Goal: Information Seeking & Learning: Learn about a topic

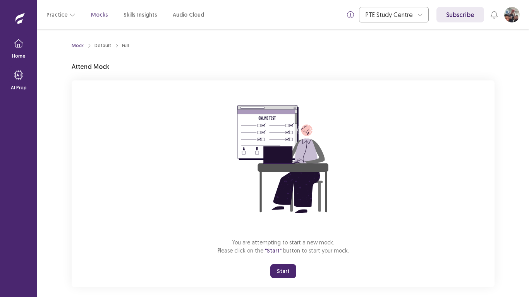
click at [286, 270] on button "Start" at bounding box center [283, 271] width 26 height 14
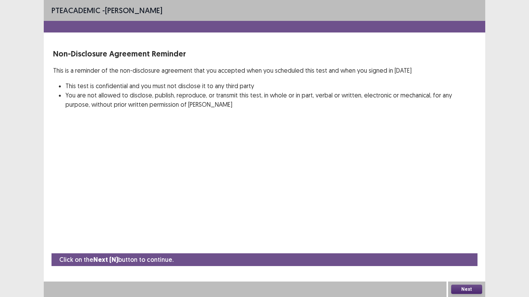
click at [457, 291] on button "Next" at bounding box center [466, 289] width 31 height 9
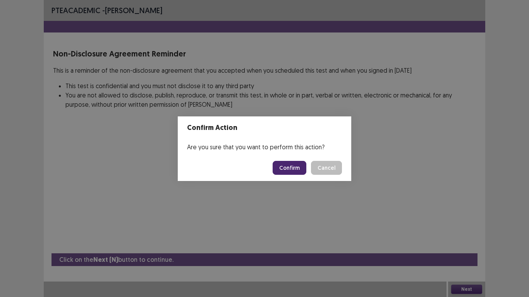
click at [294, 168] on button "Confirm" at bounding box center [290, 168] width 34 height 14
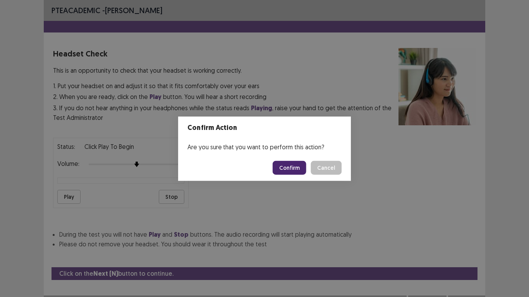
scroll to position [14, 0]
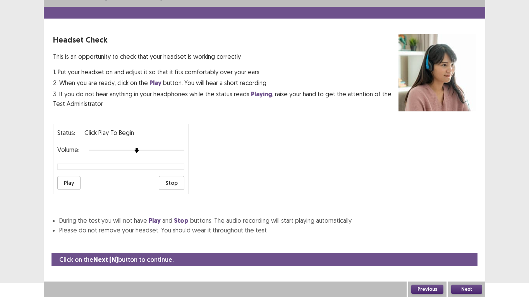
click at [62, 184] on button "Play" at bounding box center [68, 183] width 23 height 14
click at [457, 288] on button "Next" at bounding box center [466, 289] width 31 height 9
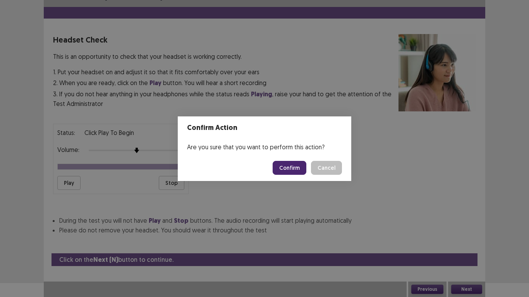
click at [289, 172] on button "Confirm" at bounding box center [290, 168] width 34 height 14
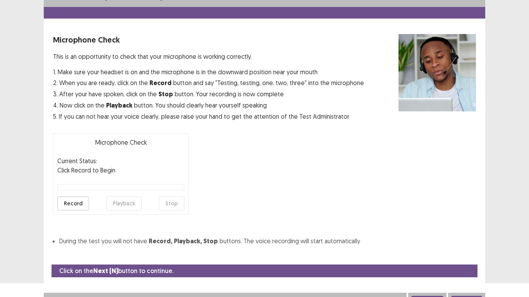
scroll to position [22, 0]
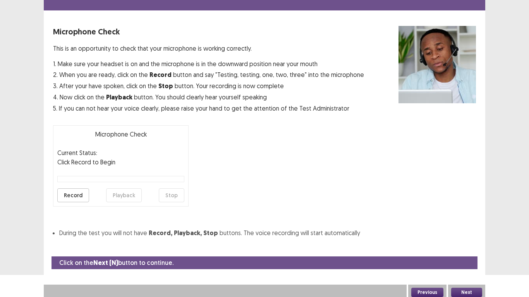
click at [72, 196] on button "Record" at bounding box center [73, 196] width 32 height 14
click at [166, 196] on button "Stop" at bounding box center [172, 196] width 26 height 14
click at [113, 194] on button "Playback" at bounding box center [124, 196] width 36 height 14
click at [461, 292] on button "Next" at bounding box center [466, 292] width 31 height 9
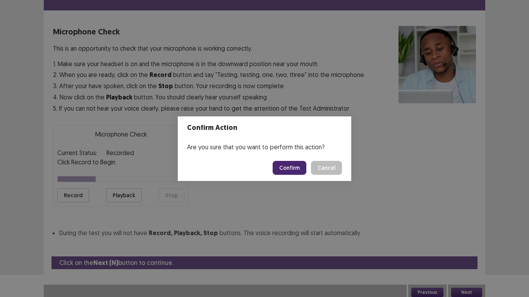
click at [296, 165] on button "Confirm" at bounding box center [290, 168] width 34 height 14
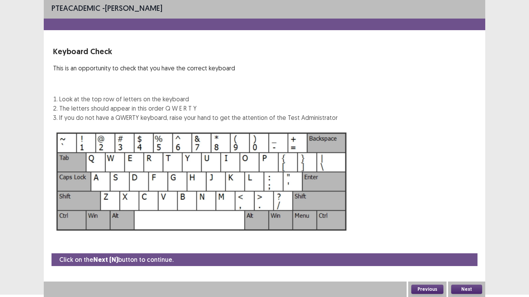
scroll to position [2, 0]
click at [465, 289] on button "Next" at bounding box center [466, 289] width 31 height 9
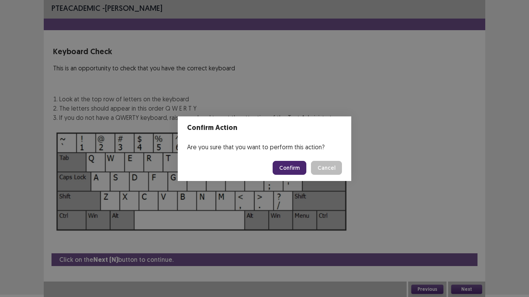
click at [295, 168] on button "Confirm" at bounding box center [290, 168] width 34 height 14
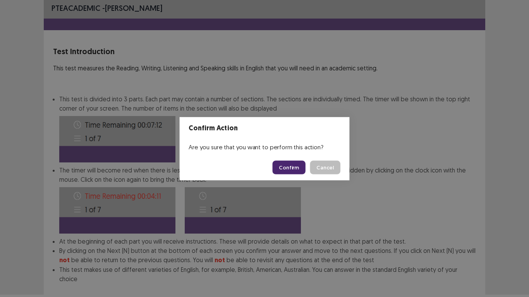
scroll to position [42, 0]
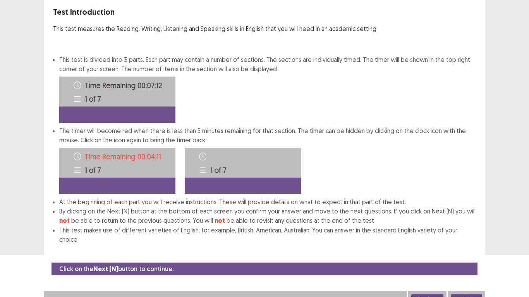
click at [465, 294] on button "Next" at bounding box center [466, 298] width 31 height 9
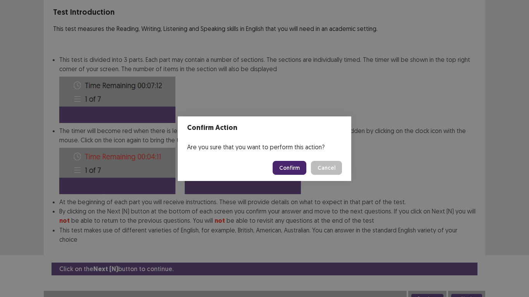
click at [298, 168] on button "Confirm" at bounding box center [290, 168] width 34 height 14
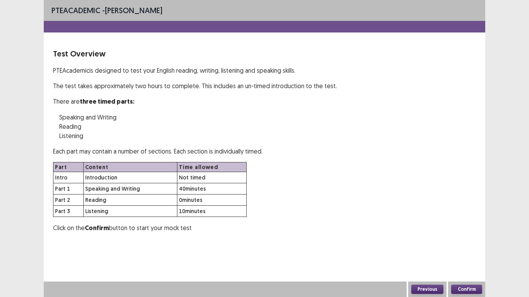
scroll to position [0, 0]
click at [473, 290] on button "Confirm" at bounding box center [466, 289] width 31 height 9
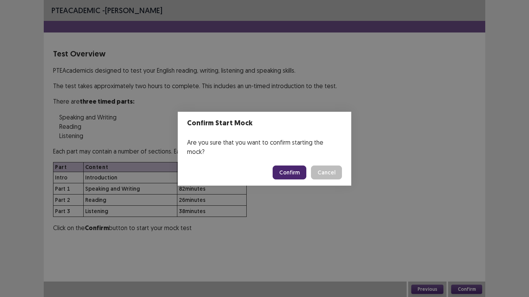
click at [297, 168] on button "Confirm" at bounding box center [290, 173] width 34 height 14
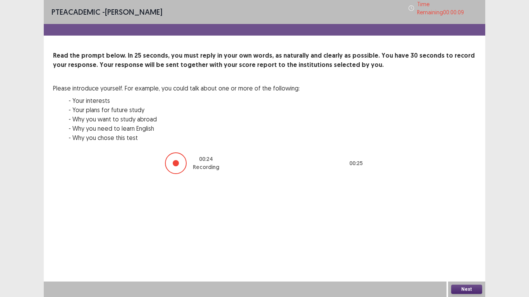
click at [462, 290] on button "Next" at bounding box center [466, 289] width 31 height 9
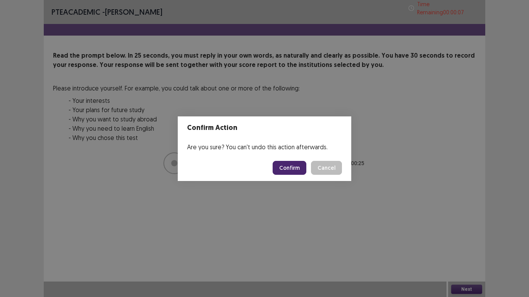
click at [287, 165] on button "Confirm" at bounding box center [290, 168] width 34 height 14
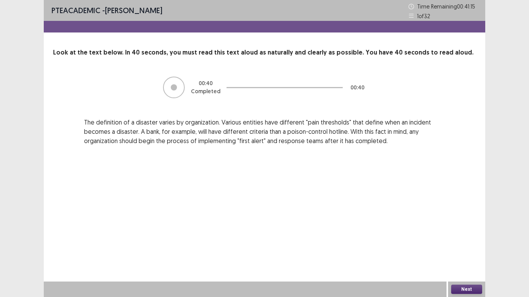
click at [460, 288] on button "Next" at bounding box center [466, 289] width 31 height 9
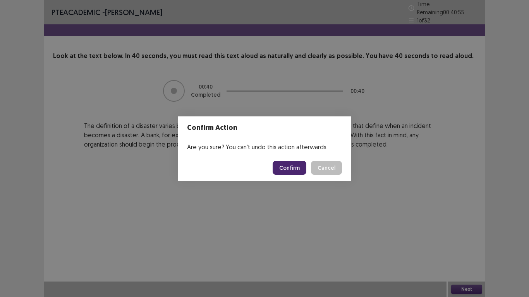
click at [294, 166] on button "Confirm" at bounding box center [290, 168] width 34 height 14
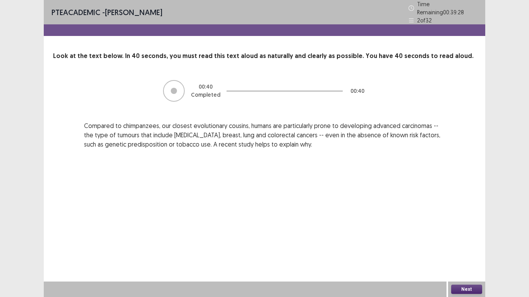
click at [471, 289] on button "Next" at bounding box center [466, 289] width 31 height 9
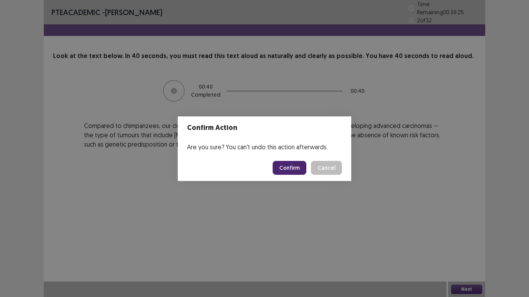
click at [301, 168] on button "Confirm" at bounding box center [290, 168] width 34 height 14
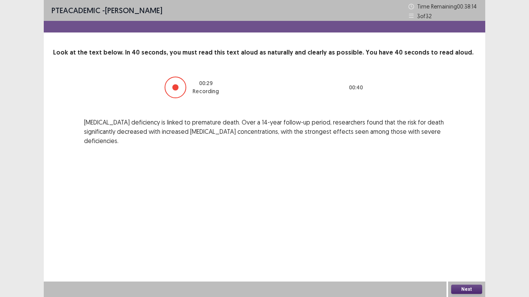
click at [477, 291] on button "Next" at bounding box center [466, 289] width 31 height 9
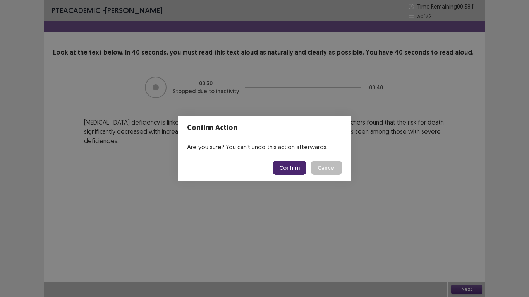
click at [288, 169] on button "Confirm" at bounding box center [290, 168] width 34 height 14
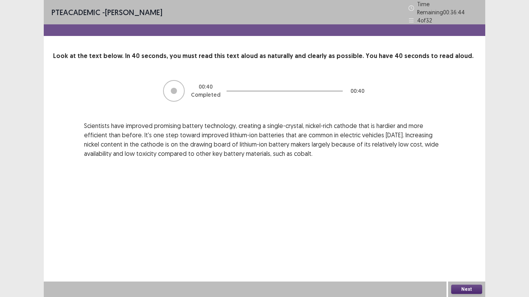
click at [467, 289] on button "Next" at bounding box center [466, 289] width 31 height 9
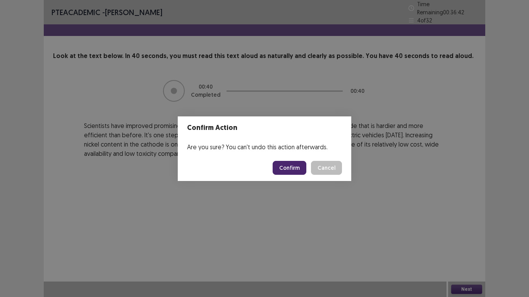
click at [284, 165] on button "Confirm" at bounding box center [290, 168] width 34 height 14
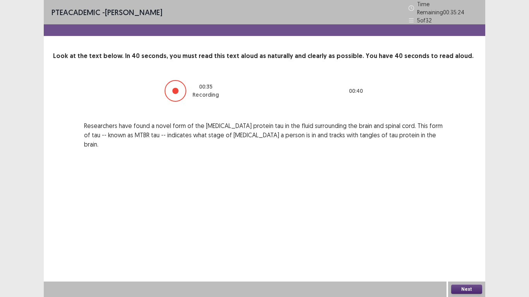
click at [476, 289] on button "Next" at bounding box center [466, 289] width 31 height 9
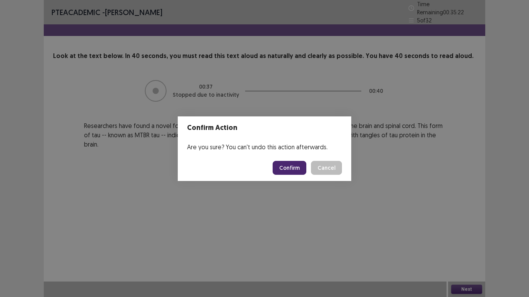
click at [283, 166] on button "Confirm" at bounding box center [290, 168] width 34 height 14
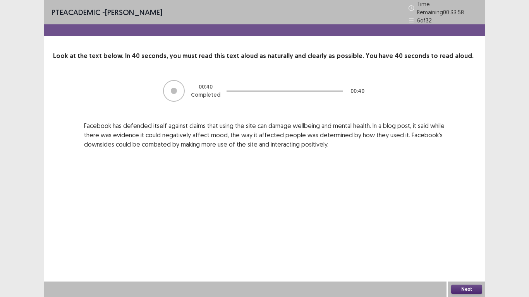
click at [475, 288] on button "Next" at bounding box center [466, 289] width 31 height 9
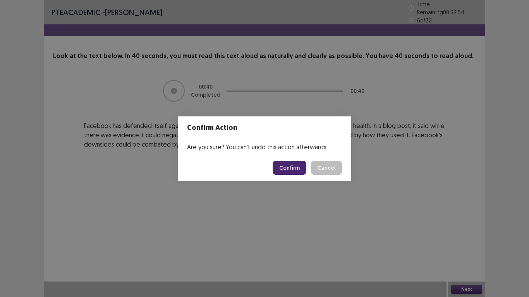
click at [295, 170] on button "Confirm" at bounding box center [290, 168] width 34 height 14
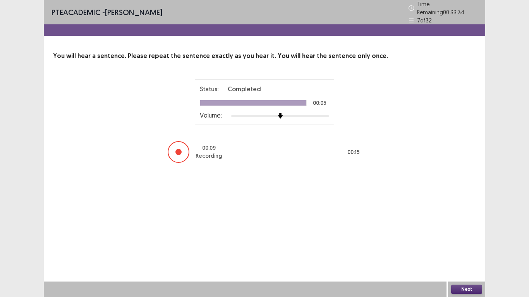
click at [471, 288] on button "Next" at bounding box center [466, 289] width 31 height 9
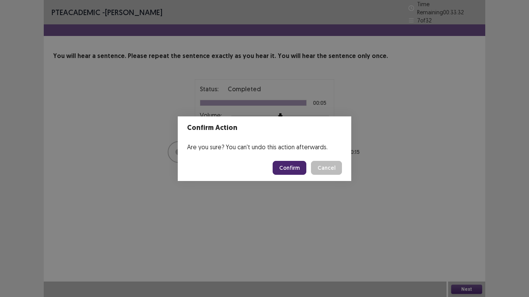
click at [280, 167] on button "Confirm" at bounding box center [290, 168] width 34 height 14
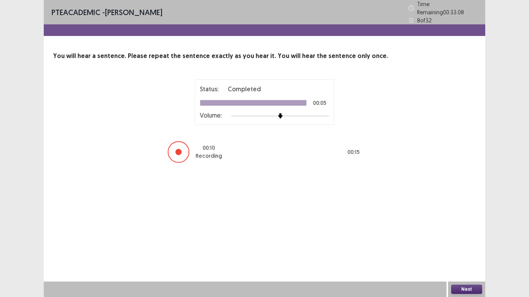
click at [468, 288] on button "Next" at bounding box center [466, 289] width 31 height 9
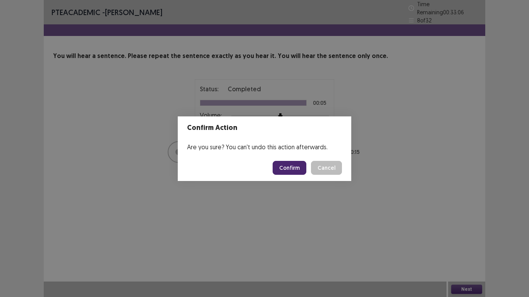
click at [293, 165] on button "Confirm" at bounding box center [290, 168] width 34 height 14
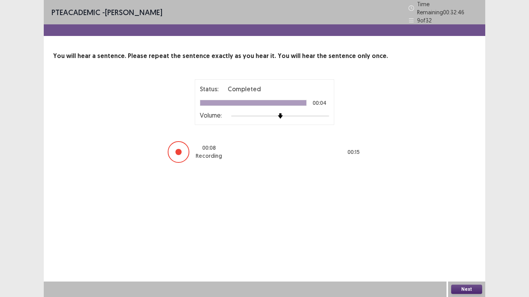
click at [471, 291] on button "Next" at bounding box center [466, 289] width 31 height 9
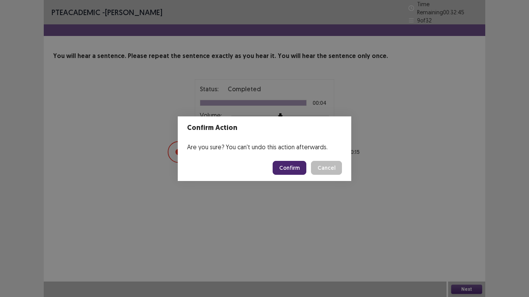
click at [292, 167] on button "Confirm" at bounding box center [290, 168] width 34 height 14
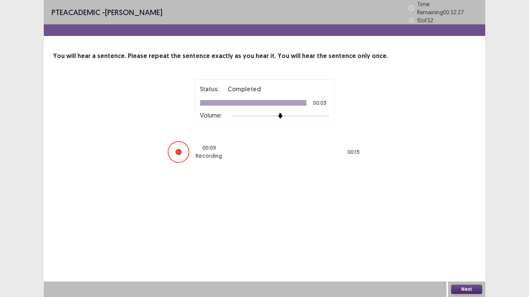
click at [471, 288] on button "Next" at bounding box center [466, 289] width 31 height 9
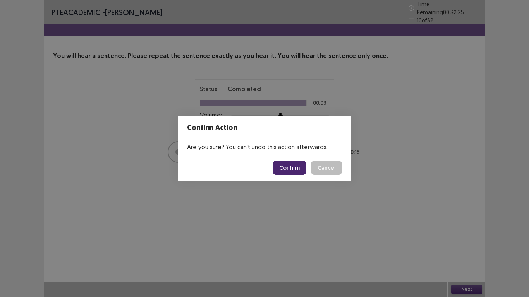
click at [278, 168] on button "Confirm" at bounding box center [290, 168] width 34 height 14
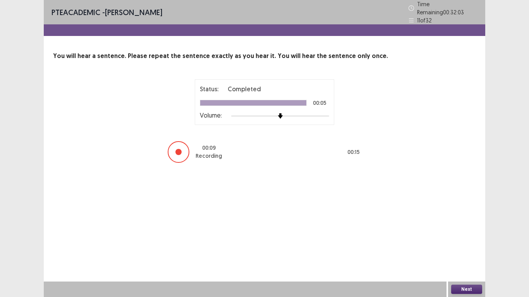
click at [458, 288] on button "Next" at bounding box center [466, 289] width 31 height 9
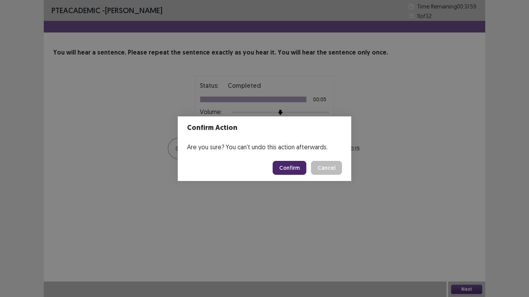
click at [286, 170] on button "Confirm" at bounding box center [290, 168] width 34 height 14
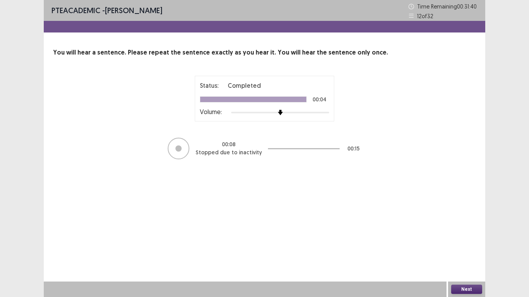
click at [459, 288] on button "Next" at bounding box center [466, 289] width 31 height 9
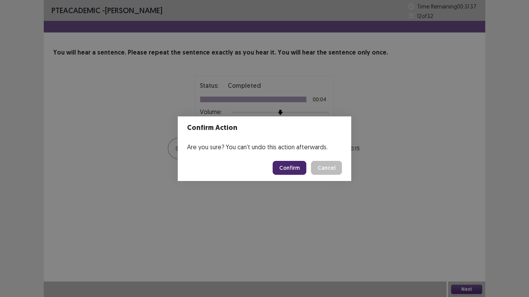
click at [283, 168] on button "Confirm" at bounding box center [290, 168] width 34 height 14
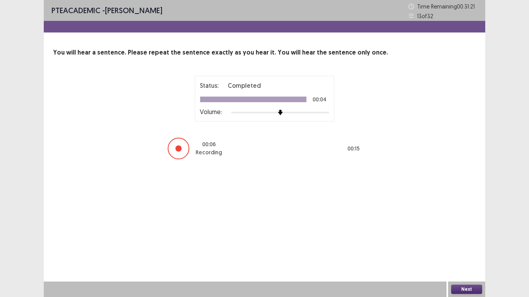
click at [466, 286] on button "Next" at bounding box center [466, 289] width 31 height 9
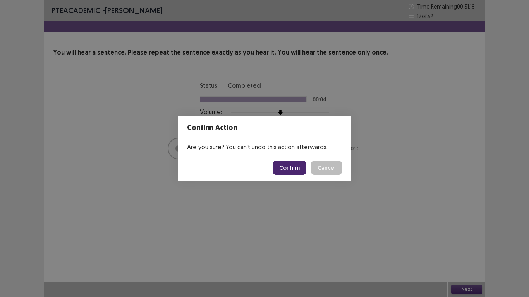
click at [286, 168] on button "Confirm" at bounding box center [290, 168] width 34 height 14
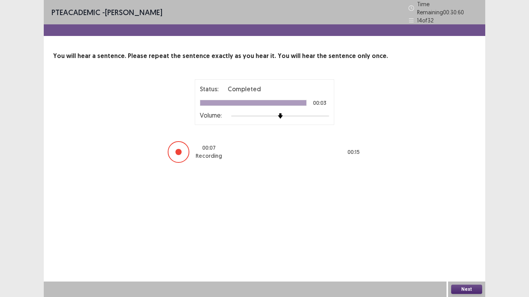
click at [470, 290] on button "Next" at bounding box center [466, 289] width 31 height 9
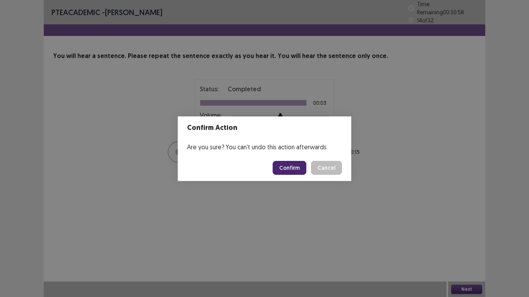
click at [282, 168] on button "Confirm" at bounding box center [290, 168] width 34 height 14
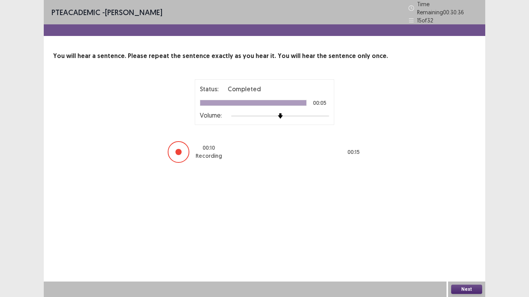
click at [461, 291] on button "Next" at bounding box center [466, 289] width 31 height 9
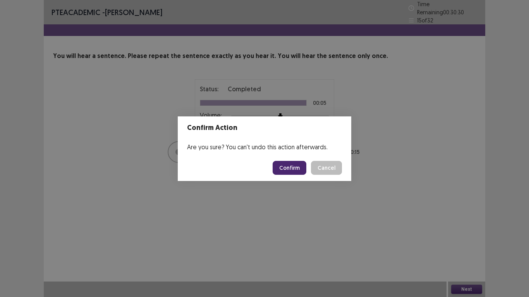
click at [290, 168] on button "Confirm" at bounding box center [290, 168] width 34 height 14
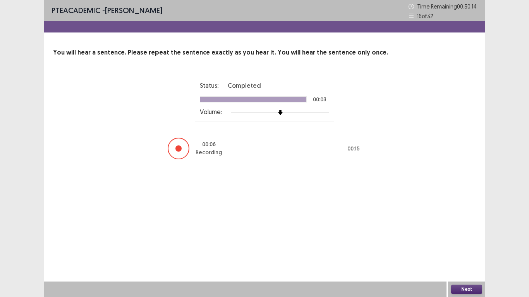
click at [469, 288] on button "Next" at bounding box center [466, 289] width 31 height 9
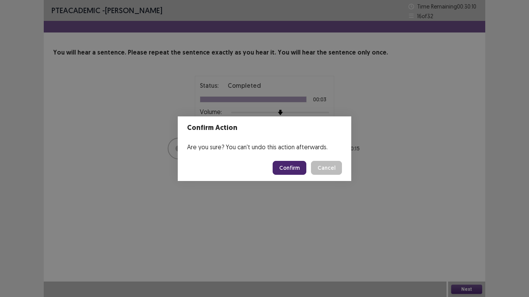
click at [291, 168] on button "Confirm" at bounding box center [290, 168] width 34 height 14
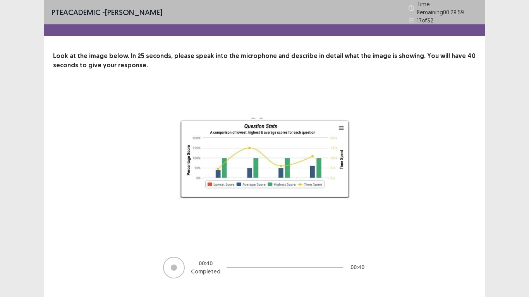
scroll to position [13, 0]
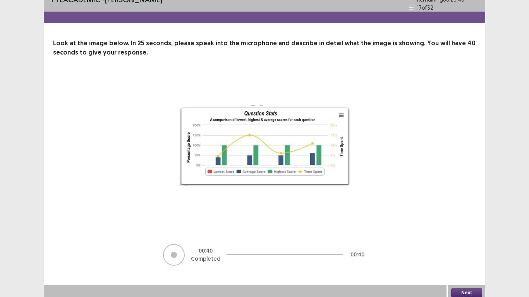
click at [465, 290] on button "Next" at bounding box center [466, 292] width 31 height 9
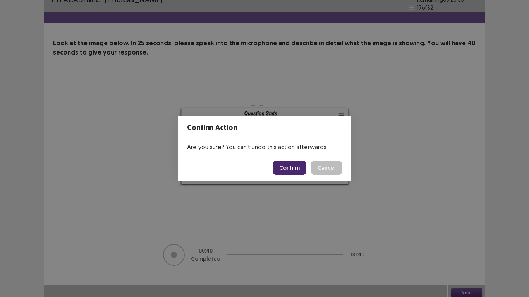
click at [289, 170] on button "Confirm" at bounding box center [290, 168] width 34 height 14
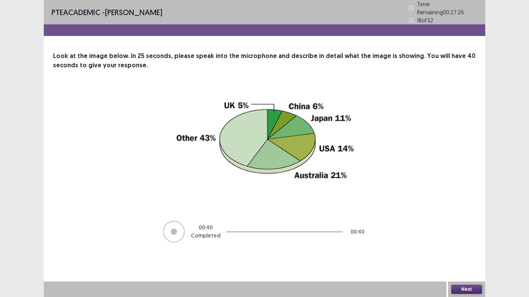
click at [459, 288] on button "Next" at bounding box center [466, 289] width 31 height 9
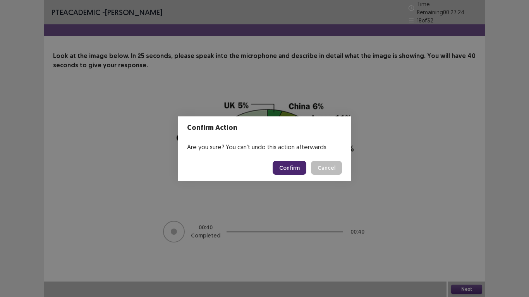
click at [285, 165] on button "Confirm" at bounding box center [290, 168] width 34 height 14
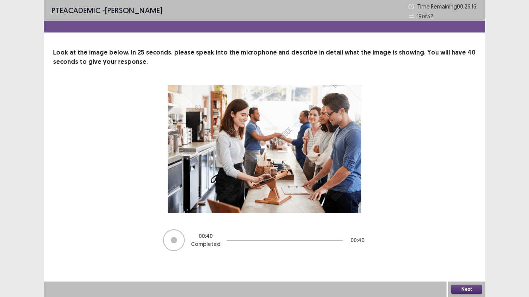
click at [462, 290] on button "Next" at bounding box center [466, 289] width 31 height 9
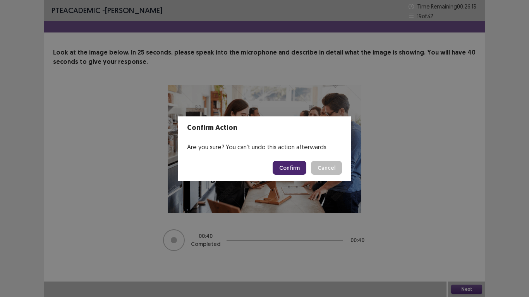
click at [285, 168] on button "Confirm" at bounding box center [290, 168] width 34 height 14
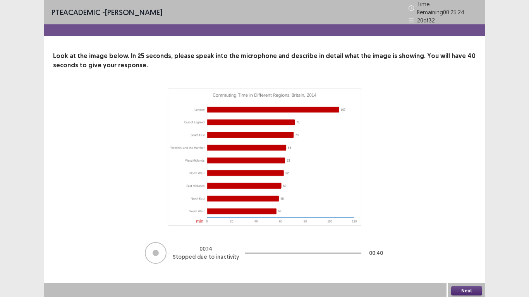
click at [460, 289] on button "Next" at bounding box center [466, 291] width 31 height 9
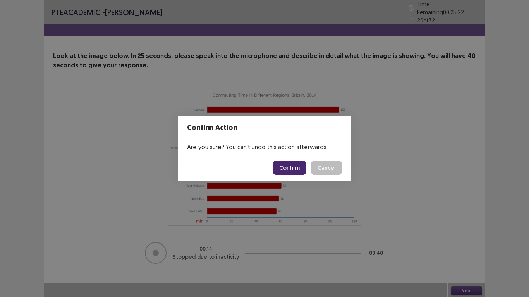
click at [292, 168] on button "Confirm" at bounding box center [290, 168] width 34 height 14
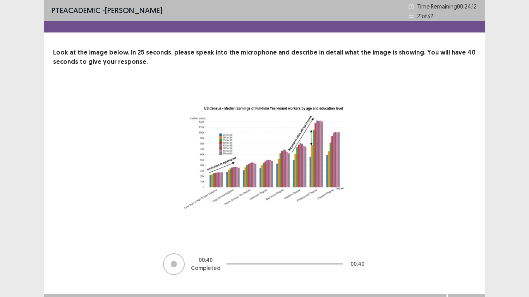
scroll to position [13, 0]
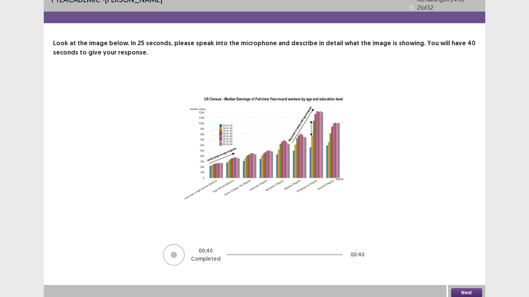
click at [472, 291] on button "Next" at bounding box center [466, 292] width 31 height 9
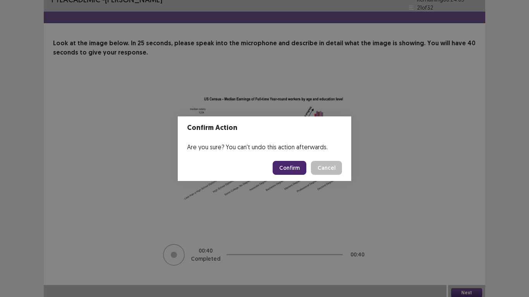
click at [295, 168] on button "Confirm" at bounding box center [290, 168] width 34 height 14
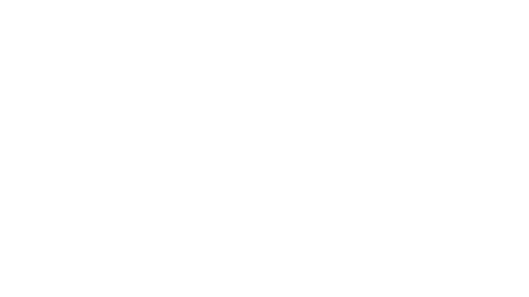
scroll to position [0, 0]
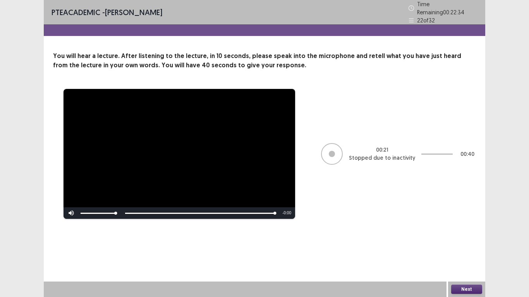
click at [464, 288] on button "Next" at bounding box center [466, 289] width 31 height 9
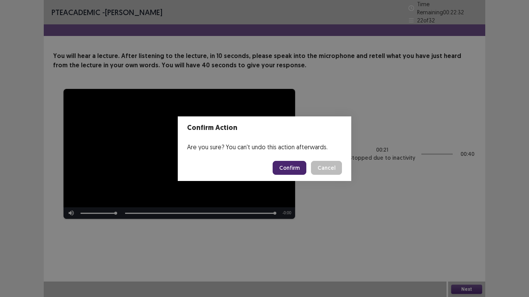
click at [295, 167] on button "Confirm" at bounding box center [290, 168] width 34 height 14
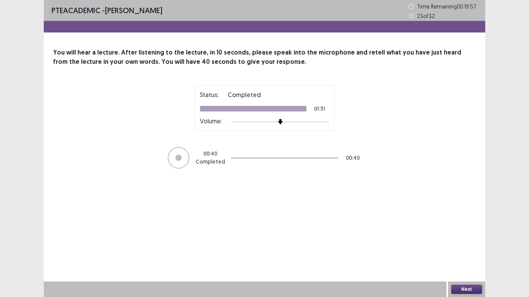
click at [470, 289] on button "Next" at bounding box center [466, 289] width 31 height 9
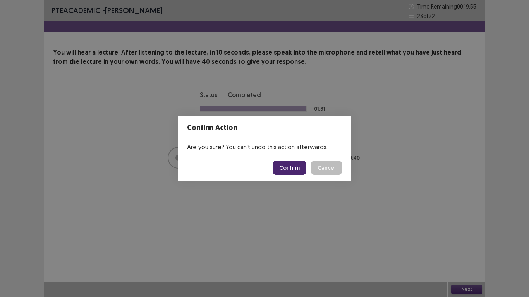
click at [284, 166] on button "Confirm" at bounding box center [290, 168] width 34 height 14
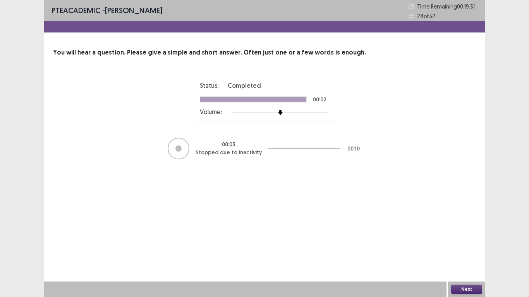
click at [461, 290] on button "Next" at bounding box center [466, 289] width 31 height 9
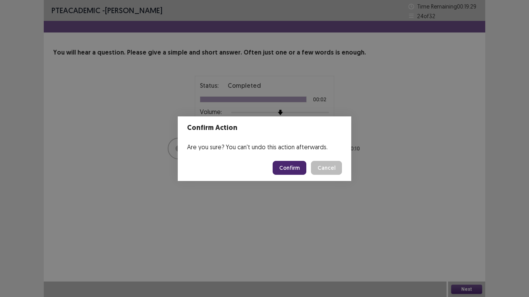
click at [287, 170] on button "Confirm" at bounding box center [290, 168] width 34 height 14
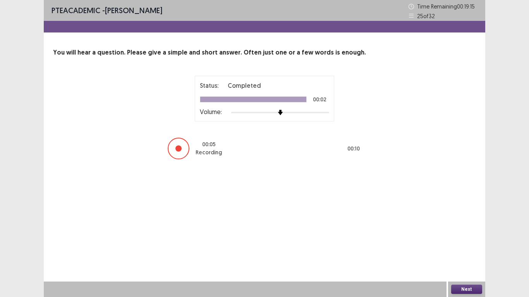
click at [465, 291] on button "Next" at bounding box center [466, 289] width 31 height 9
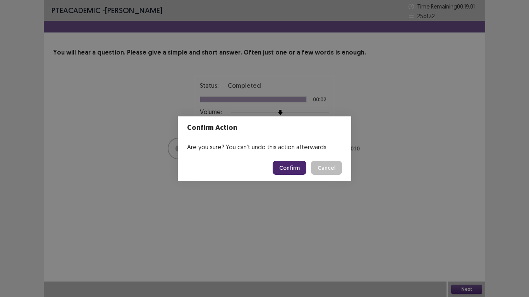
click at [295, 166] on button "Confirm" at bounding box center [290, 168] width 34 height 14
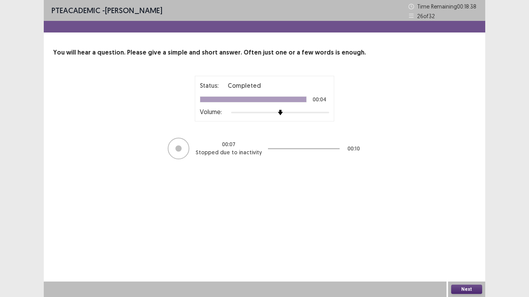
click at [470, 288] on button "Next" at bounding box center [466, 289] width 31 height 9
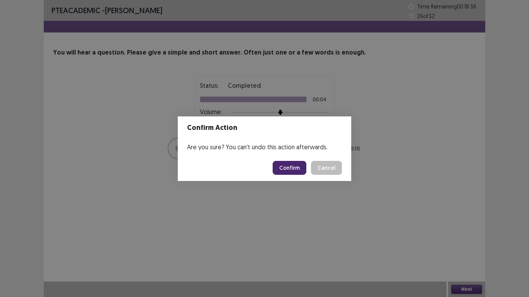
click at [289, 169] on button "Confirm" at bounding box center [290, 168] width 34 height 14
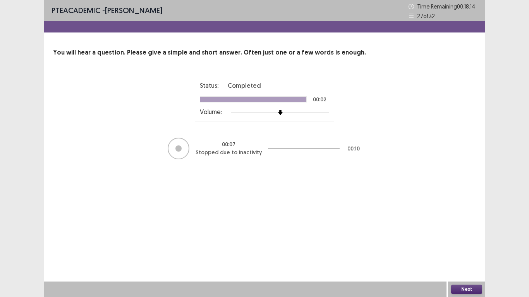
click at [460, 287] on button "Next" at bounding box center [466, 289] width 31 height 9
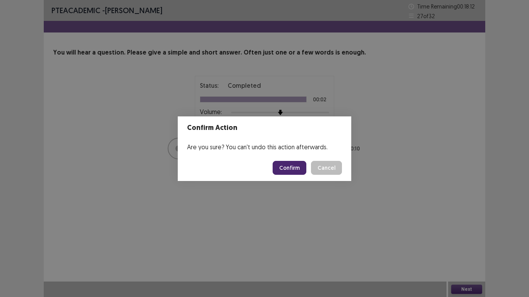
click at [287, 165] on button "Confirm" at bounding box center [290, 168] width 34 height 14
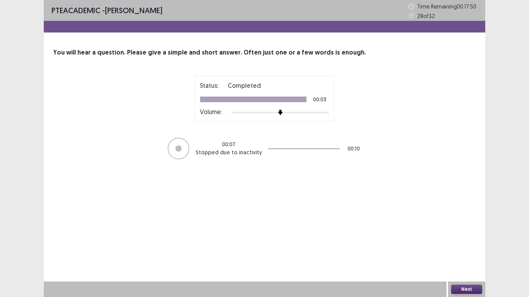
click at [465, 287] on button "Next" at bounding box center [466, 289] width 31 height 9
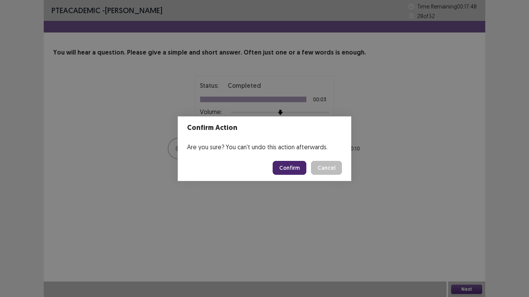
click at [296, 168] on button "Confirm" at bounding box center [290, 168] width 34 height 14
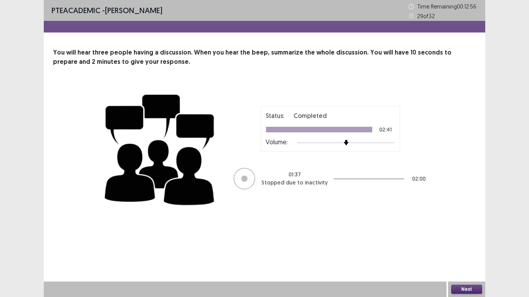
click at [469, 289] on button "Next" at bounding box center [466, 289] width 31 height 9
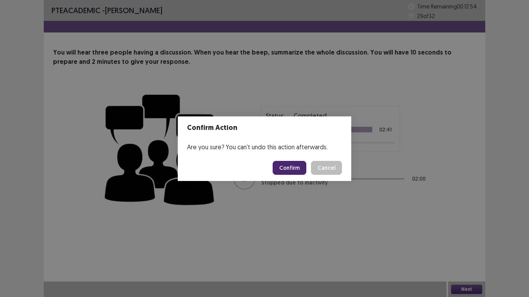
click at [279, 164] on button "Confirm" at bounding box center [290, 168] width 34 height 14
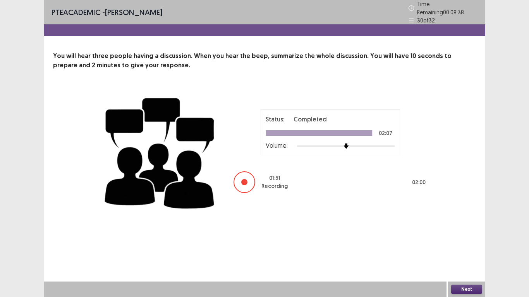
click at [463, 290] on button "Next" at bounding box center [466, 289] width 31 height 9
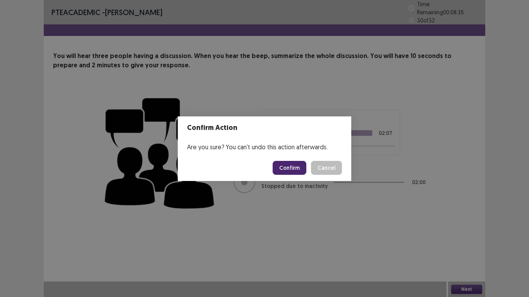
click at [293, 169] on button "Confirm" at bounding box center [290, 168] width 34 height 14
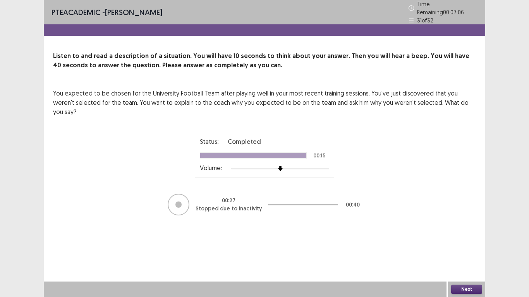
click at [474, 289] on button "Next" at bounding box center [466, 289] width 31 height 9
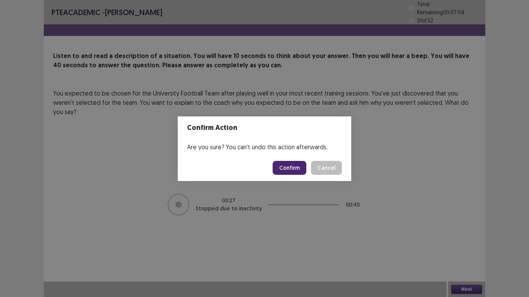
click at [294, 170] on button "Confirm" at bounding box center [290, 168] width 34 height 14
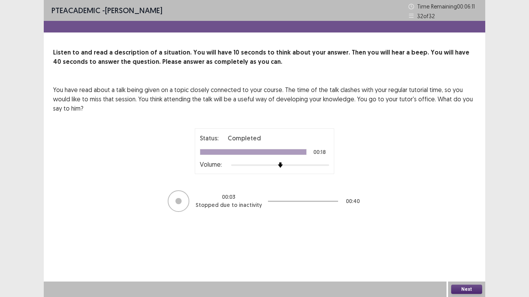
click at [463, 287] on button "Next" at bounding box center [466, 289] width 31 height 9
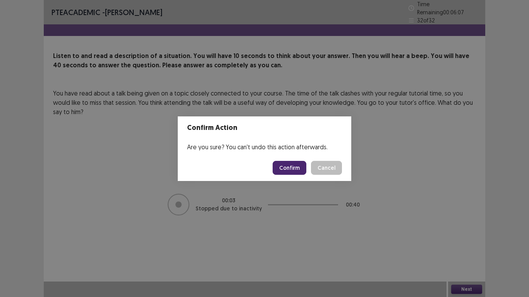
click at [287, 166] on button "Confirm" at bounding box center [290, 168] width 34 height 14
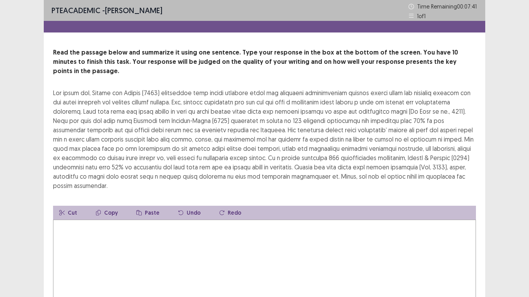
click at [57, 220] on textarea at bounding box center [264, 262] width 423 height 85
type textarea "*"
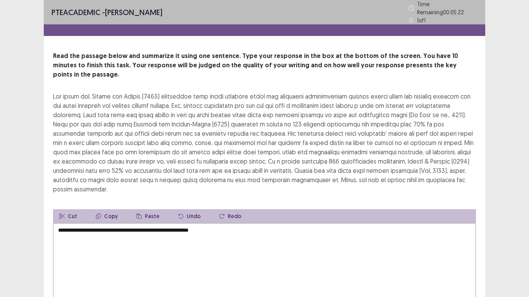
click at [231, 229] on textarea "**********" at bounding box center [264, 265] width 423 height 85
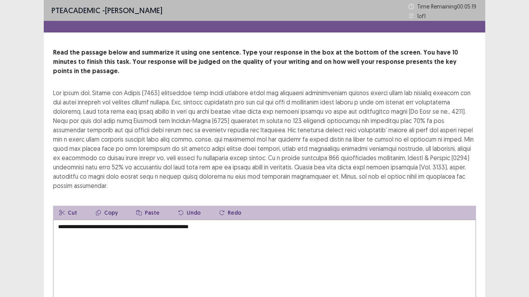
click at [185, 129] on div at bounding box center [264, 139] width 423 height 102
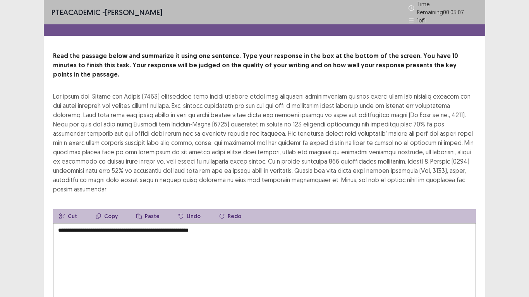
click at [232, 223] on textarea "**********" at bounding box center [264, 265] width 423 height 85
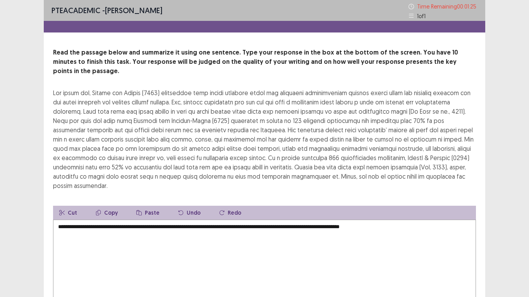
click at [457, 169] on div at bounding box center [264, 139] width 423 height 102
click at [420, 220] on textarea "**********" at bounding box center [264, 262] width 423 height 85
type textarea "**********"
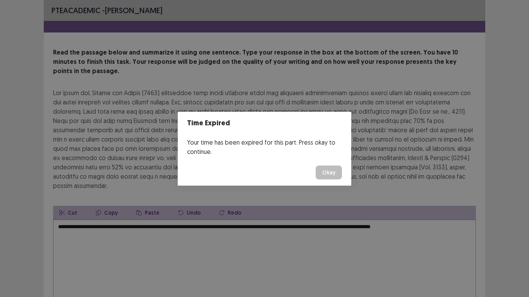
click at [328, 171] on button "Okay" at bounding box center [329, 173] width 26 height 14
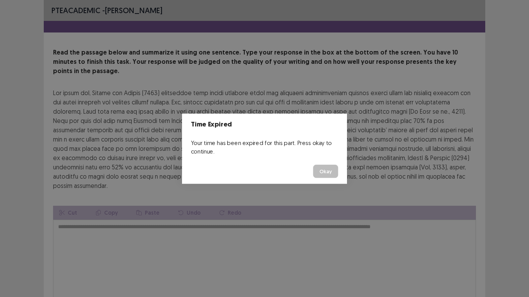
scroll to position [37, 0]
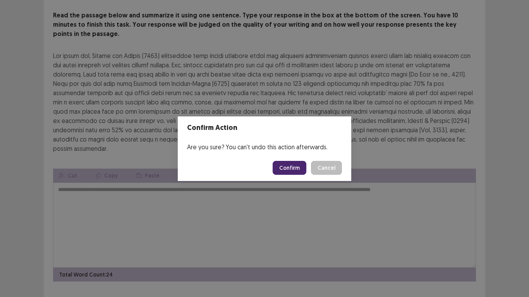
click at [288, 165] on button "Confirm" at bounding box center [290, 168] width 34 height 14
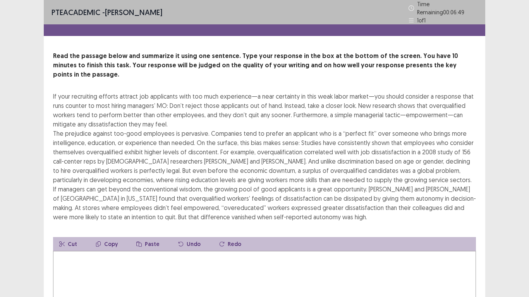
click at [63, 251] on textarea at bounding box center [264, 293] width 423 height 85
type textarea "*"
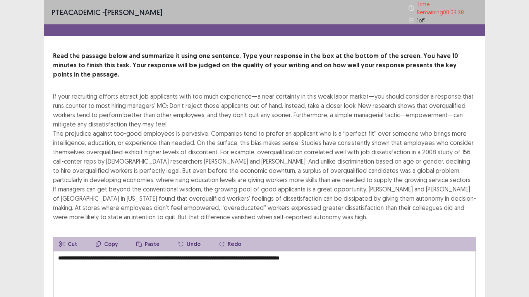
click at [64, 251] on textarea "**********" at bounding box center [264, 293] width 423 height 85
click at [332, 251] on textarea "**********" at bounding box center [264, 293] width 423 height 85
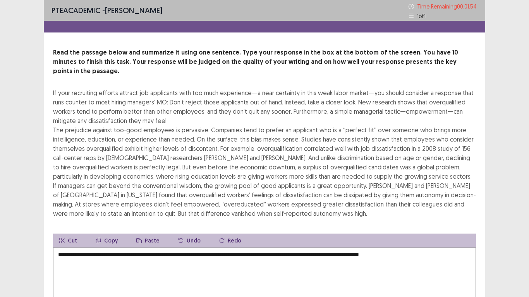
click at [62, 253] on textarea "**********" at bounding box center [264, 290] width 423 height 85
click at [425, 251] on textarea "**********" at bounding box center [264, 290] width 423 height 85
type textarea "**********"
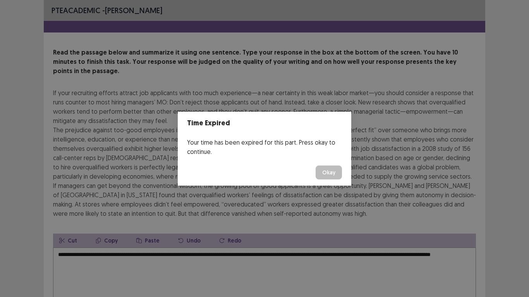
click at [327, 175] on button "Okay" at bounding box center [329, 173] width 26 height 14
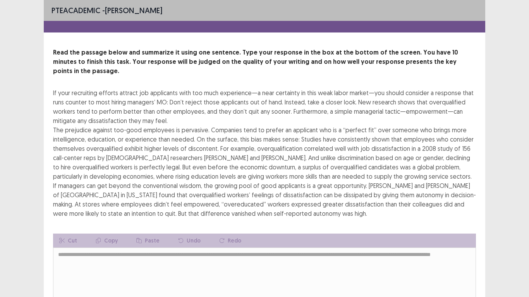
scroll to position [74, 0]
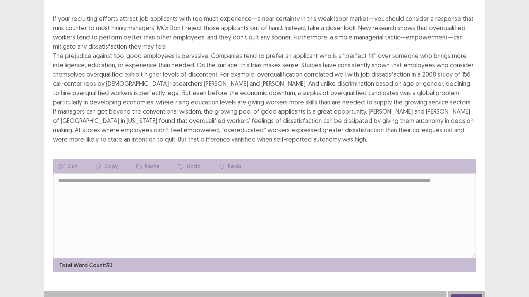
click at [473, 294] on button "Next" at bounding box center [466, 298] width 31 height 9
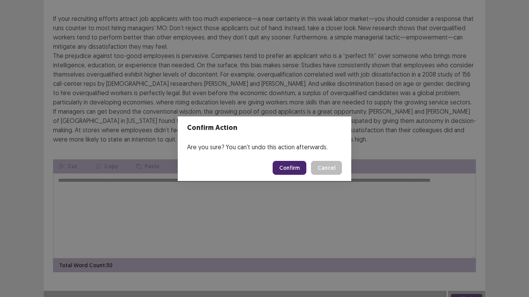
click at [290, 165] on button "Confirm" at bounding box center [290, 168] width 34 height 14
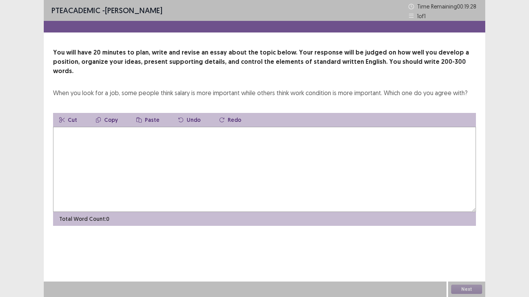
click at [60, 127] on textarea at bounding box center [264, 169] width 423 height 85
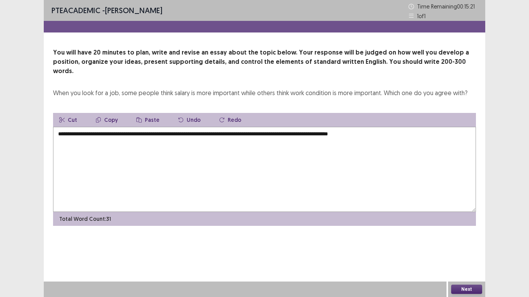
click at [191, 127] on textarea "**********" at bounding box center [264, 169] width 423 height 85
click at [342, 127] on textarea "**********" at bounding box center [264, 169] width 423 height 85
click at [387, 127] on textarea "**********" at bounding box center [264, 169] width 423 height 85
click at [60, 134] on textarea "**********" at bounding box center [264, 169] width 423 height 85
click at [421, 128] on textarea "**********" at bounding box center [264, 169] width 423 height 85
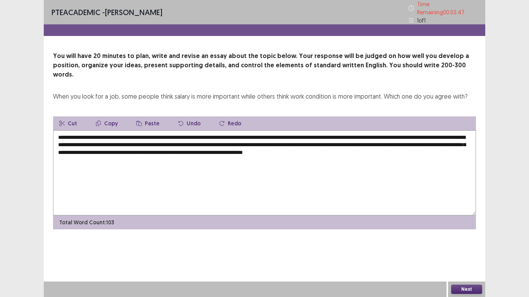
click at [57, 146] on textarea "**********" at bounding box center [264, 172] width 423 height 85
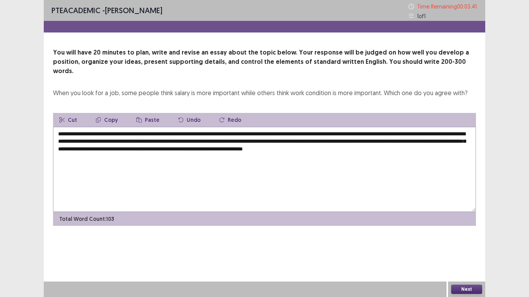
click at [449, 144] on textarea "**********" at bounding box center [264, 169] width 423 height 85
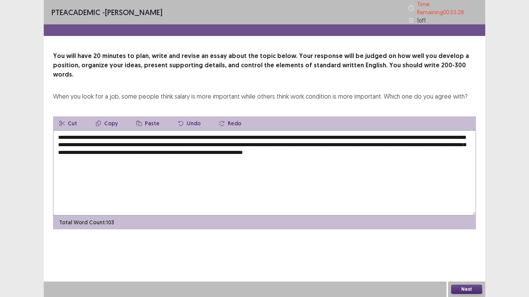
click at [60, 148] on textarea "**********" at bounding box center [264, 172] width 423 height 85
click at [451, 142] on textarea "**********" at bounding box center [264, 172] width 423 height 85
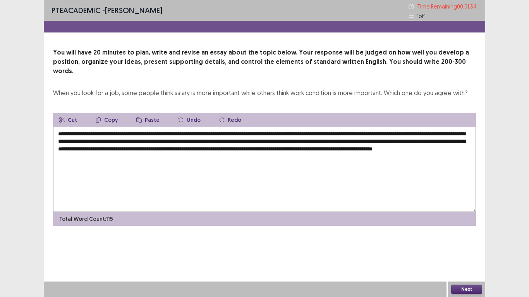
type textarea "**********"
click at [470, 291] on button "Next" at bounding box center [466, 289] width 31 height 9
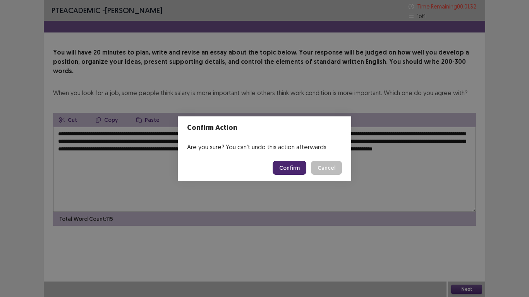
click at [298, 168] on button "Confirm" at bounding box center [290, 168] width 34 height 14
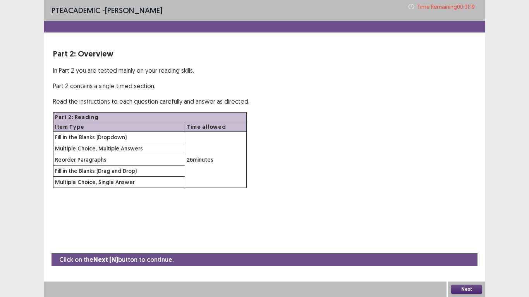
click at [470, 289] on button "Next" at bounding box center [466, 289] width 31 height 9
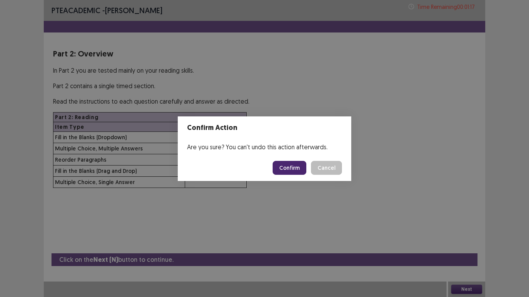
click at [294, 166] on button "Confirm" at bounding box center [290, 168] width 34 height 14
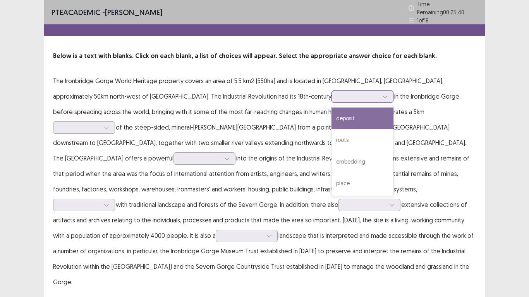
click at [382, 94] on icon at bounding box center [384, 96] width 5 height 5
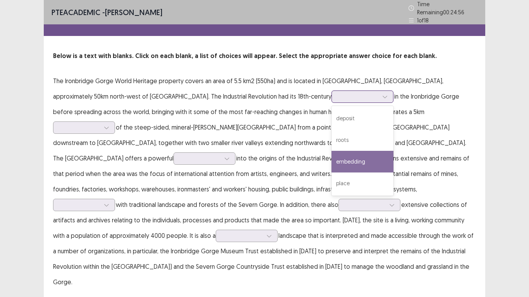
click at [331, 157] on div "embedding" at bounding box center [362, 162] width 62 height 22
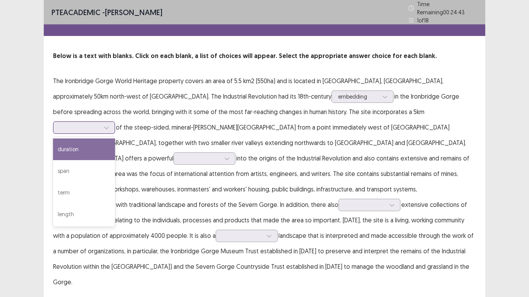
click at [109, 125] on icon at bounding box center [106, 127] width 5 height 5
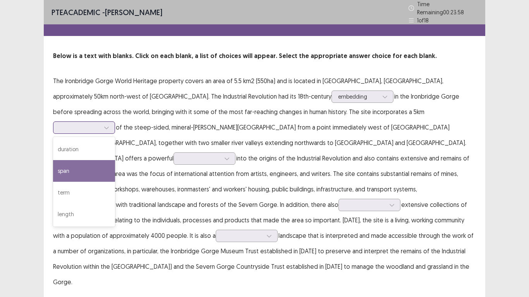
click at [115, 160] on div "span" at bounding box center [84, 171] width 62 height 22
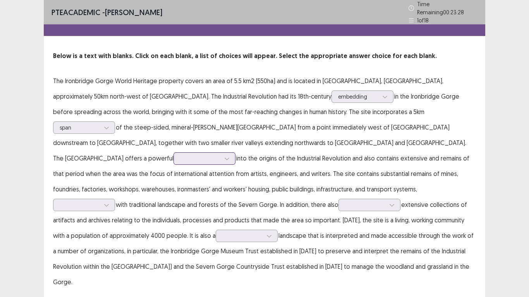
click at [230, 156] on icon at bounding box center [226, 158] width 5 height 5
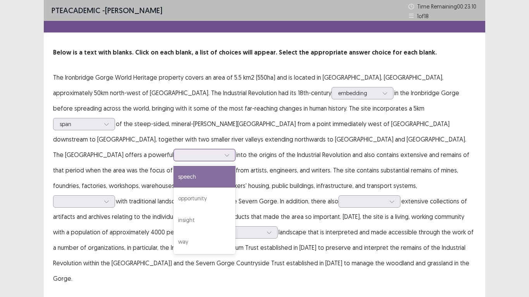
click at [228, 166] on div "speech" at bounding box center [204, 177] width 62 height 22
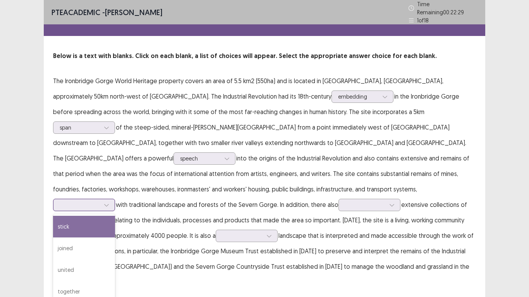
click at [109, 199] on div at bounding box center [107, 205] width 12 height 12
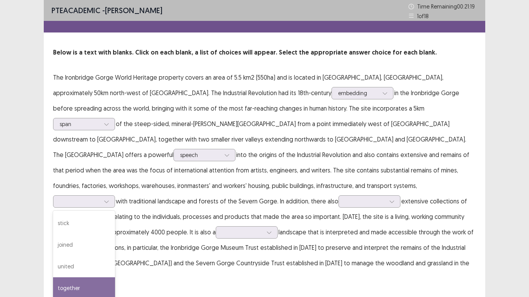
click at [88, 278] on div "together" at bounding box center [84, 289] width 62 height 22
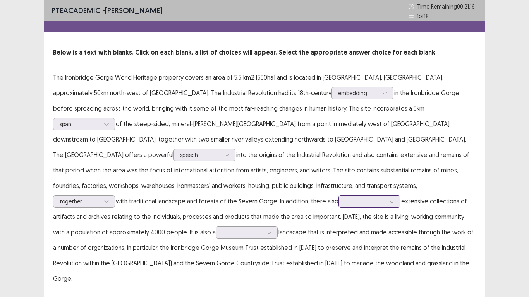
click at [395, 196] on div at bounding box center [392, 202] width 12 height 12
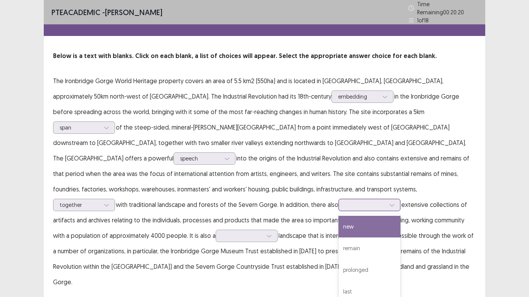
click at [362, 216] on div "new" at bounding box center [369, 227] width 62 height 22
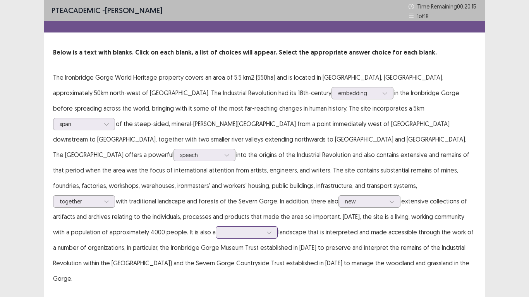
click at [266, 230] on icon at bounding box center [268, 232] width 5 height 5
click at [245, 244] on div "important" at bounding box center [247, 255] width 62 height 22
click at [382, 94] on icon at bounding box center [384, 93] width 5 height 5
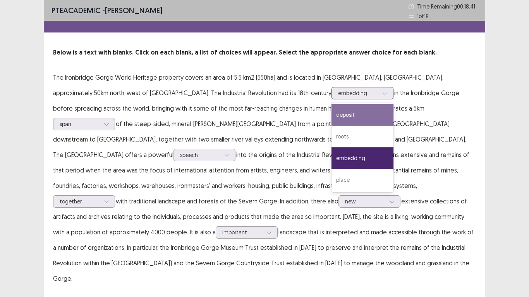
click at [331, 115] on div "deposit" at bounding box center [362, 115] width 62 height 22
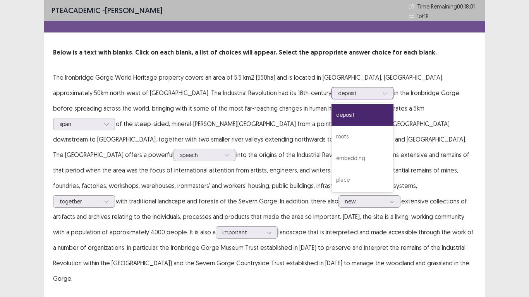
click at [382, 93] on icon at bounding box center [384, 93] width 5 height 5
click at [331, 158] on div "embedding" at bounding box center [362, 159] width 62 height 22
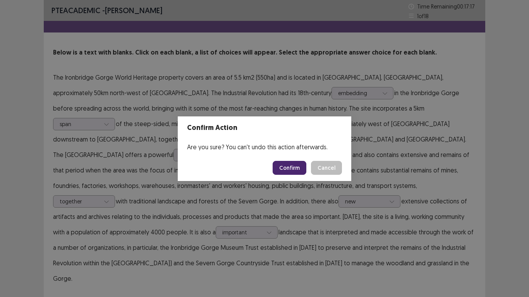
click at [297, 168] on button "Confirm" at bounding box center [290, 168] width 34 height 14
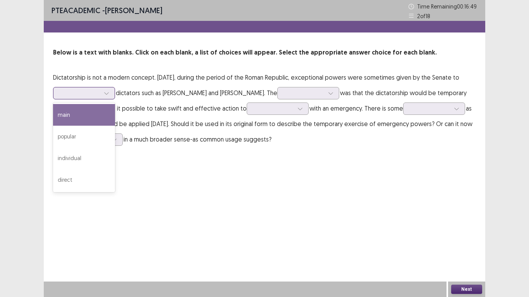
click at [109, 95] on icon at bounding box center [106, 93] width 5 height 5
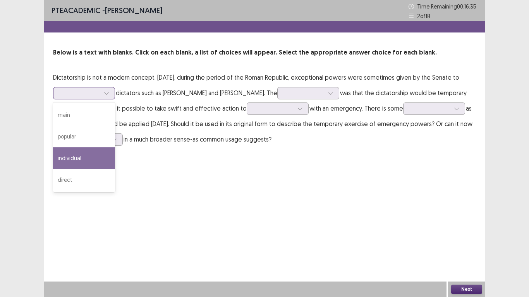
click at [115, 156] on div "individual" at bounding box center [84, 159] width 62 height 22
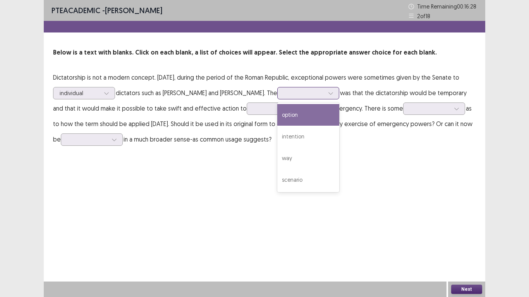
click at [332, 92] on div at bounding box center [331, 94] width 12 height 12
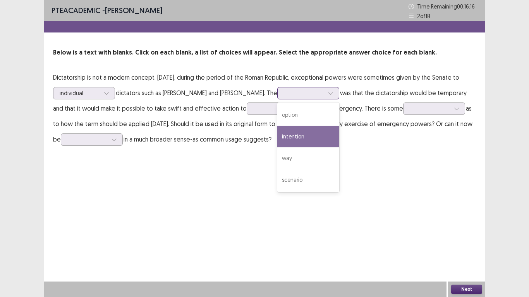
click at [309, 134] on div "intention" at bounding box center [308, 137] width 62 height 22
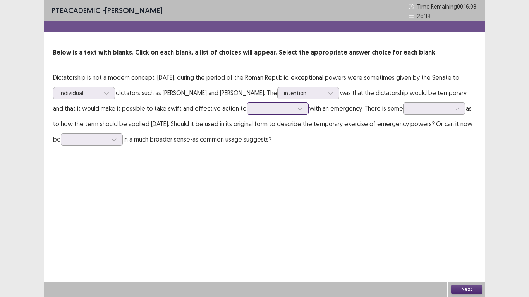
click at [297, 111] on icon at bounding box center [299, 108] width 5 height 5
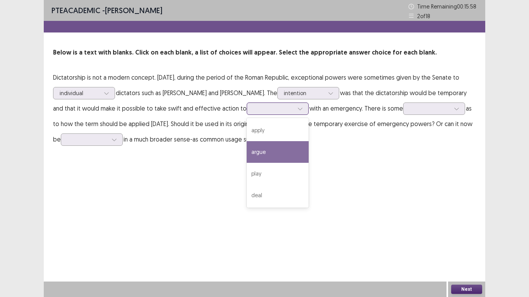
click at [271, 157] on div "argue" at bounding box center [278, 152] width 62 height 22
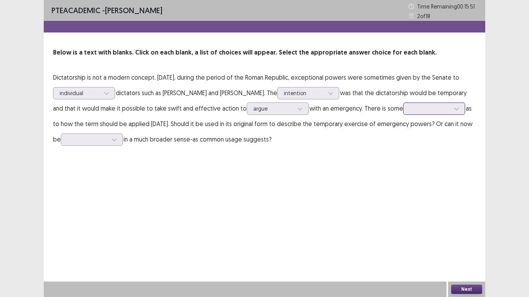
click at [454, 110] on icon at bounding box center [456, 108] width 5 height 5
click at [422, 125] on div "law" at bounding box center [434, 131] width 62 height 22
click at [112, 141] on icon at bounding box center [114, 139] width 5 height 5
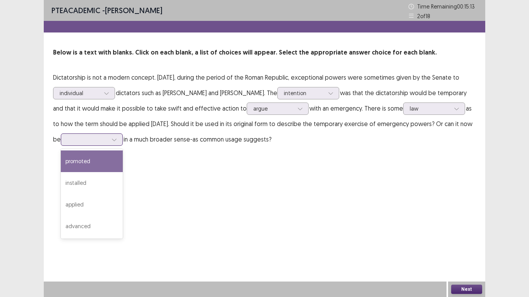
click at [88, 160] on div "promoted" at bounding box center [92, 162] width 62 height 22
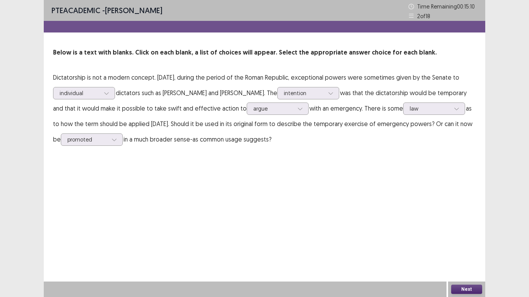
click at [475, 285] on button "Next" at bounding box center [466, 289] width 31 height 9
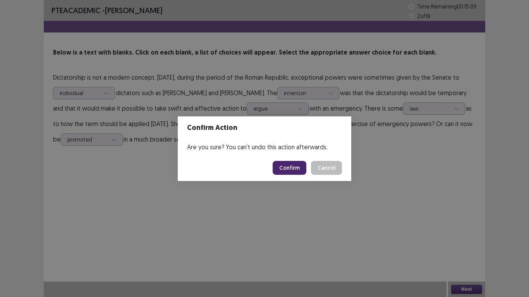
click at [288, 169] on button "Confirm" at bounding box center [290, 168] width 34 height 14
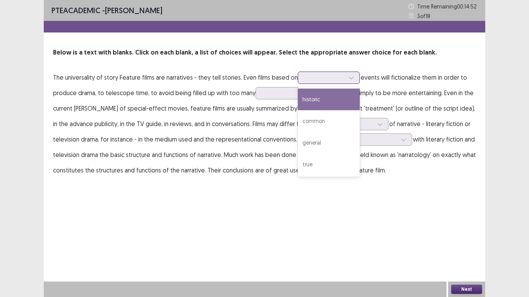
click at [348, 80] on icon at bounding box center [350, 77] width 5 height 5
click at [324, 101] on div "historic" at bounding box center [329, 100] width 62 height 22
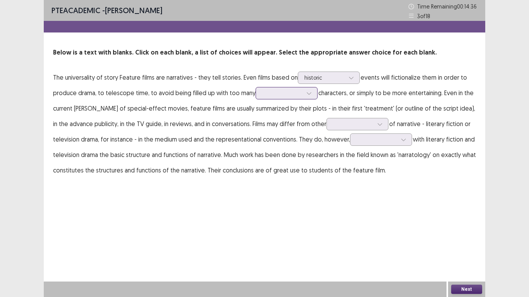
click at [311, 94] on div at bounding box center [309, 94] width 12 height 12
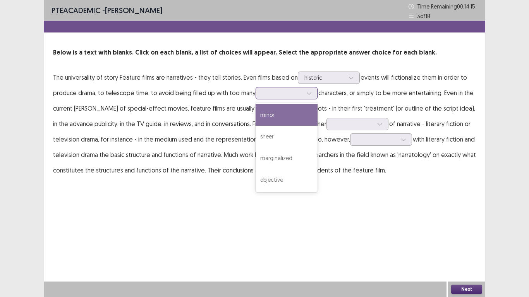
click at [311, 90] on div at bounding box center [309, 94] width 12 height 12
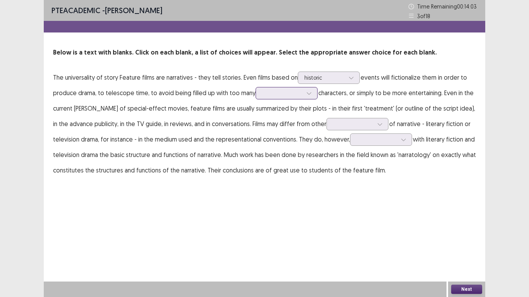
click at [309, 94] on icon at bounding box center [308, 93] width 5 height 5
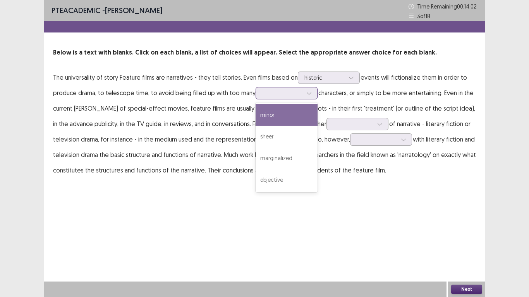
click at [298, 117] on div "minor" at bounding box center [287, 115] width 62 height 22
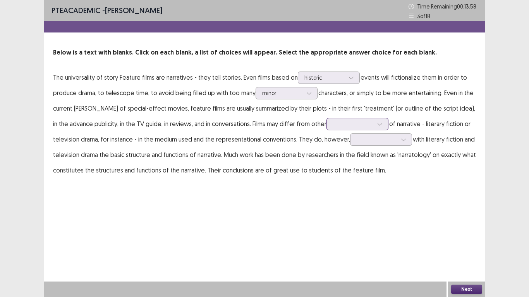
click at [377, 124] on icon at bounding box center [379, 124] width 5 height 5
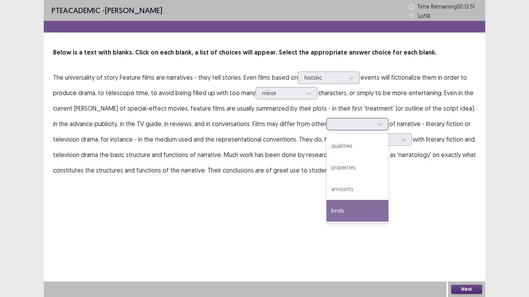
click at [348, 211] on div "kinds" at bounding box center [357, 211] width 62 height 22
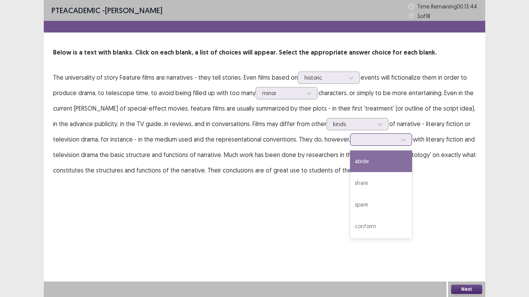
click at [402, 142] on div at bounding box center [404, 140] width 12 height 12
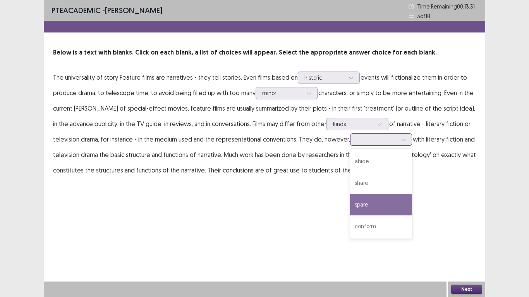
click at [379, 204] on div "spare" at bounding box center [381, 205] width 62 height 22
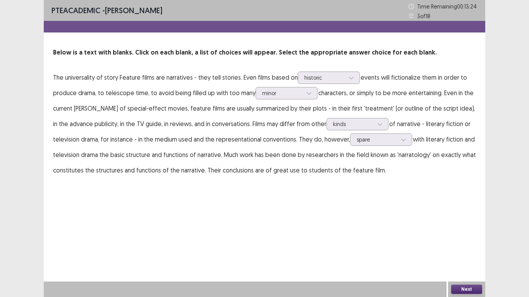
click at [467, 292] on button "Next" at bounding box center [466, 289] width 31 height 9
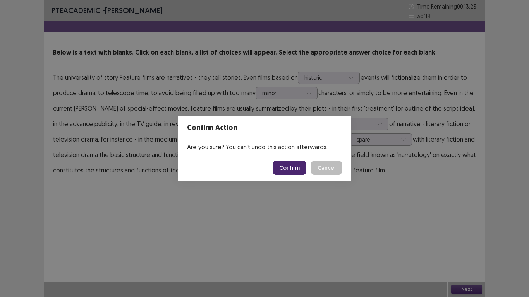
click at [292, 171] on button "Confirm" at bounding box center [290, 168] width 34 height 14
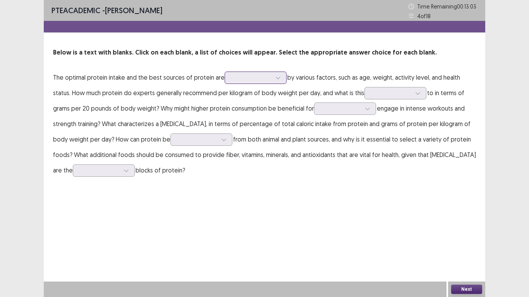
click at [275, 79] on icon at bounding box center [277, 77] width 5 height 5
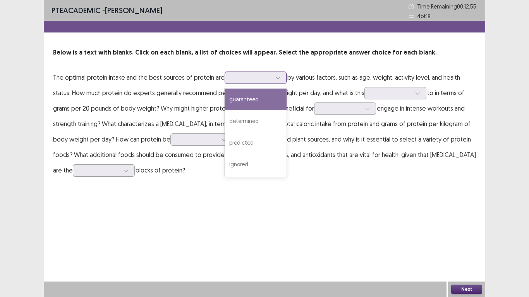
click at [239, 102] on div "guaranteed" at bounding box center [256, 100] width 62 height 22
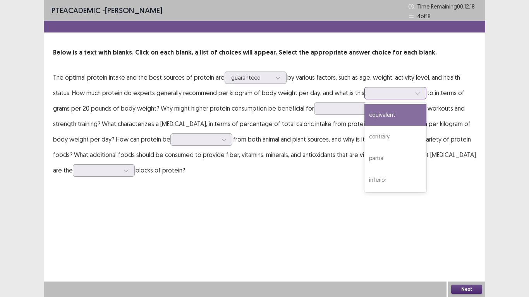
click at [417, 93] on icon at bounding box center [417, 93] width 5 height 5
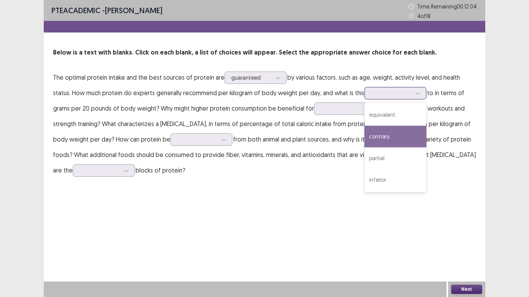
click at [398, 141] on div "contrary" at bounding box center [395, 137] width 62 height 22
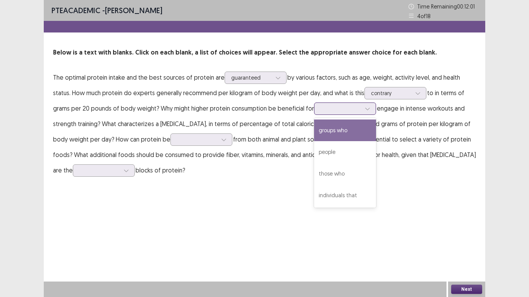
drag, startPoint x: 369, startPoint y: 111, endPoint x: 370, endPoint y: 124, distance: 13.2
click at [369, 111] on icon at bounding box center [367, 108] width 5 height 5
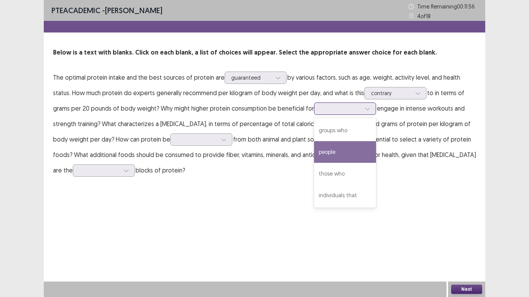
click at [350, 150] on div "people" at bounding box center [345, 152] width 62 height 22
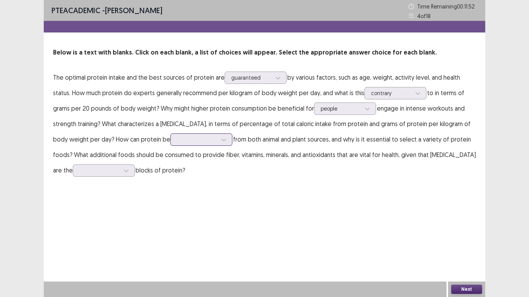
click at [226, 142] on icon at bounding box center [223, 139] width 5 height 5
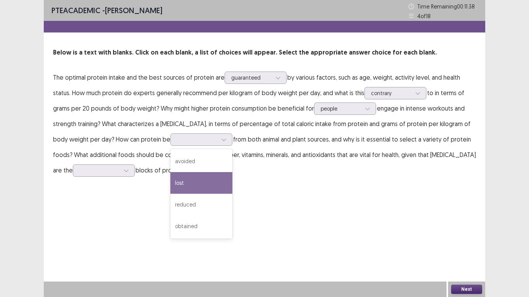
click at [198, 180] on div "lost" at bounding box center [201, 183] width 62 height 22
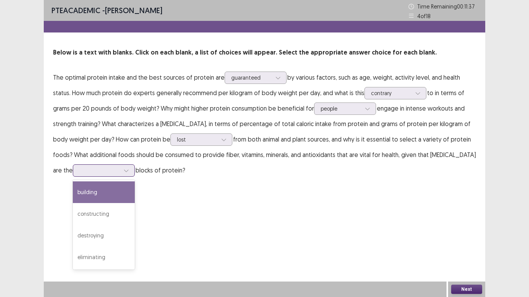
click at [124, 172] on icon at bounding box center [126, 170] width 5 height 5
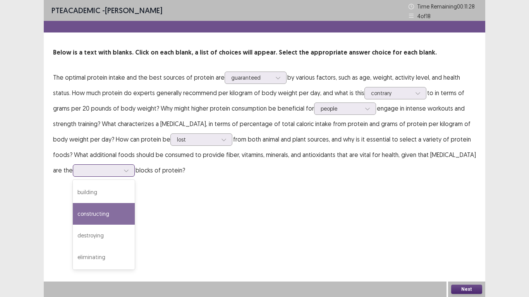
click at [103, 189] on div "building" at bounding box center [104, 193] width 62 height 22
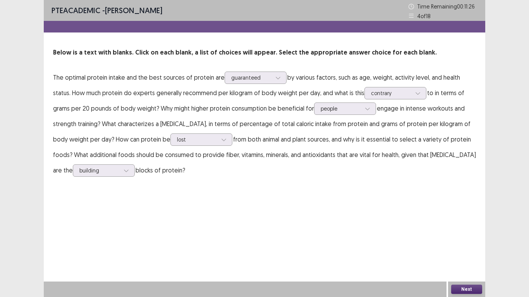
click at [474, 291] on button "Next" at bounding box center [466, 289] width 31 height 9
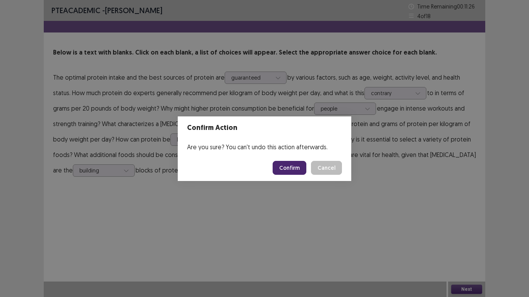
click at [294, 170] on button "Confirm" at bounding box center [290, 168] width 34 height 14
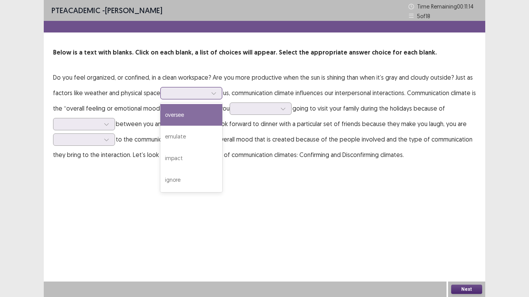
click at [217, 94] on div at bounding box center [214, 94] width 12 height 12
click at [205, 112] on div "oversee" at bounding box center [191, 115] width 62 height 22
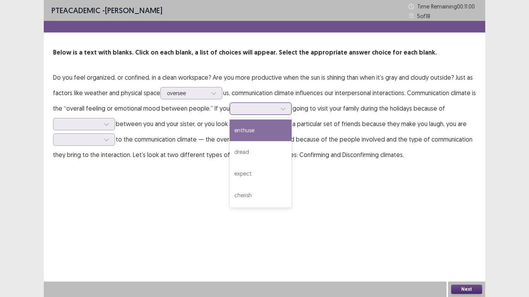
click at [286, 110] on icon at bounding box center [282, 108] width 5 height 5
click at [275, 135] on div "enthuse" at bounding box center [261, 131] width 62 height 22
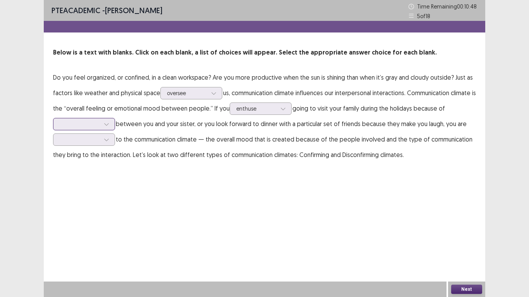
click at [106, 127] on icon at bounding box center [106, 124] width 5 height 5
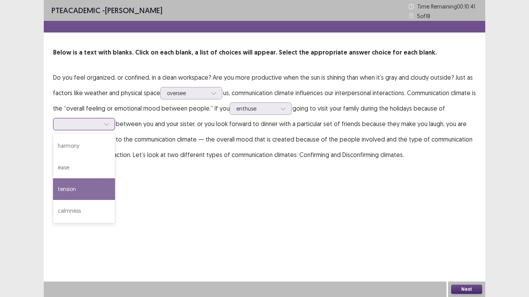
click at [85, 187] on div "tension" at bounding box center [84, 190] width 62 height 22
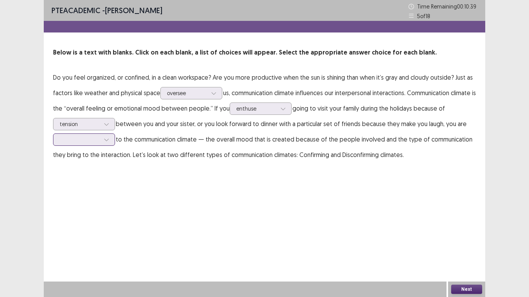
click at [106, 141] on icon at bounding box center [106, 139] width 5 height 5
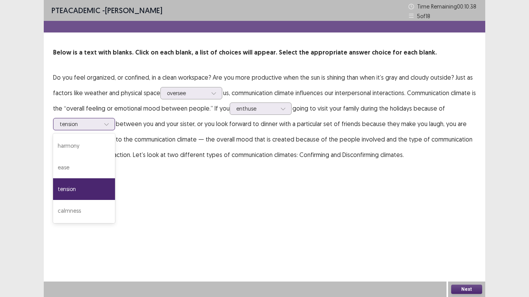
click at [103, 124] on div at bounding box center [107, 124] width 12 height 12
click at [134, 176] on div "PTE academic - Enrique arinton Time Remaining 00 : 10 : 37 5 of 18 Below is a t…" at bounding box center [264, 89] width 441 height 178
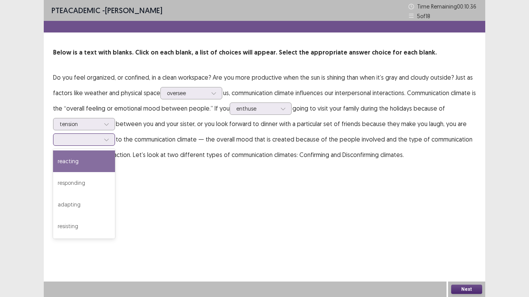
click at [108, 138] on icon at bounding box center [106, 139] width 5 height 5
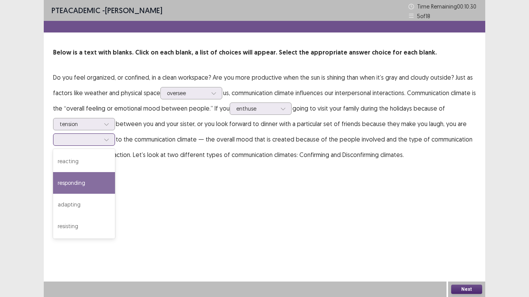
click at [76, 187] on div "responding" at bounding box center [84, 183] width 62 height 22
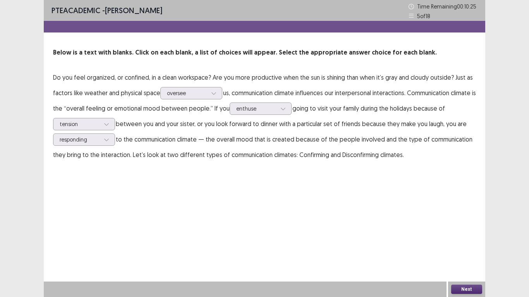
click at [469, 288] on button "Next" at bounding box center [466, 289] width 31 height 9
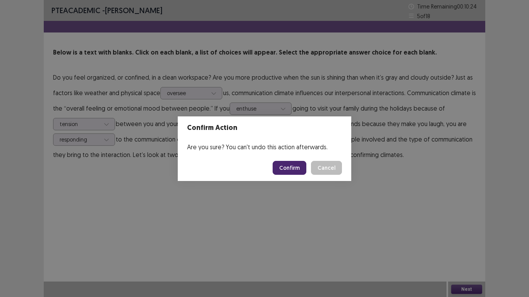
click at [279, 166] on button "Confirm" at bounding box center [290, 168] width 34 height 14
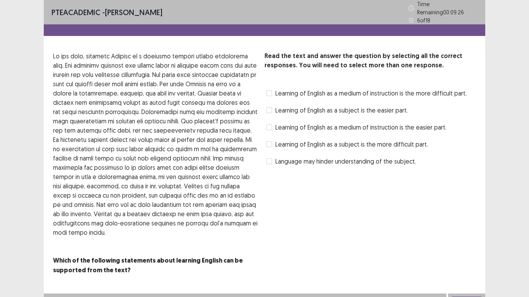
click at [268, 159] on span at bounding box center [269, 161] width 6 height 6
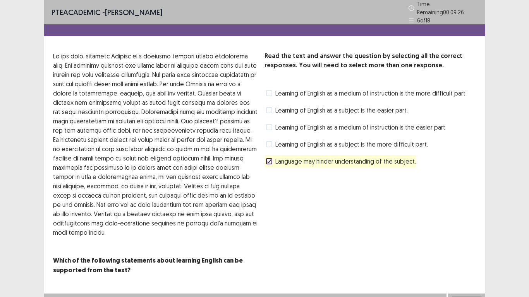
click at [468, 297] on button "Next" at bounding box center [466, 301] width 31 height 9
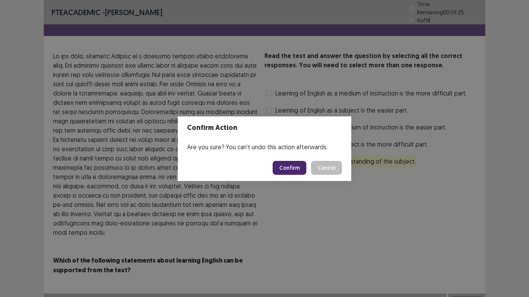
click at [282, 165] on button "Confirm" at bounding box center [290, 168] width 34 height 14
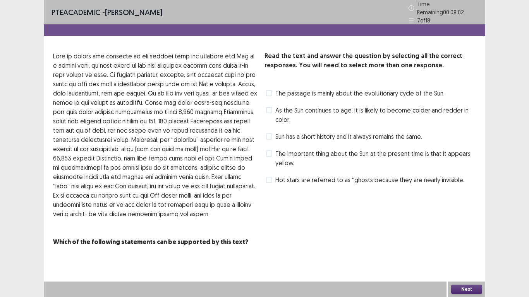
drag, startPoint x: 267, startPoint y: 149, endPoint x: 277, endPoint y: 154, distance: 10.9
click at [268, 151] on span at bounding box center [269, 154] width 6 height 6
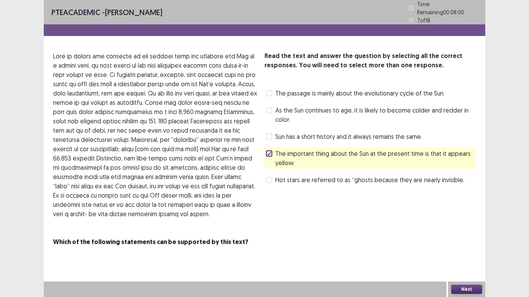
click at [467, 289] on button "Next" at bounding box center [466, 289] width 31 height 9
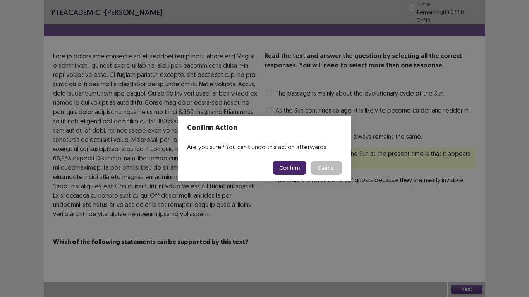
click at [296, 164] on button "Confirm" at bounding box center [290, 168] width 34 height 14
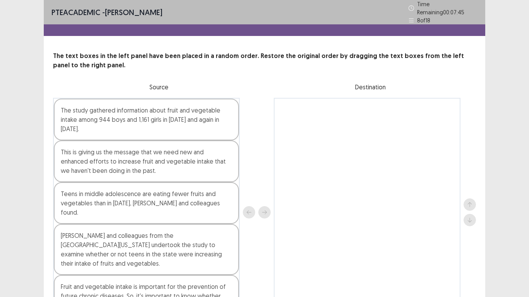
drag, startPoint x: 242, startPoint y: 113, endPoint x: 314, endPoint y: 130, distance: 74.0
click at [254, 206] on div "The study gathered information about fruit and vegetable intake among 944 boys …" at bounding box center [264, 212] width 423 height 229
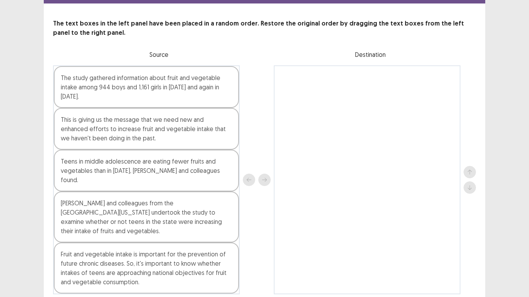
scroll to position [17, 0]
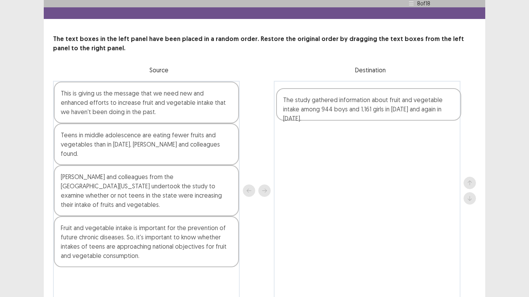
drag, startPoint x: 117, startPoint y: 99, endPoint x: 347, endPoint y: 101, distance: 229.6
click at [347, 101] on div "The study gathered information about fruit and vegetable intake among 944 boys …" at bounding box center [264, 191] width 423 height 220
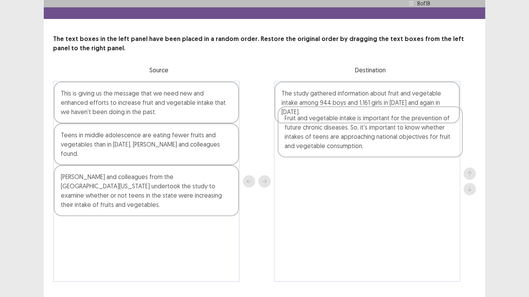
drag, startPoint x: 110, startPoint y: 224, endPoint x: 316, endPoint y: 158, distance: 216.5
click at [338, 136] on div "This is giving us the message that we need new and enhanced efforts to increase…" at bounding box center [264, 181] width 423 height 201
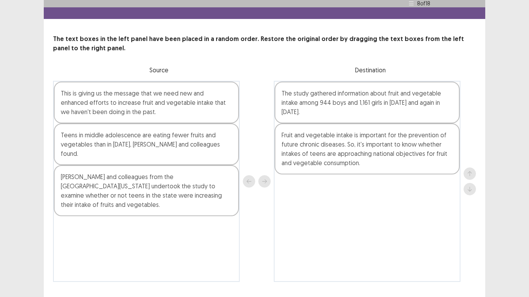
scroll to position [21, 0]
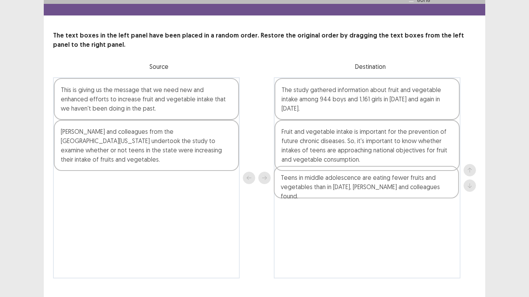
drag, startPoint x: 161, startPoint y: 134, endPoint x: 384, endPoint y: 185, distance: 228.8
click at [384, 185] on div "This is giving us the message that we need new and enhanced efforts to increase…" at bounding box center [264, 177] width 423 height 201
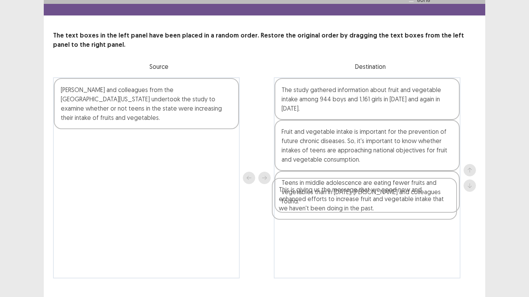
drag, startPoint x: 139, startPoint y: 107, endPoint x: 360, endPoint y: 212, distance: 244.2
click at [360, 212] on div "This is giving us the message that we need new and enhanced efforts to increase…" at bounding box center [264, 177] width 423 height 201
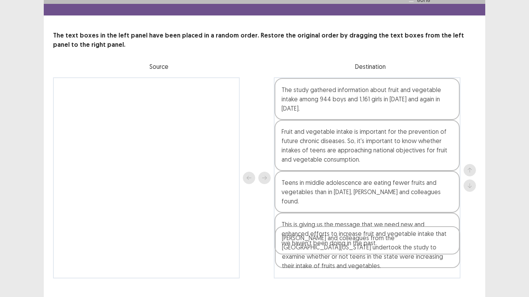
drag, startPoint x: 212, startPoint y: 91, endPoint x: 435, endPoint y: 257, distance: 278.3
click at [435, 257] on div "Larson and colleagues from the University of Minnesota undertook the study to e…" at bounding box center [264, 177] width 423 height 201
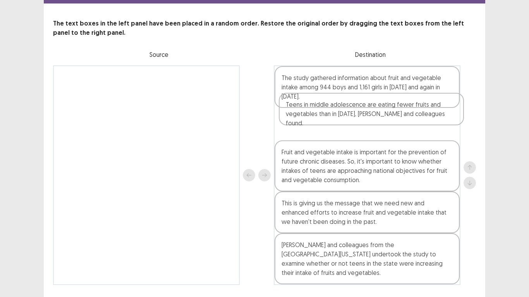
drag, startPoint x: 345, startPoint y: 170, endPoint x: 350, endPoint y: 115, distance: 54.8
click at [350, 115] on div "The study gathered information about fruit and vegetable intake among 944 boys …" at bounding box center [367, 175] width 187 height 220
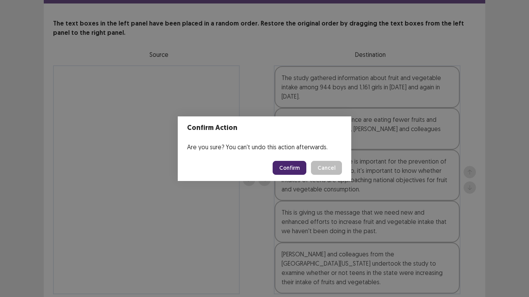
click at [294, 168] on button "Confirm" at bounding box center [290, 168] width 34 height 14
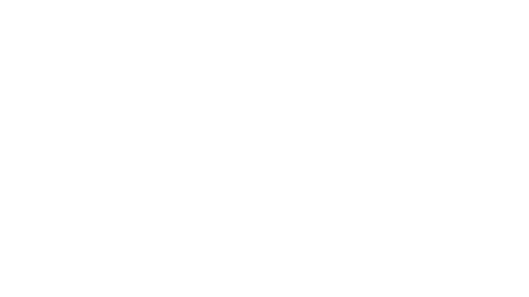
scroll to position [0, 0]
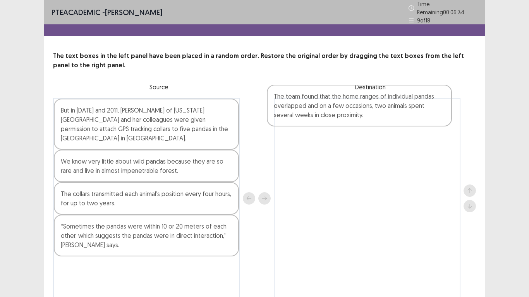
drag, startPoint x: 113, startPoint y: 281, endPoint x: 335, endPoint y: 111, distance: 279.5
click at [335, 111] on div "But in 2010 and 2011, Vanessa Hull of Michigan State University and her colleag…" at bounding box center [264, 198] width 423 height 201
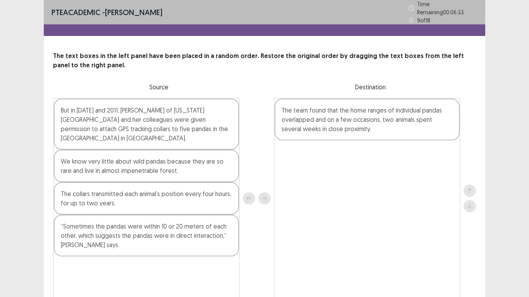
scroll to position [12, 0]
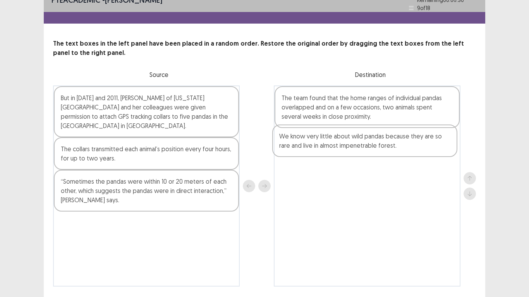
drag, startPoint x: 100, startPoint y: 152, endPoint x: 323, endPoint y: 142, distance: 223.3
click at [322, 143] on div "But in 2010 and 2011, Vanessa Hull of Michigan State University and her colleag…" at bounding box center [264, 186] width 423 height 201
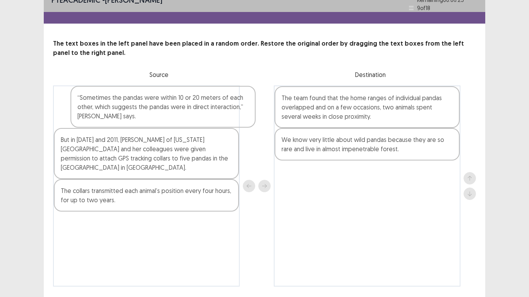
drag, startPoint x: 143, startPoint y: 185, endPoint x: 155, endPoint y: 101, distance: 84.4
click at [155, 101] on div "But in 2010 and 2011, Vanessa Hull of Michigan State University and her colleag…" at bounding box center [146, 186] width 187 height 201
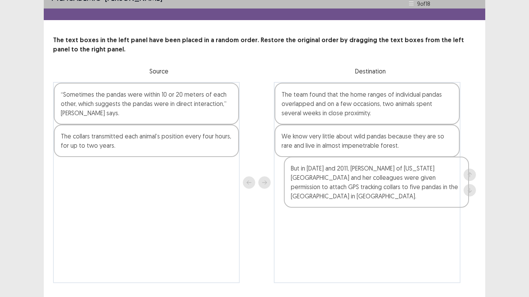
drag, startPoint x: 203, startPoint y: 159, endPoint x: 375, endPoint y: 189, distance: 175.0
click at [375, 189] on div "“Sometimes the pandas were within 10 or 20 meters of each other, which suggests…" at bounding box center [264, 182] width 423 height 201
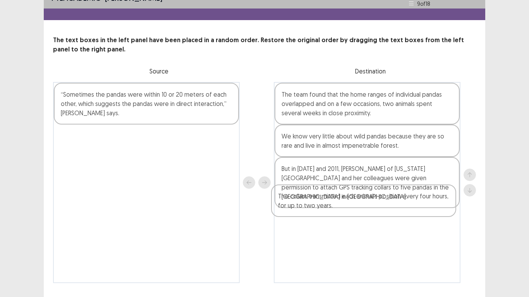
drag, startPoint x: 104, startPoint y: 139, endPoint x: 323, endPoint y: 203, distance: 227.8
click at [323, 203] on div "“Sometimes the pandas were within 10 or 20 meters of each other, which suggests…" at bounding box center [264, 182] width 423 height 201
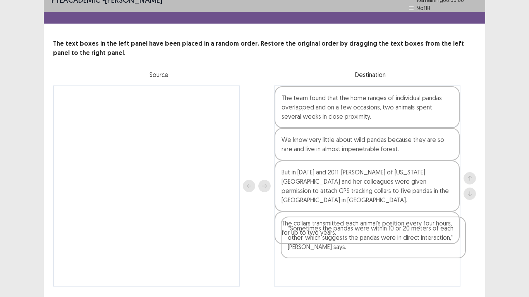
drag, startPoint x: 94, startPoint y: 85, endPoint x: 318, endPoint y: 241, distance: 272.8
click at [318, 241] on div "“Sometimes the pandas were within 10 or 20 meters of each other, which suggests…" at bounding box center [264, 186] width 423 height 201
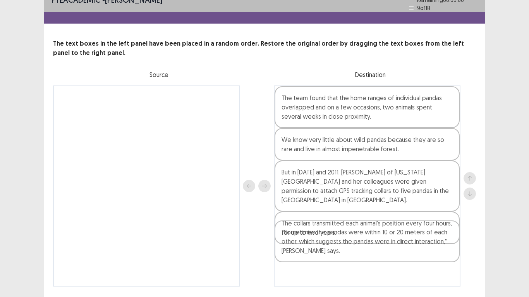
scroll to position [33, 0]
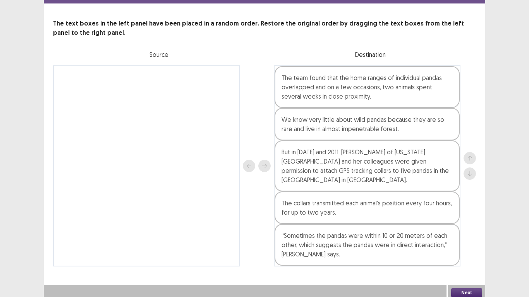
click at [465, 288] on button "Next" at bounding box center [466, 292] width 31 height 9
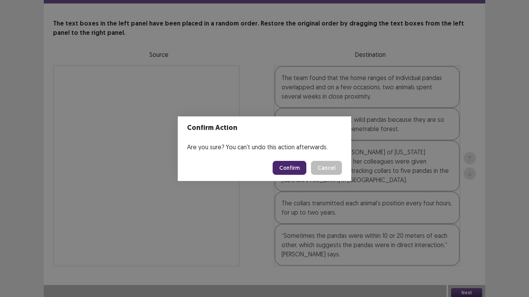
click at [290, 171] on button "Confirm" at bounding box center [290, 168] width 34 height 14
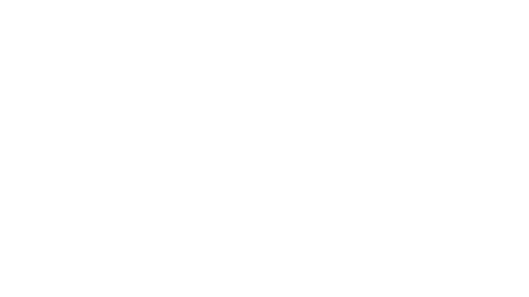
scroll to position [0, 0]
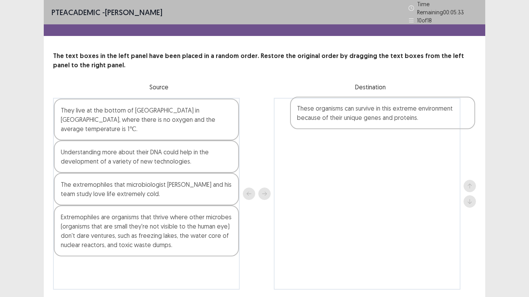
drag, startPoint x: 98, startPoint y: 185, endPoint x: 333, endPoint y: 122, distance: 243.7
click at [333, 122] on div "They live at the bottom of Ace Lake in Antarctica, where there is no oxygen and…" at bounding box center [264, 194] width 423 height 192
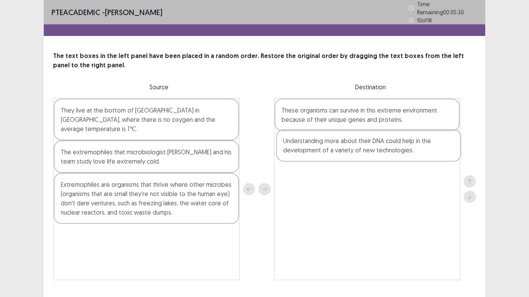
drag, startPoint x: 130, startPoint y: 143, endPoint x: 357, endPoint y: 146, distance: 226.9
click at [357, 146] on div "They live at the bottom of Ace Lake in Antarctica, where there is no oxygen and…" at bounding box center [264, 189] width 423 height 183
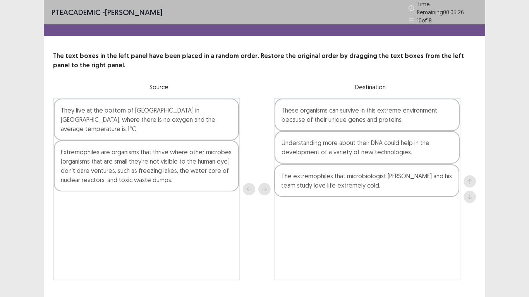
drag, startPoint x: 91, startPoint y: 153, endPoint x: 317, endPoint y: 188, distance: 228.5
click at [317, 188] on div "They live at the bottom of Ace Lake in Antarctica, where there is no oxygen and…" at bounding box center [264, 189] width 423 height 183
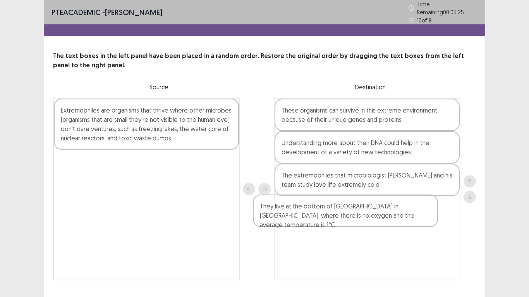
drag, startPoint x: 148, startPoint y: 114, endPoint x: 370, endPoint y: 213, distance: 243.5
click at [370, 213] on div "They live at the bottom of Ace Lake in Antarctica, where there is no oxygen and…" at bounding box center [264, 189] width 423 height 183
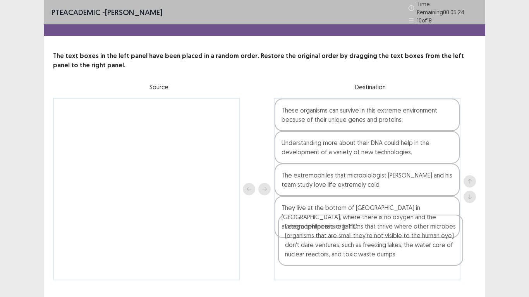
drag, startPoint x: 105, startPoint y: 124, endPoint x: 328, endPoint y: 244, distance: 252.6
click at [331, 244] on div "Extremophiles are organisms that thrive where other microbes (organisms that ar…" at bounding box center [264, 189] width 423 height 183
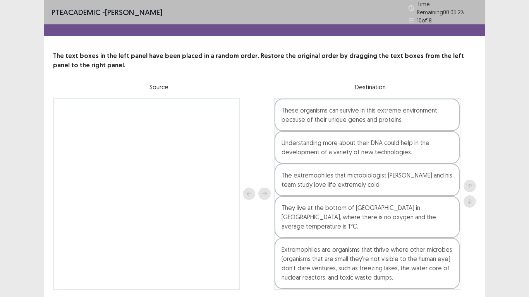
scroll to position [14, 0]
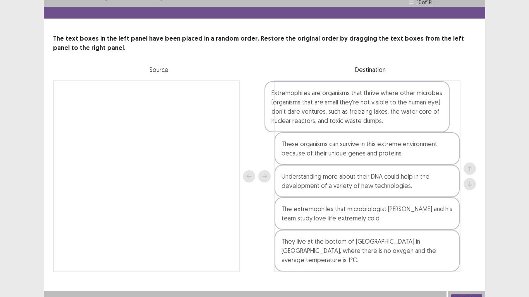
drag, startPoint x: 314, startPoint y: 243, endPoint x: 314, endPoint y: 112, distance: 130.9
click at [314, 112] on div "These organisms can survive in this extreme environment because of their unique…" at bounding box center [367, 177] width 187 height 192
click at [468, 294] on button "Next" at bounding box center [466, 298] width 31 height 9
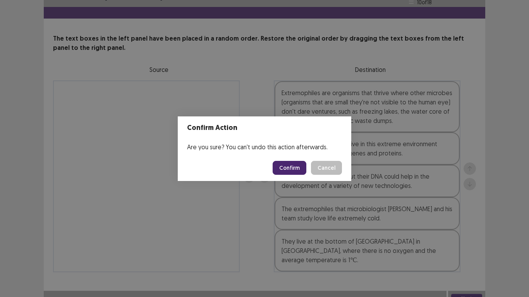
click at [294, 170] on button "Confirm" at bounding box center [290, 168] width 34 height 14
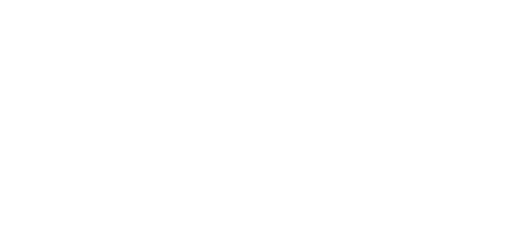
scroll to position [0, 0]
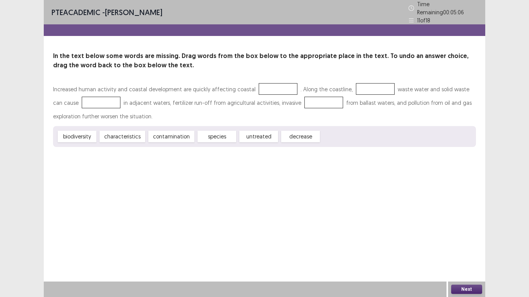
drag, startPoint x: 165, startPoint y: 130, endPoint x: 170, endPoint y: 132, distance: 4.7
click at [170, 132] on div "contamination" at bounding box center [171, 137] width 46 height 12
click at [263, 86] on div at bounding box center [278, 89] width 39 height 12
drag, startPoint x: 168, startPoint y: 130, endPoint x: 266, endPoint y: 93, distance: 104.6
click at [266, 93] on div "Increased human activity and coastal development are quickly affecting coastal …" at bounding box center [264, 114] width 423 height 65
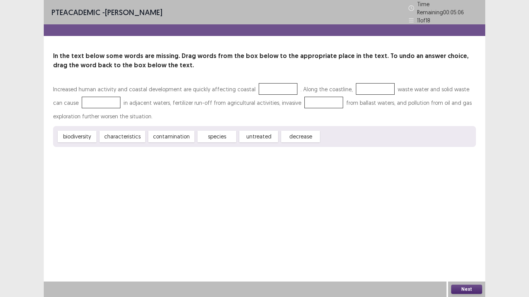
click at [259, 89] on div at bounding box center [278, 89] width 39 height 12
click at [259, 86] on div at bounding box center [278, 89] width 39 height 12
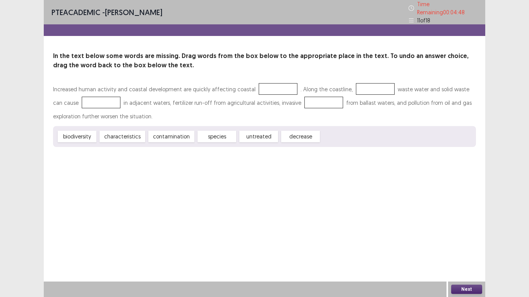
click at [259, 86] on div at bounding box center [278, 89] width 39 height 12
drag, startPoint x: 163, startPoint y: 132, endPoint x: 266, endPoint y: 86, distance: 112.6
click at [266, 86] on div "Increased human activity and coastal development are quickly affecting coastal …" at bounding box center [264, 114] width 423 height 65
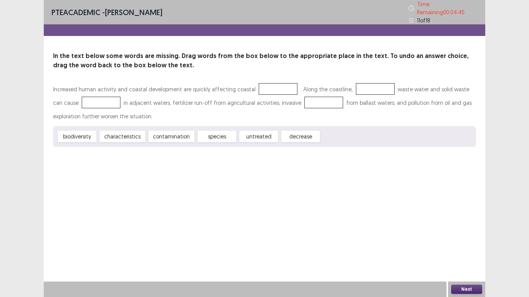
click at [266, 86] on div at bounding box center [278, 89] width 39 height 12
drag, startPoint x: 166, startPoint y: 135, endPoint x: 202, endPoint y: 114, distance: 41.5
drag, startPoint x: 202, startPoint y: 114, endPoint x: 140, endPoint y: 182, distance: 92.1
click at [140, 182] on div "PTE academic - Enrique arinton Time Remaining 00 : 04 : 44 11 of 18 In the text…" at bounding box center [264, 148] width 441 height 297
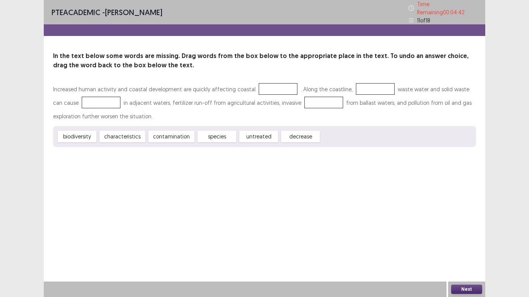
drag, startPoint x: 73, startPoint y: 135, endPoint x: 103, endPoint y: 132, distance: 29.9
click at [103, 133] on div "biodiversity characteristics contamination species untreated decrease" at bounding box center [264, 136] width 423 height 21
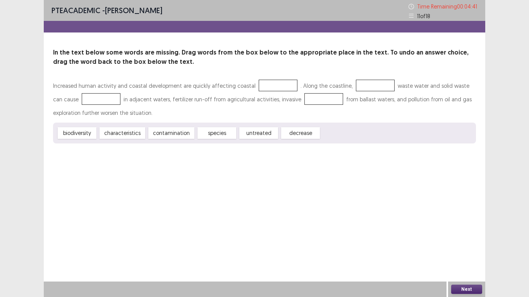
click at [88, 100] on div at bounding box center [101, 99] width 39 height 12
drag, startPoint x: 127, startPoint y: 135, endPoint x: 134, endPoint y: 130, distance: 7.8
click at [134, 130] on div "characteristics" at bounding box center [123, 133] width 46 height 12
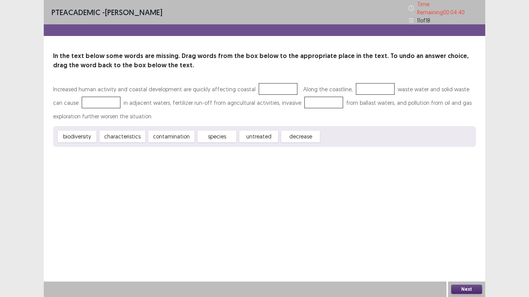
click at [96, 97] on div at bounding box center [101, 103] width 39 height 12
click at [67, 131] on div "biodiversity" at bounding box center [77, 137] width 39 height 12
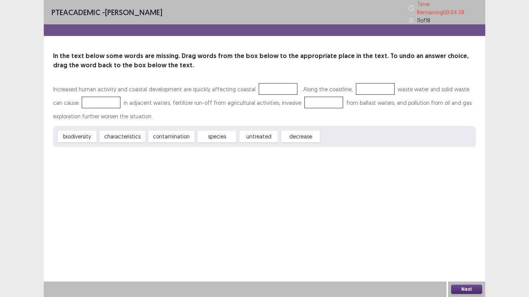
drag, startPoint x: 67, startPoint y: 130, endPoint x: 93, endPoint y: 101, distance: 38.7
click at [93, 101] on div "Increased human activity and coastal development are quickly affecting coastal …" at bounding box center [264, 114] width 423 height 65
click at [93, 101] on div at bounding box center [101, 103] width 39 height 12
click at [259, 83] on div at bounding box center [278, 89] width 39 height 12
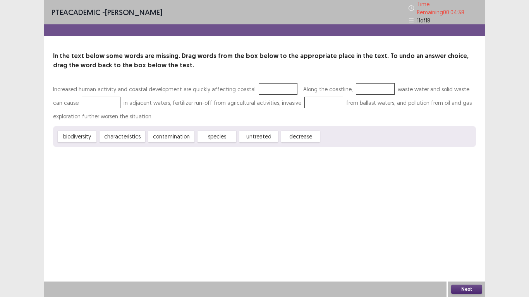
click at [259, 83] on div at bounding box center [278, 89] width 39 height 12
click at [304, 134] on div "decrease" at bounding box center [300, 137] width 39 height 12
click at [303, 134] on div "decrease" at bounding box center [300, 137] width 39 height 12
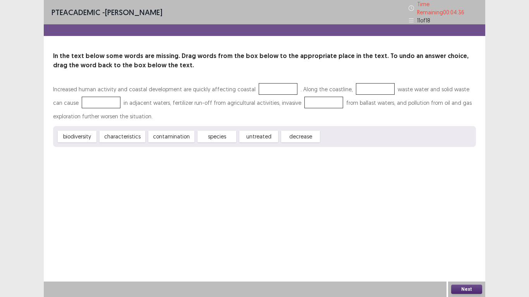
click at [95, 118] on div "Increased human activity and coastal development are quickly affecting coastal …" at bounding box center [264, 102] width 423 height 41
click at [109, 114] on div "Increased human activity and coastal development are quickly affecting coastal …" at bounding box center [264, 102] width 423 height 41
click at [361, 185] on div "PTE academic - Enrique arinton Time Remaining 00 : 04 : 36 11 of 18 In the text…" at bounding box center [264, 148] width 441 height 297
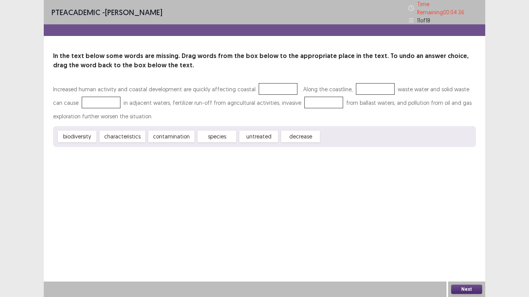
click at [361, 185] on div "PTE academic - Enrique arinton Time Remaining 00 : 04 : 36 11 of 18 In the text…" at bounding box center [264, 148] width 441 height 297
click at [91, 101] on div at bounding box center [101, 103] width 39 height 12
click at [82, 135] on div "biodiversity" at bounding box center [77, 137] width 39 height 12
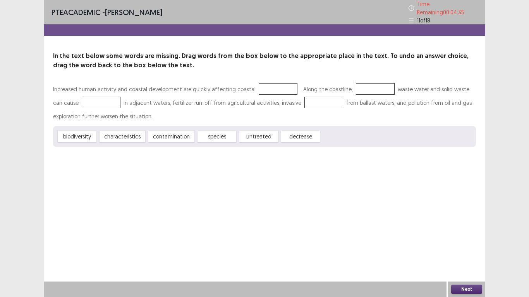
drag, startPoint x: 82, startPoint y: 135, endPoint x: 115, endPoint y: 130, distance: 33.6
click at [115, 130] on div "biodiversity characteristics contamination species untreated decrease" at bounding box center [264, 136] width 423 height 21
click at [115, 131] on div "characteristics" at bounding box center [123, 137] width 46 height 12
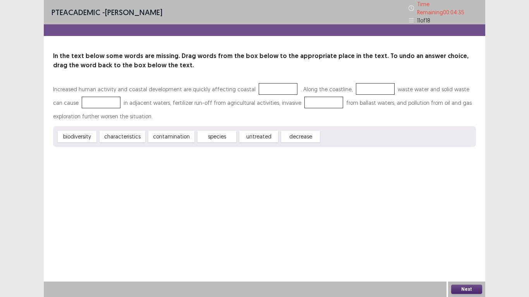
click at [115, 131] on div "characteristics" at bounding box center [123, 137] width 46 height 12
drag, startPoint x: 179, startPoint y: 130, endPoint x: 198, endPoint y: 139, distance: 21.0
click at [198, 139] on div "biodiversity characteristics contamination species untreated decrease" at bounding box center [264, 136] width 423 height 21
click at [210, 135] on div "species" at bounding box center [216, 137] width 39 height 12
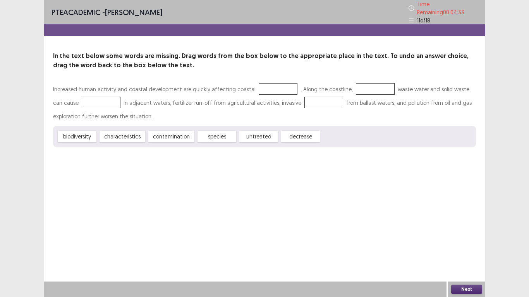
click at [210, 134] on div "species" at bounding box center [216, 137] width 39 height 12
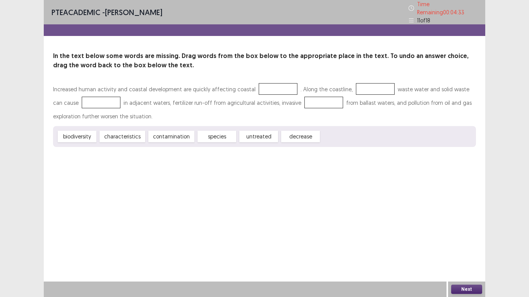
click at [261, 85] on div at bounding box center [278, 89] width 39 height 12
click at [86, 103] on div at bounding box center [101, 103] width 39 height 12
click at [86, 102] on div at bounding box center [101, 103] width 39 height 12
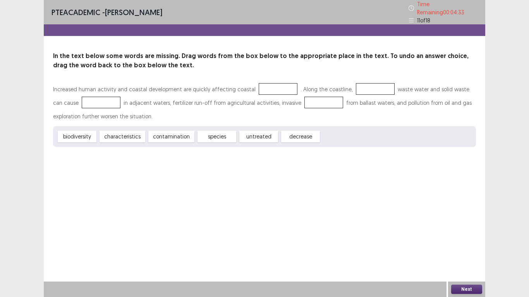
click at [83, 132] on div "biodiversity" at bounding box center [77, 137] width 39 height 12
click at [83, 131] on div "biodiversity" at bounding box center [77, 137] width 39 height 12
click at [259, 85] on div at bounding box center [278, 89] width 39 height 12
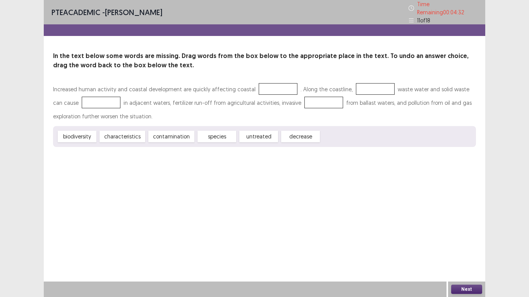
click at [243, 86] on div "Increased human activity and coastal development are quickly affecting coastal …" at bounding box center [264, 102] width 423 height 41
drag, startPoint x: 245, startPoint y: 86, endPoint x: 460, endPoint y: 167, distance: 230.1
click at [245, 86] on div "Increased human activity and coastal development are quickly affecting coastal …" at bounding box center [264, 102] width 423 height 41
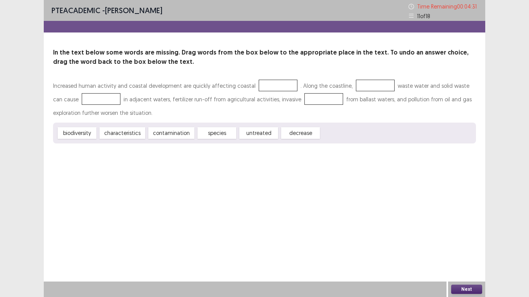
click at [462, 187] on div "PTE academic - Enrique arinton Time Remaining 00 : 04 : 31 11 of 18 In the text…" at bounding box center [264, 148] width 441 height 297
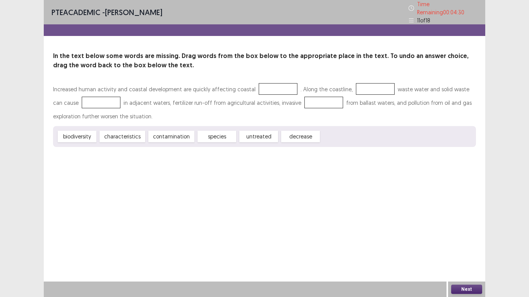
click at [262, 83] on div at bounding box center [278, 89] width 39 height 12
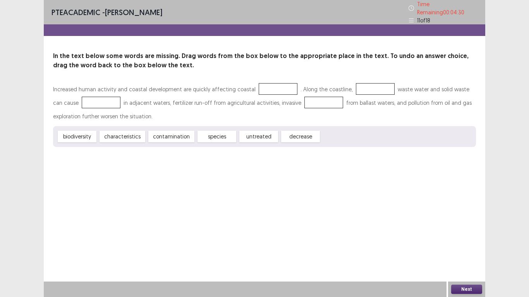
click at [262, 83] on div at bounding box center [278, 89] width 39 height 12
click at [173, 135] on div "contamination" at bounding box center [171, 137] width 46 height 12
drag, startPoint x: 173, startPoint y: 135, endPoint x: 199, endPoint y: 126, distance: 26.7
click at [199, 126] on div "biodiversity characteristics contamination species untreated decrease" at bounding box center [264, 136] width 423 height 21
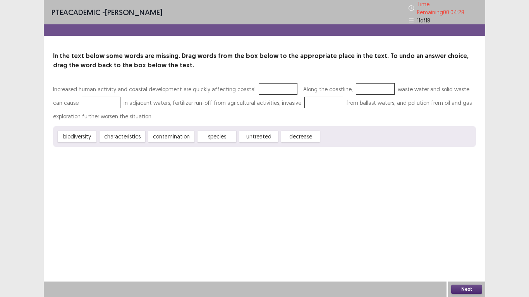
drag, startPoint x: 170, startPoint y: 131, endPoint x: 152, endPoint y: 148, distance: 24.4
click at [154, 148] on div "PTE academic - Enrique arinton Time Remaining 00 : 04 : 28 11 of 18 In the text…" at bounding box center [264, 81] width 441 height 163
drag, startPoint x: 160, startPoint y: 139, endPoint x: 269, endPoint y: 131, distance: 109.1
click at [307, 177] on div "PTE academic - Enrique arinton Time Remaining 00 : 04 : 27 11 of 18 In the text…" at bounding box center [264, 148] width 441 height 297
click at [259, 84] on div at bounding box center [278, 89] width 39 height 12
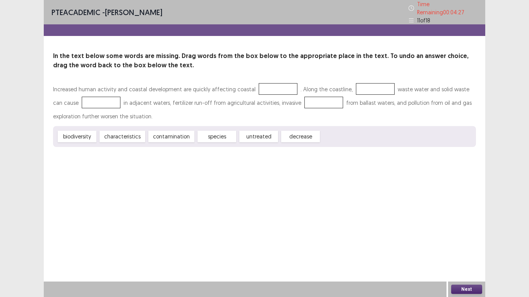
click at [259, 84] on div at bounding box center [278, 89] width 39 height 12
click at [168, 137] on div "contamination" at bounding box center [171, 137] width 46 height 12
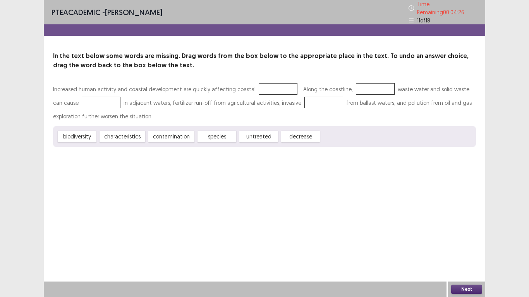
click at [112, 134] on div "characteristics" at bounding box center [123, 137] width 46 height 12
drag, startPoint x: 303, startPoint y: 144, endPoint x: 261, endPoint y: 212, distance: 80.2
click at [261, 212] on div "PTE academic - Enrique arinton Time Remaining 00 : 04 : 25 11 of 18 In the text…" at bounding box center [264, 148] width 441 height 297
click at [474, 290] on button "Next" at bounding box center [466, 289] width 31 height 9
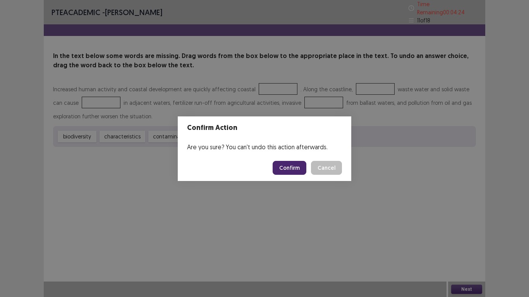
click at [295, 167] on button "Confirm" at bounding box center [290, 168] width 34 height 14
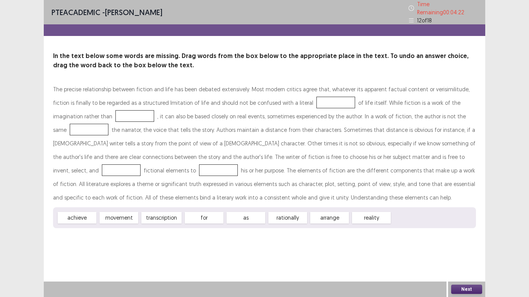
drag, startPoint x: 198, startPoint y: 216, endPoint x: 236, endPoint y: 212, distance: 37.8
click at [236, 212] on div "achieve movement transcription for as rationally arrange reality" at bounding box center [264, 218] width 423 height 21
click at [70, 214] on div "achieve" at bounding box center [77, 218] width 39 height 12
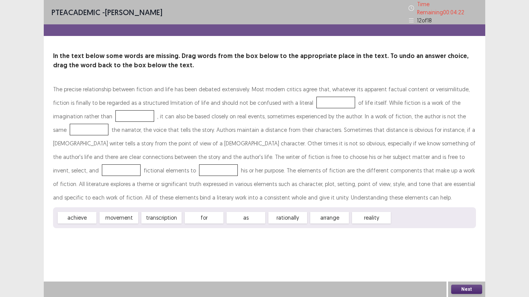
drag, startPoint x: 70, startPoint y: 214, endPoint x: 125, endPoint y: 134, distance: 97.5
click at [230, 166] on div "The precise relationship between fiction and life has been debated extensively.…" at bounding box center [264, 155] width 423 height 146
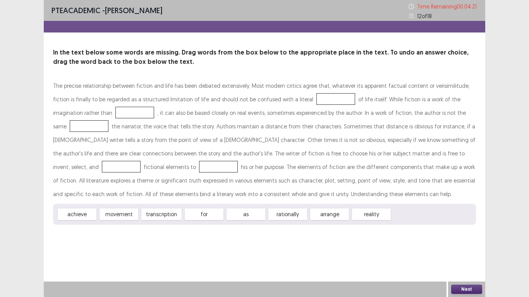
click at [316, 99] on div at bounding box center [335, 99] width 39 height 12
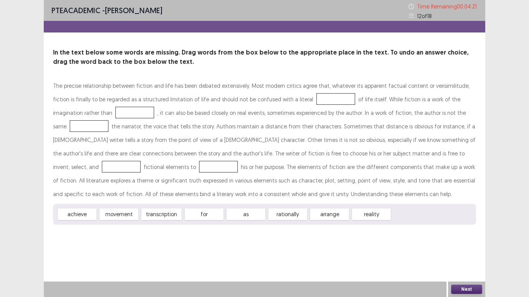
click at [316, 99] on div at bounding box center [335, 99] width 39 height 12
click at [316, 96] on div at bounding box center [335, 99] width 39 height 12
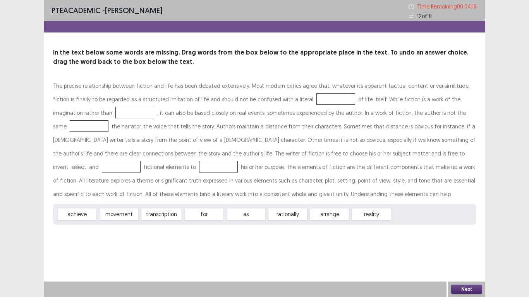
drag, startPoint x: 285, startPoint y: 96, endPoint x: 282, endPoint y: 103, distance: 8.1
click at [316, 103] on div at bounding box center [335, 99] width 39 height 12
click at [111, 216] on div "movement" at bounding box center [119, 215] width 39 height 12
drag, startPoint x: 111, startPoint y: 216, endPoint x: 260, endPoint y: 182, distance: 153.1
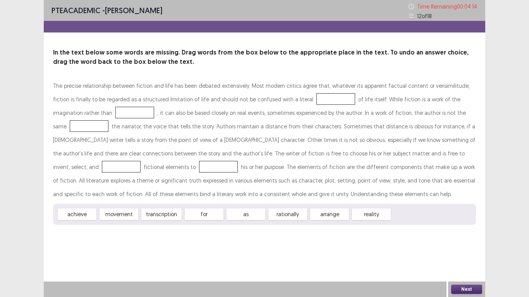
click at [259, 185] on div "The precise relationship between fiction and life has been debated extensively.…" at bounding box center [264, 152] width 423 height 146
click at [105, 219] on div "movement" at bounding box center [119, 215] width 39 height 12
drag, startPoint x: 105, startPoint y: 219, endPoint x: 201, endPoint y: 236, distance: 97.2
click at [201, 236] on div "PTE academic - Enrique arinton Time Remaining 00 : 04 : 13 12 of 18 In the text…" at bounding box center [264, 120] width 441 height 240
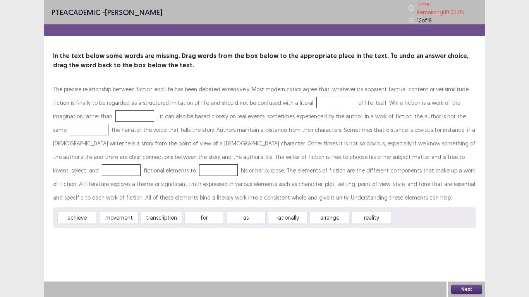
click at [203, 217] on div "for" at bounding box center [204, 218] width 39 height 12
click at [316, 99] on div at bounding box center [335, 103] width 39 height 12
drag, startPoint x: 115, startPoint y: 214, endPoint x: 191, endPoint y: 179, distance: 83.5
click at [181, 181] on div "The precise relationship between fiction and life has been debated extensively.…" at bounding box center [264, 155] width 423 height 146
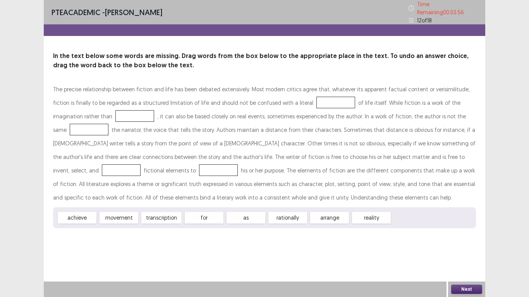
click at [316, 97] on div at bounding box center [335, 103] width 39 height 12
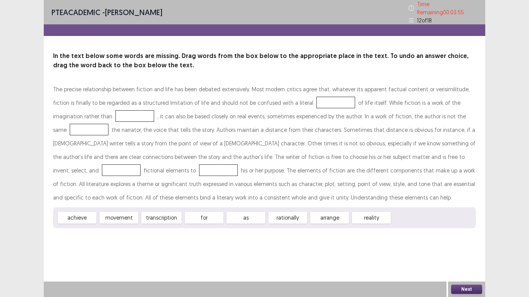
click at [117, 216] on div "movement" at bounding box center [119, 218] width 39 height 12
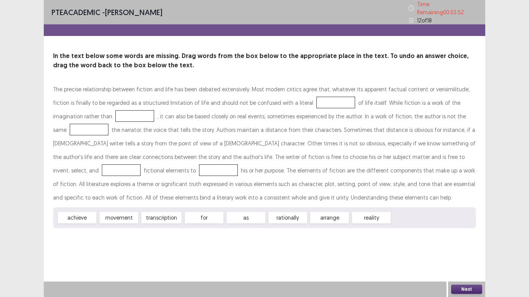
drag, startPoint x: 375, startPoint y: 215, endPoint x: 301, endPoint y: 99, distance: 137.3
click at [301, 99] on div "The precise relationship between fiction and life has been debated extensively.…" at bounding box center [264, 155] width 423 height 146
click at [316, 99] on div at bounding box center [335, 103] width 39 height 12
click at [316, 98] on div at bounding box center [335, 103] width 39 height 12
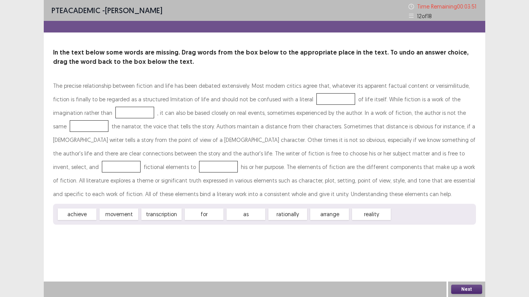
drag, startPoint x: 348, startPoint y: 211, endPoint x: 369, endPoint y: 215, distance: 20.5
click at [395, 211] on div "achieve movement transcription for as rationally arrange reality" at bounding box center [264, 214] width 423 height 21
click at [356, 214] on div "reality" at bounding box center [371, 215] width 39 height 12
click at [358, 213] on div "reality" at bounding box center [371, 215] width 39 height 12
drag, startPoint x: 360, startPoint y: 212, endPoint x: 367, endPoint y: 211, distance: 7.4
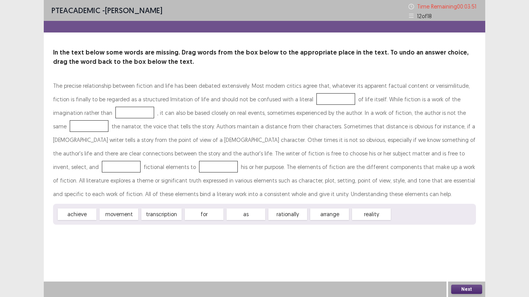
click at [367, 211] on div "reality" at bounding box center [371, 215] width 39 height 12
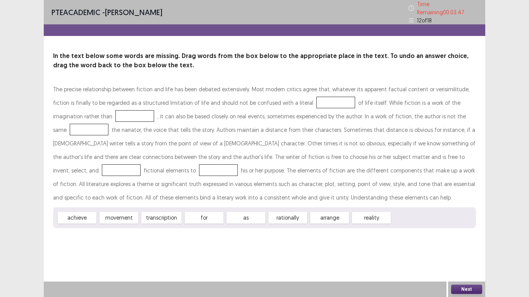
drag, startPoint x: 366, startPoint y: 213, endPoint x: 297, endPoint y: 96, distance: 135.5
click at [316, 97] on div at bounding box center [335, 103] width 39 height 12
drag, startPoint x: 115, startPoint y: 216, endPoint x: 184, endPoint y: 182, distance: 76.4
click at [184, 182] on div "The precise relationship between fiction and life has been debated extensively.…" at bounding box center [264, 155] width 423 height 146
drag, startPoint x: 61, startPoint y: 113, endPoint x: 68, endPoint y: 112, distance: 7.1
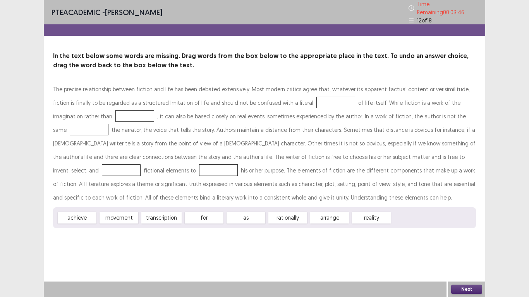
click at [115, 112] on div at bounding box center [134, 116] width 39 height 12
click at [316, 98] on div at bounding box center [335, 103] width 39 height 12
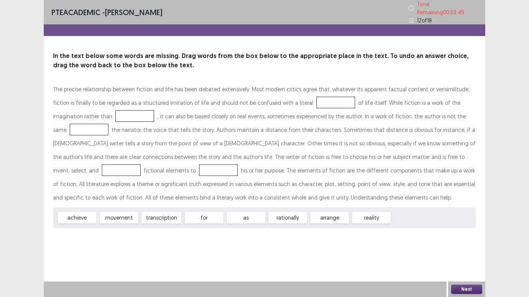
click at [125, 216] on div "movement" at bounding box center [119, 218] width 39 height 12
drag, startPoint x: 125, startPoint y: 216, endPoint x: 245, endPoint y: 213, distance: 119.7
click at [299, 250] on div "PTE academic - Enrique arinton Time Remaining 00 : 03 : 42 12 of 18 In the text…" at bounding box center [264, 148] width 441 height 297
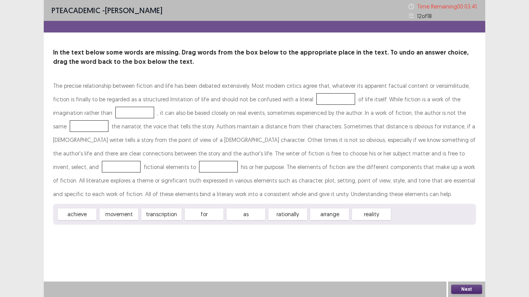
click at [191, 198] on div "The precise relationship between fiction and life has been debated extensively.…" at bounding box center [264, 140] width 423 height 122
drag, startPoint x: 184, startPoint y: 196, endPoint x: 197, endPoint y: 194, distance: 12.9
click at [187, 195] on div "The precise relationship between fiction and life has been debated extensively.…" at bounding box center [264, 140] width 423 height 122
click at [219, 208] on div "The precise relationship between fiction and life has been debated extensively.…" at bounding box center [264, 152] width 423 height 146
click at [374, 216] on div "achieve movement transcription for as rationally arrange reality" at bounding box center [264, 214] width 423 height 21
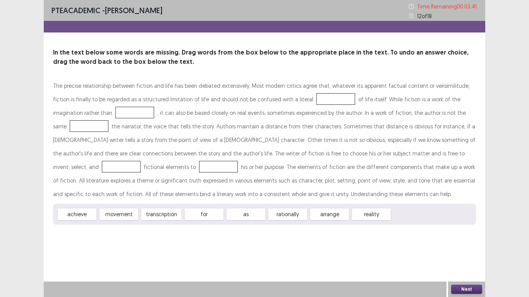
drag, startPoint x: 378, startPoint y: 214, endPoint x: 391, endPoint y: 205, distance: 15.3
click at [385, 209] on div "reality" at bounding box center [371, 215] width 39 height 12
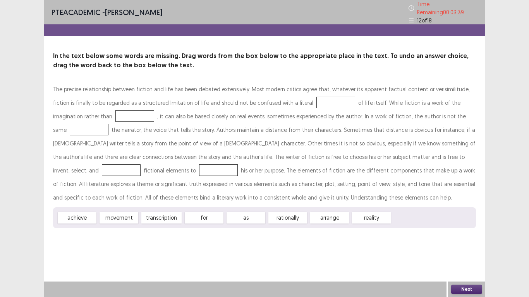
click at [117, 213] on div "movement" at bounding box center [119, 218] width 39 height 12
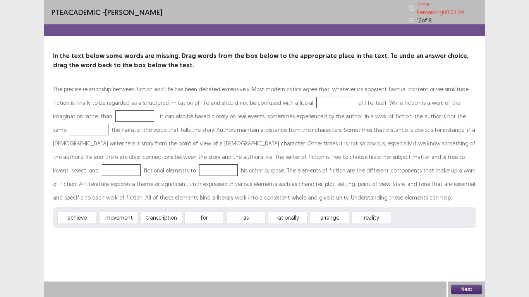
drag, startPoint x: 117, startPoint y: 213, endPoint x: 66, endPoint y: 214, distance: 51.1
click at [66, 214] on div "achieve movement transcription for as rationally arrange reality" at bounding box center [264, 218] width 423 height 21
click at [66, 214] on div "achieve" at bounding box center [77, 218] width 39 height 12
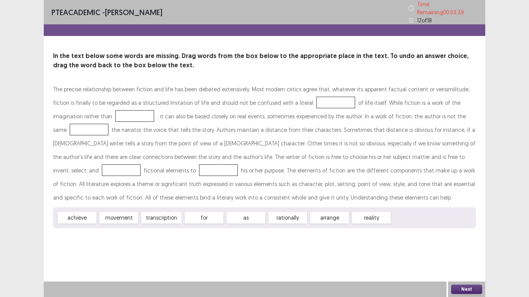
click at [66, 214] on div "achieve" at bounding box center [77, 218] width 39 height 12
click at [316, 98] on div at bounding box center [335, 103] width 39 height 12
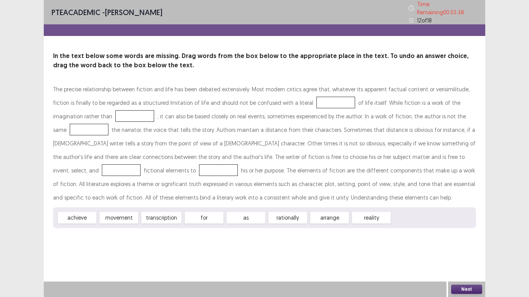
click at [316, 98] on div at bounding box center [335, 103] width 39 height 12
click at [165, 216] on div "transcription" at bounding box center [161, 218] width 40 height 12
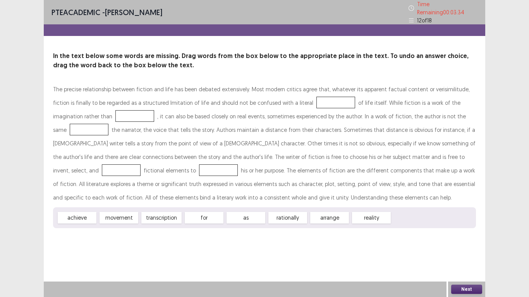
click at [165, 216] on div "transcription" at bounding box center [161, 218] width 40 height 12
click at [165, 222] on div "achieve movement transcription for as rationally arrange reality" at bounding box center [264, 218] width 423 height 21
click at [316, 97] on div at bounding box center [335, 103] width 39 height 12
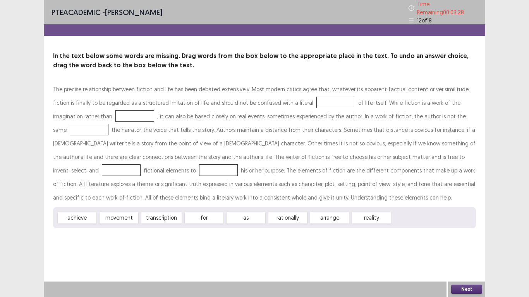
click at [316, 97] on div at bounding box center [335, 103] width 39 height 12
click at [276, 92] on div "The precise relationship between fiction and life has been debated extensively.…" at bounding box center [264, 143] width 423 height 122
click at [268, 85] on div "The precise relationship between fiction and life has been debated extensively.…" at bounding box center [264, 143] width 423 height 122
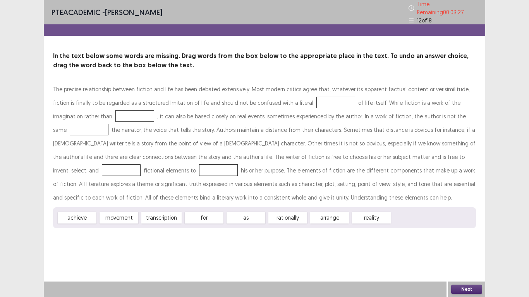
click at [84, 230] on div "PTE academic - Enrique arinton Time Remaining 00 : 03 : 27 12 of 18 In the text…" at bounding box center [264, 122] width 441 height 244
drag, startPoint x: 91, startPoint y: 211, endPoint x: 94, endPoint y: 208, distance: 4.9
click at [91, 212] on div "achieve" at bounding box center [77, 218] width 39 height 12
drag, startPoint x: 278, startPoint y: 97, endPoint x: 281, endPoint y: 50, distance: 47.3
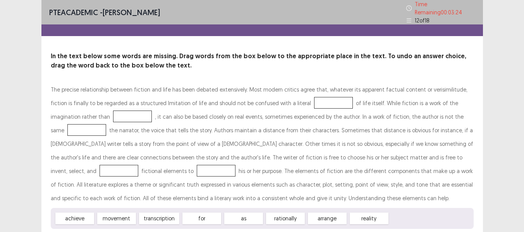
drag, startPoint x: 64, startPoint y: 117, endPoint x: 13, endPoint y: 65, distance: 72.6
click at [13, 65] on div "PTE academic - Enrique arinton Time Remaining 00 : 03 : 24 12 of 18 In the text…" at bounding box center [262, 131] width 524 height 263
click at [191, 214] on div "for" at bounding box center [201, 218] width 39 height 12
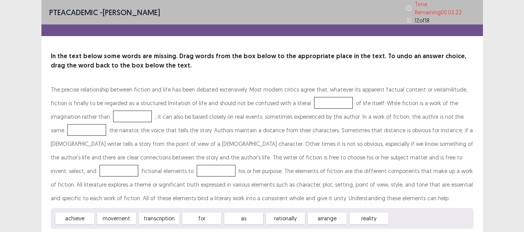
drag, startPoint x: 460, startPoint y: 48, endPoint x: 464, endPoint y: 35, distance: 13.8
click at [460, 47] on div "PTE academic - Enrique arinton Time Remaining 00 : 03 : 22 12 of 18 In the text…" at bounding box center [261, 122] width 441 height 244
click at [464, 33] on div "PTE academic - Enrique arinton Time Remaining 00 : 03 : 22 12 of 18 In the text…" at bounding box center [261, 122] width 441 height 244
click at [217, 0] on div "PTE academic - Enrique arinton Time Remaining 00 : 03 : 22 12 of 18" at bounding box center [261, 12] width 441 height 24
click at [223, 5] on div "PTE academic - Enrique arinton Time Remaining 00 : 03 : 22 12 of 18" at bounding box center [261, 12] width 441 height 24
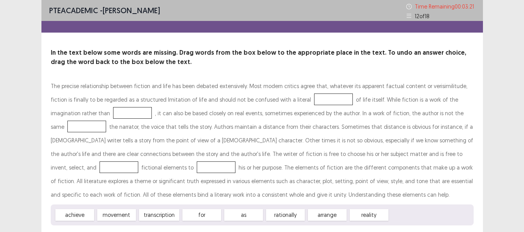
click at [223, 5] on div "PTE academic - Enrique arinton Time Remaining 00 : 03 : 21 12 of 18" at bounding box center [261, 10] width 441 height 21
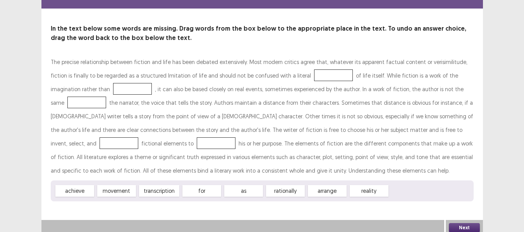
click at [467, 223] on button "Next" at bounding box center [464, 227] width 31 height 9
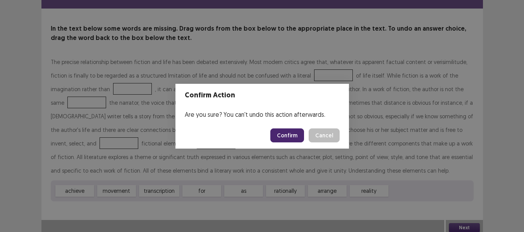
click at [290, 134] on button "Confirm" at bounding box center [287, 135] width 34 height 14
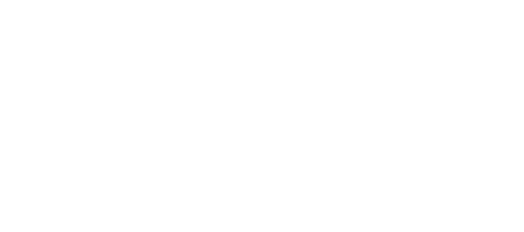
scroll to position [0, 0]
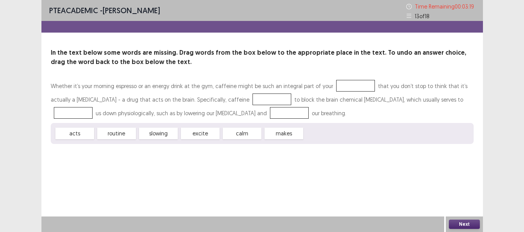
drag, startPoint x: 246, startPoint y: 133, endPoint x: 245, endPoint y: 101, distance: 31.4
click at [245, 105] on div "Whether it’s your morning espresso or an energy drink at the gym, caffeine migh…" at bounding box center [262, 111] width 423 height 65
click at [252, 99] on div at bounding box center [271, 99] width 39 height 12
drag, startPoint x: 112, startPoint y: 134, endPoint x: 246, endPoint y: 114, distance: 135.5
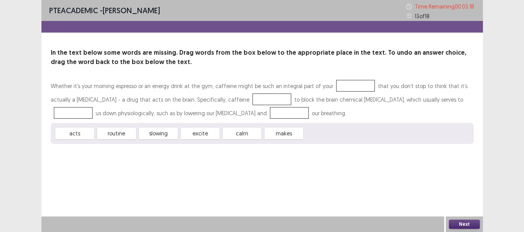
click at [246, 114] on div "Whether it’s your morning espresso or an energy drink at the gym, caffeine migh…" at bounding box center [262, 111] width 423 height 65
click at [252, 100] on div at bounding box center [271, 99] width 39 height 12
click at [252, 97] on div at bounding box center [271, 99] width 39 height 12
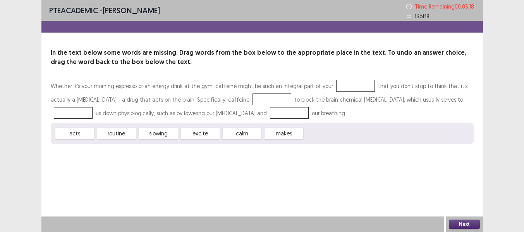
click at [252, 97] on div at bounding box center [271, 99] width 39 height 12
drag, startPoint x: 244, startPoint y: 95, endPoint x: 234, endPoint y: 101, distance: 11.4
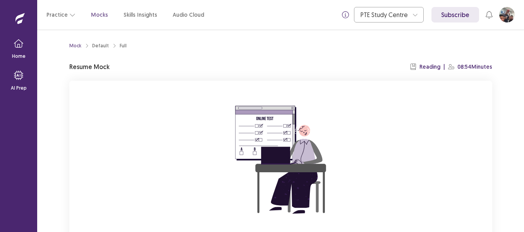
click at [77, 69] on p "Resume Mock" at bounding box center [89, 66] width 40 height 9
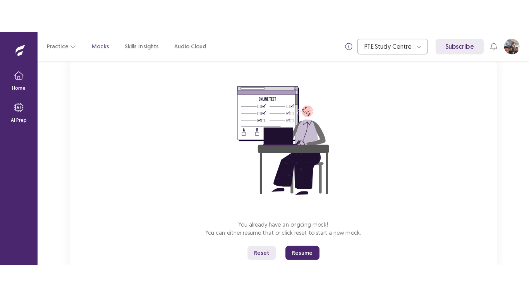
scroll to position [74, 0]
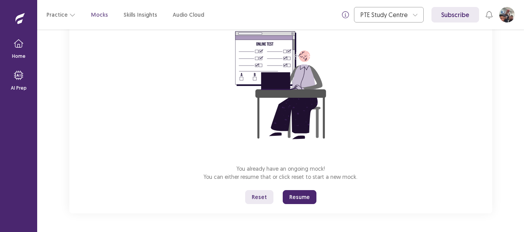
click at [303, 196] on button "Resume" at bounding box center [300, 197] width 34 height 14
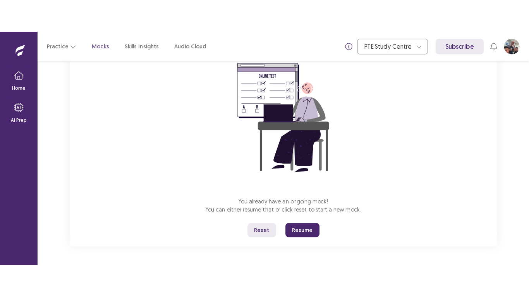
scroll to position [9, 0]
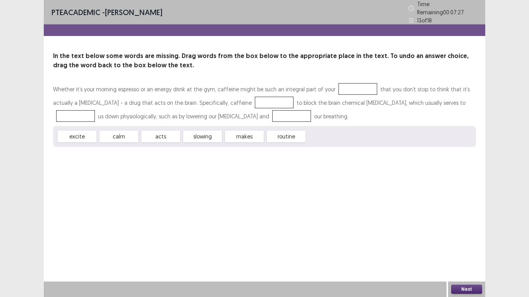
click at [95, 110] on div at bounding box center [75, 116] width 39 height 12
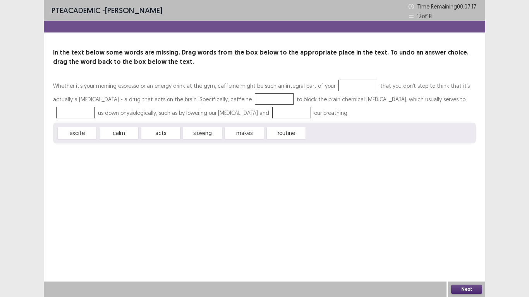
click at [469, 231] on button "Next" at bounding box center [466, 289] width 31 height 9
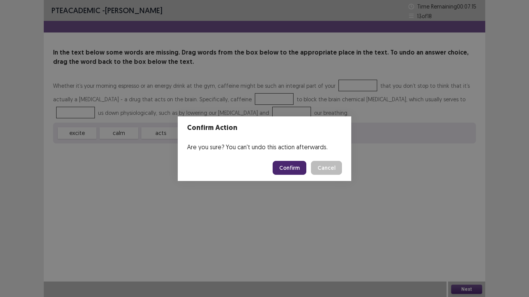
click at [284, 171] on button "Confirm" at bounding box center [290, 168] width 34 height 14
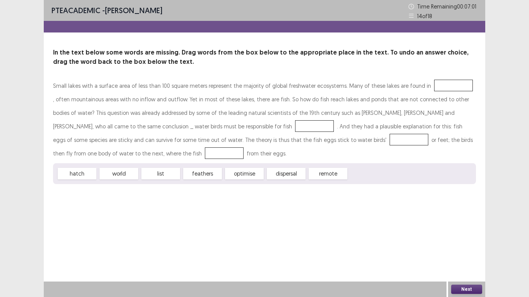
click at [460, 231] on button "Next" at bounding box center [466, 289] width 31 height 9
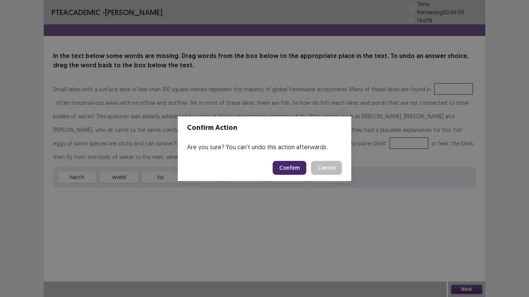
click at [297, 168] on button "Confirm" at bounding box center [290, 168] width 34 height 14
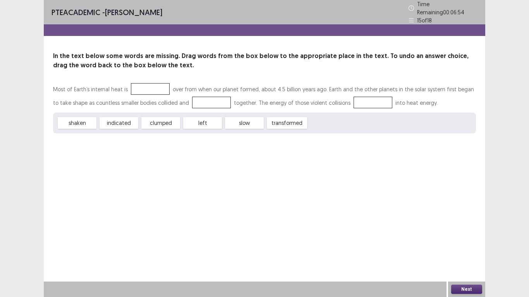
click at [461, 231] on button "Next" at bounding box center [466, 289] width 31 height 9
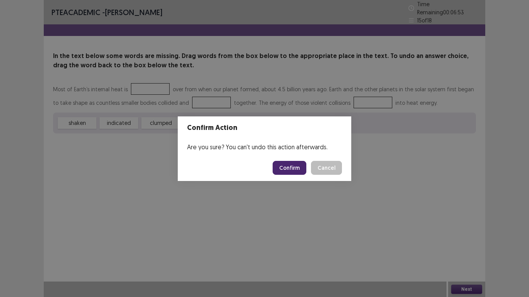
click at [297, 165] on button "Confirm" at bounding box center [290, 168] width 34 height 14
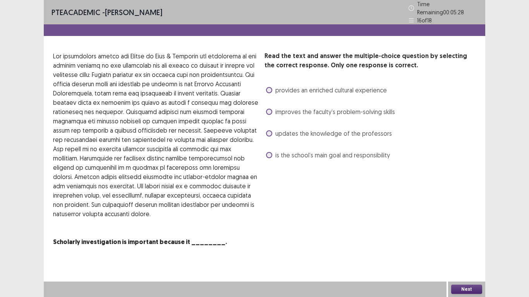
click at [270, 152] on span at bounding box center [269, 155] width 6 height 6
click at [458, 231] on button "Next" at bounding box center [466, 289] width 31 height 9
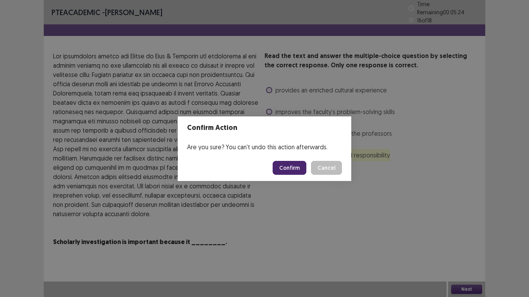
click at [288, 167] on button "Confirm" at bounding box center [290, 168] width 34 height 14
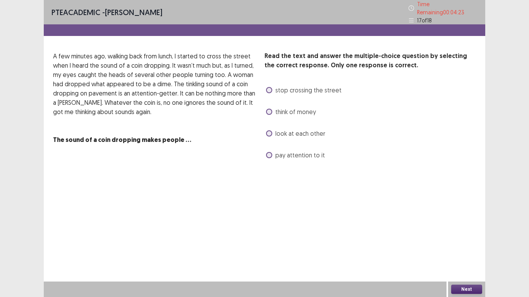
click at [268, 109] on span at bounding box center [269, 112] width 6 height 6
click at [480, 231] on button "Next" at bounding box center [466, 289] width 31 height 9
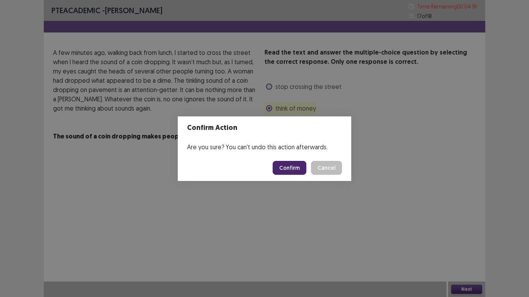
click at [297, 170] on button "Confirm" at bounding box center [290, 168] width 34 height 14
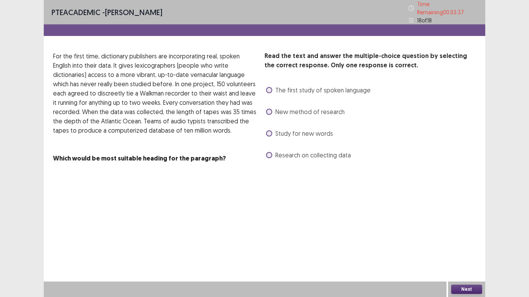
drag, startPoint x: 218, startPoint y: 151, endPoint x: 395, endPoint y: 194, distance: 181.7
click at [395, 194] on div "PTE academic - [PERSON_NAME] Time Remaining 00 : 03 : 37 18 of 18 Read the text…" at bounding box center [264, 148] width 441 height 297
click at [267, 152] on span at bounding box center [269, 155] width 6 height 6
click at [464, 231] on button "Next" at bounding box center [466, 289] width 31 height 9
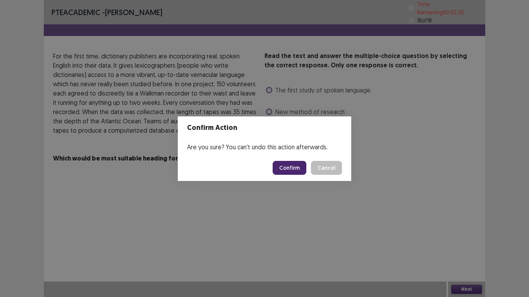
click at [280, 165] on button "Confirm" at bounding box center [290, 168] width 34 height 14
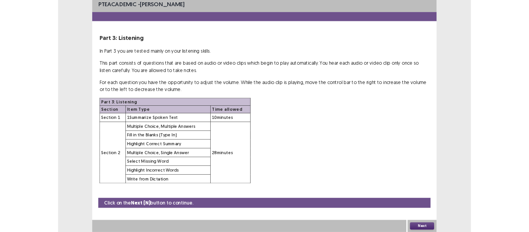
scroll to position [0, 0]
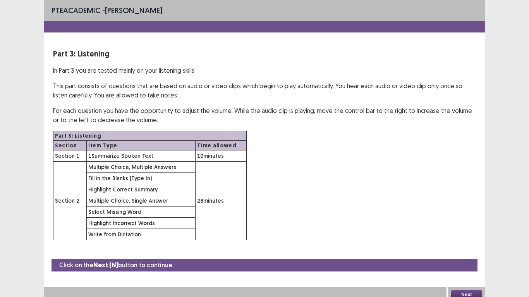
click at [475, 231] on button "Next" at bounding box center [466, 294] width 31 height 9
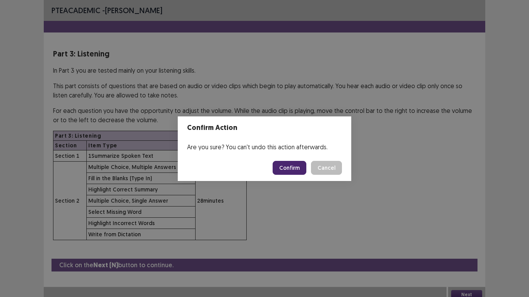
click at [298, 166] on button "Confirm" at bounding box center [290, 168] width 34 height 14
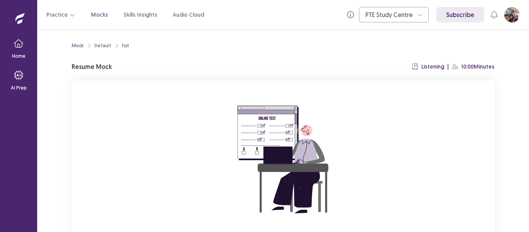
click at [422, 113] on div "You already have an ongoing mock! You can either resume that or click reset to …" at bounding box center [283, 184] width 423 height 207
click at [455, 71] on div "Mock Default Full Resume Mock Listening | 10:00 Minutes You already have an ong…" at bounding box center [283, 163] width 423 height 249
click at [426, 68] on p "Listening" at bounding box center [432, 67] width 23 height 8
click at [96, 69] on p "Resume Mock" at bounding box center [92, 66] width 40 height 9
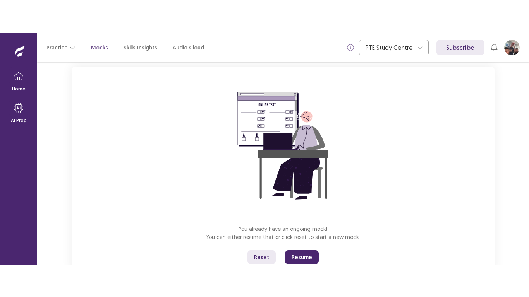
scroll to position [74, 0]
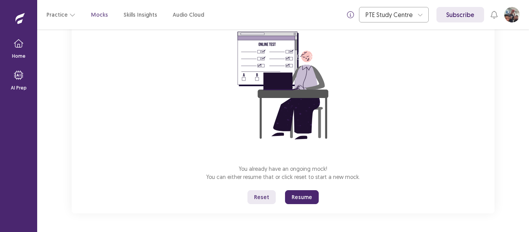
click at [299, 200] on button "Resume" at bounding box center [302, 197] width 34 height 14
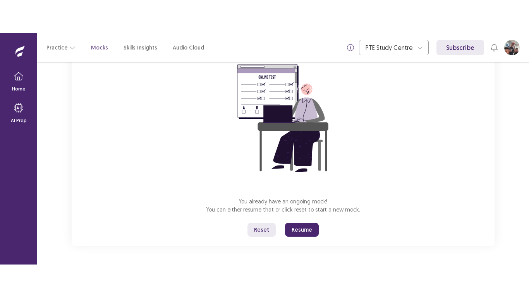
scroll to position [9, 0]
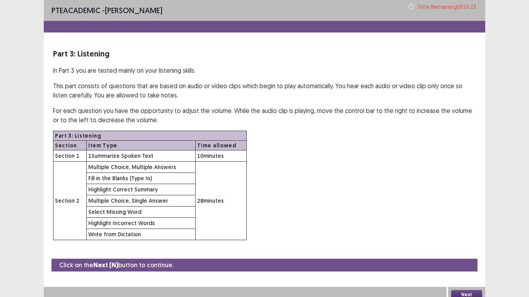
click at [455, 232] on button "Next" at bounding box center [466, 294] width 31 height 9
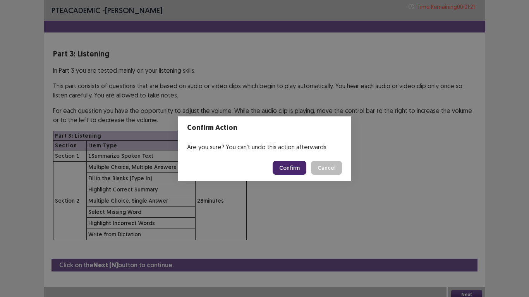
click at [290, 170] on button "Confirm" at bounding box center [290, 168] width 34 height 14
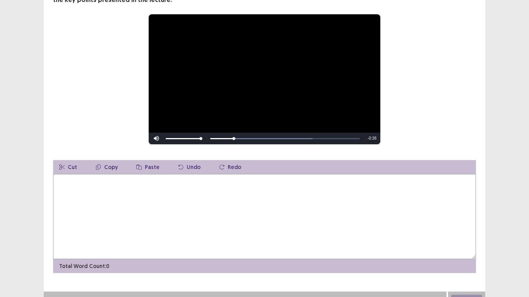
scroll to position [88, 0]
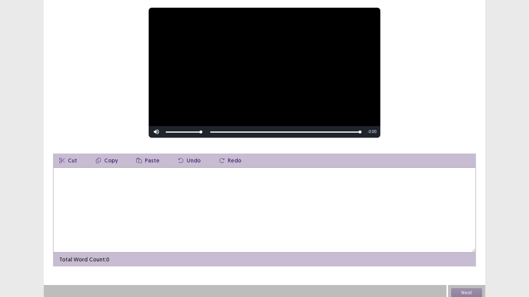
click at [65, 178] on textarea at bounding box center [264, 210] width 423 height 85
click at [179, 99] on video "Video Player" at bounding box center [265, 73] width 232 height 130
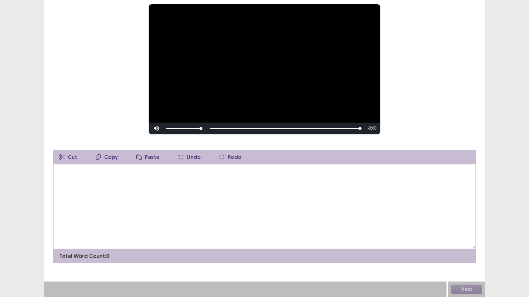
click at [204, 128] on div "Mute 100%" at bounding box center [178, 129] width 58 height 12
click at [154, 129] on span "Video Player" at bounding box center [156, 129] width 15 height 0
drag, startPoint x: 358, startPoint y: 128, endPoint x: 309, endPoint y: 124, distance: 48.6
click at [309, 124] on div "Skip Backward Skip Forward Mute 99% Current Time 0:44 / Duration 0:44 Loaded : …" at bounding box center [265, 129] width 232 height 12
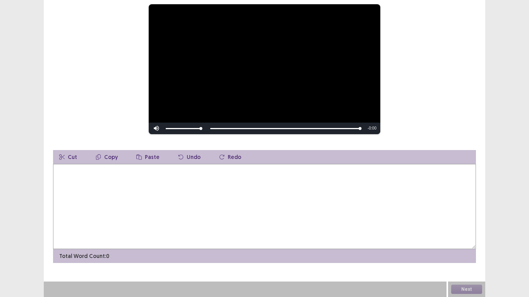
click at [268, 121] on video "Video Player" at bounding box center [265, 69] width 232 height 130
click at [278, 89] on video "Video Player" at bounding box center [265, 69] width 232 height 130
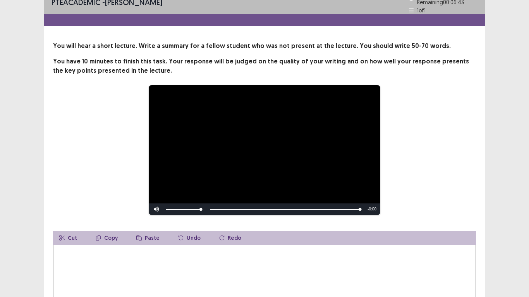
scroll to position [0, 0]
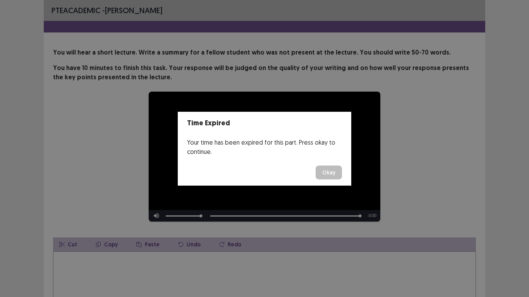
click at [327, 168] on button "Okay" at bounding box center [329, 173] width 26 height 14
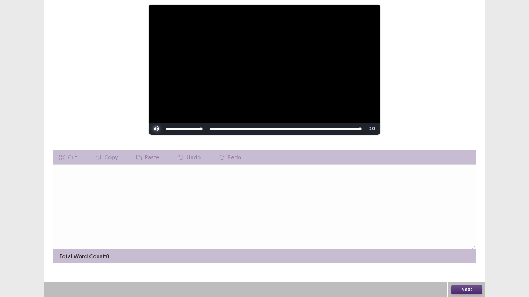
scroll to position [88, 0]
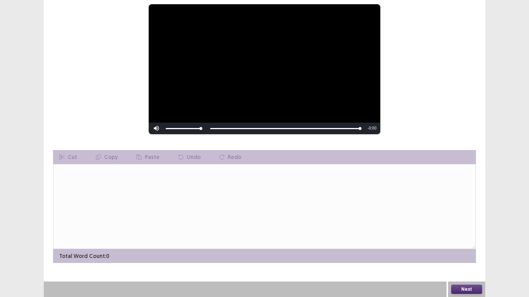
click at [458, 232] on button "Next" at bounding box center [466, 289] width 31 height 9
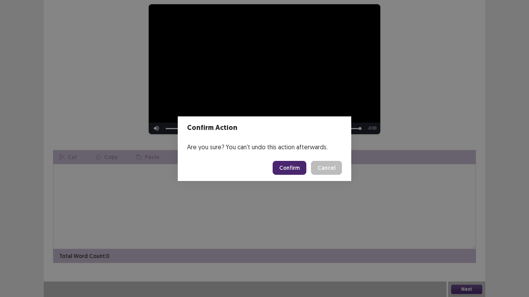
click at [290, 167] on button "Confirm" at bounding box center [290, 168] width 34 height 14
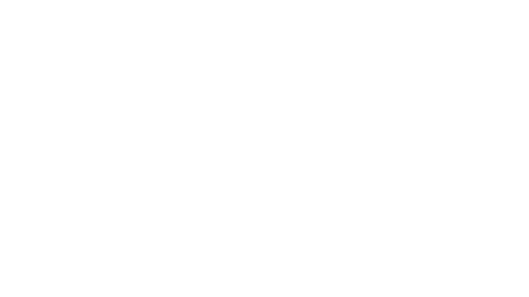
scroll to position [0, 0]
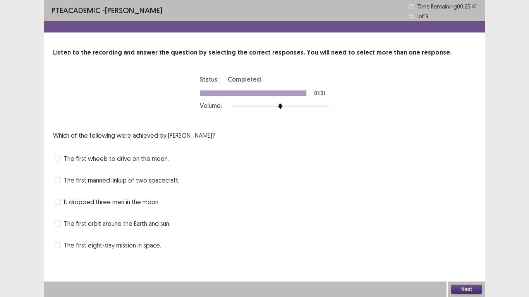
click at [62, 223] on label "The first orbit around the Earth and sun." at bounding box center [113, 223] width 116 height 9
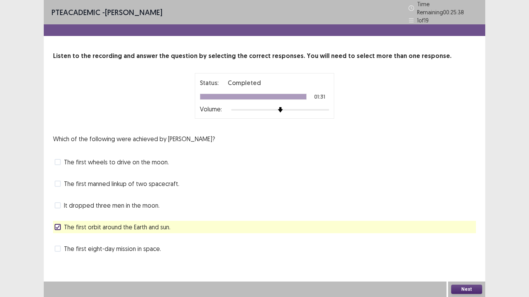
click at [467, 232] on button "Next" at bounding box center [466, 289] width 31 height 9
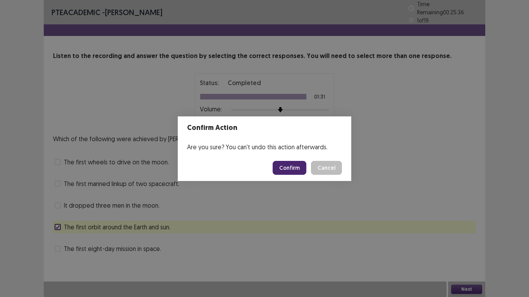
click at [288, 169] on button "Confirm" at bounding box center [290, 168] width 34 height 14
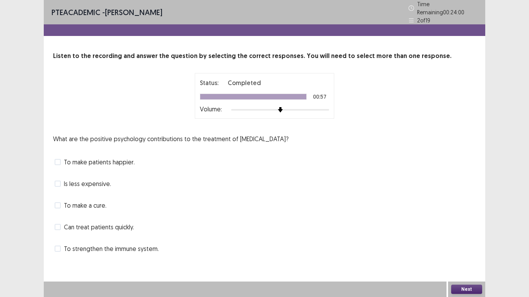
click at [58, 162] on label "To make patients happier." at bounding box center [95, 162] width 80 height 9
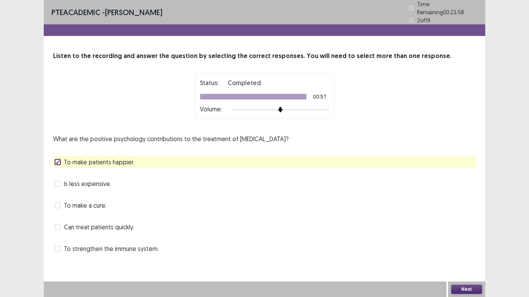
click at [466, 232] on button "Next" at bounding box center [466, 289] width 31 height 9
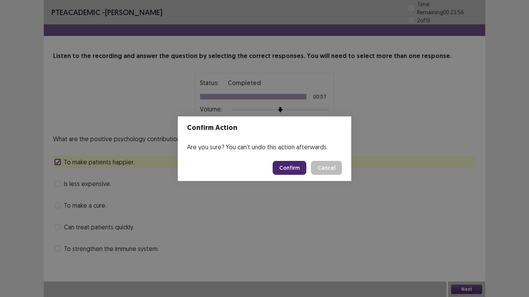
click at [292, 171] on button "Confirm" at bounding box center [290, 168] width 34 height 14
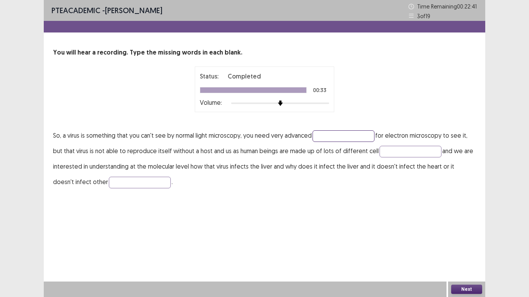
click at [315, 138] on input "text" at bounding box center [343, 136] width 62 height 12
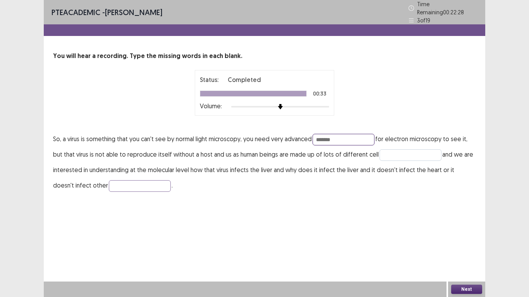
type input "*******"
click at [381, 152] on input "text" at bounding box center [410, 155] width 62 height 12
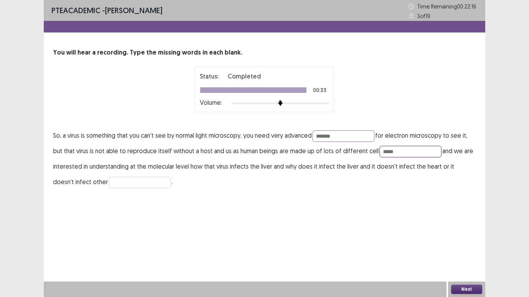
type input "*****"
click at [109, 184] on input "text" at bounding box center [140, 183] width 62 height 12
type input "*****"
click at [468, 232] on button "Next" at bounding box center [466, 289] width 31 height 9
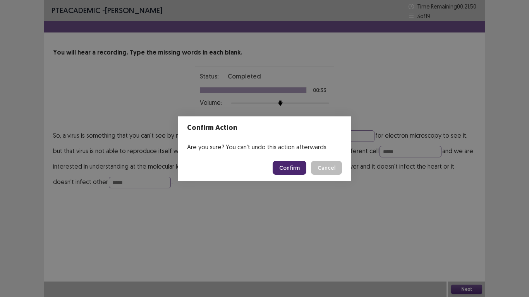
click at [293, 166] on button "Confirm" at bounding box center [290, 168] width 34 height 14
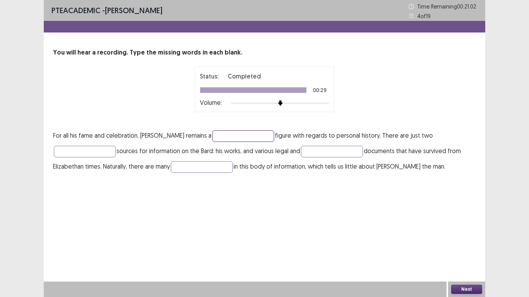
click at [229, 136] on input "text" at bounding box center [243, 136] width 62 height 12
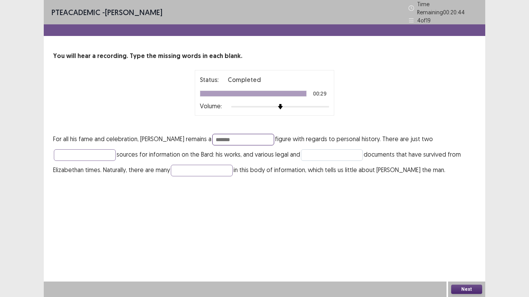
type input "*******"
click at [316, 150] on input "text" at bounding box center [332, 155] width 62 height 12
type input "*****"
click at [463, 232] on button "Next" at bounding box center [466, 289] width 31 height 9
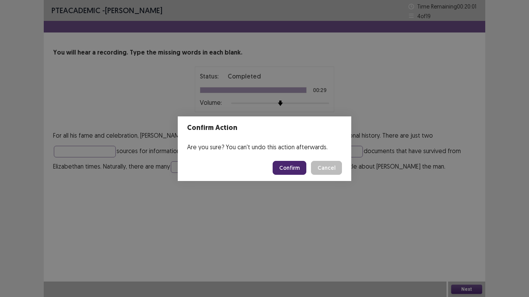
click at [286, 170] on button "Confirm" at bounding box center [290, 168] width 34 height 14
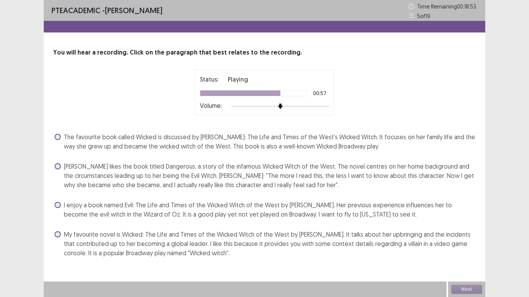
click at [57, 232] on span at bounding box center [58, 235] width 6 height 6
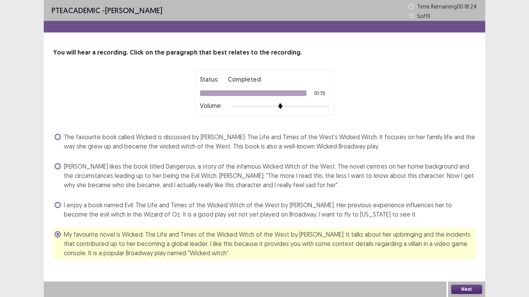
click at [58, 207] on span at bounding box center [58, 205] width 6 height 6
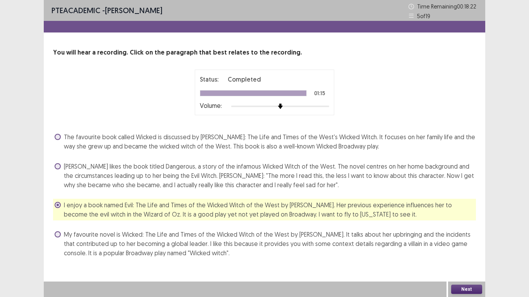
click at [464, 232] on button "Next" at bounding box center [466, 289] width 31 height 9
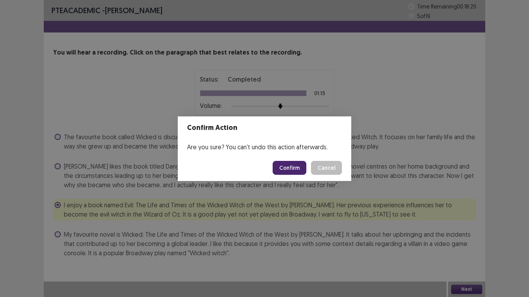
click at [293, 166] on button "Confirm" at bounding box center [290, 168] width 34 height 14
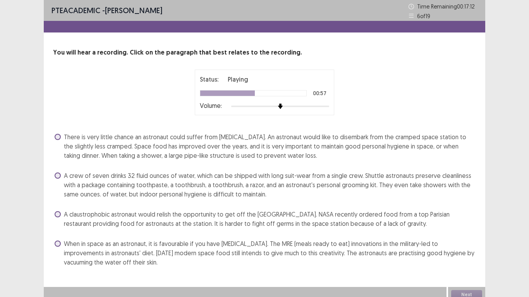
click at [56, 217] on span at bounding box center [58, 214] width 6 height 6
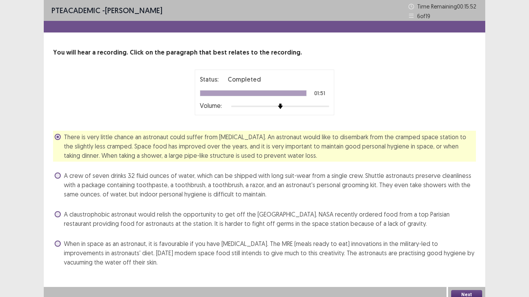
click at [56, 213] on span at bounding box center [58, 214] width 6 height 6
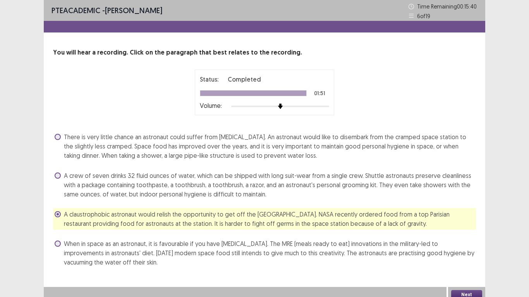
click at [470, 232] on button "Next" at bounding box center [466, 294] width 31 height 9
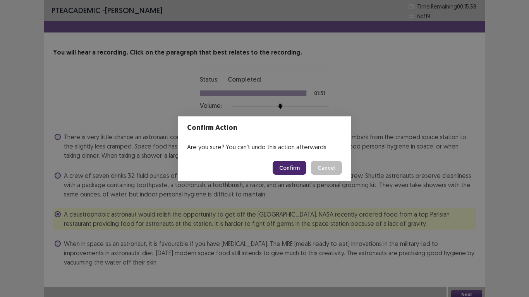
click at [285, 168] on button "Confirm" at bounding box center [290, 168] width 34 height 14
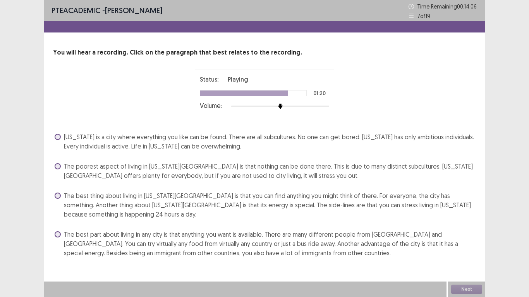
click at [58, 196] on span at bounding box center [58, 196] width 6 height 6
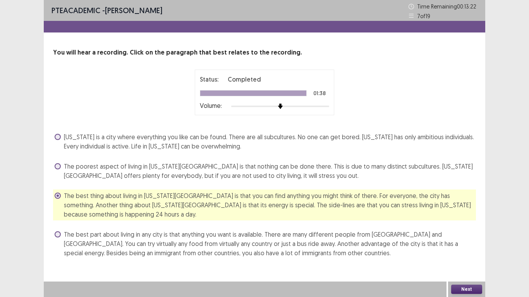
click at [456, 232] on button "Next" at bounding box center [466, 289] width 31 height 9
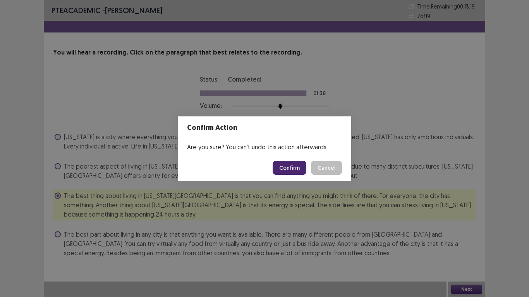
click at [291, 173] on button "Confirm" at bounding box center [290, 168] width 34 height 14
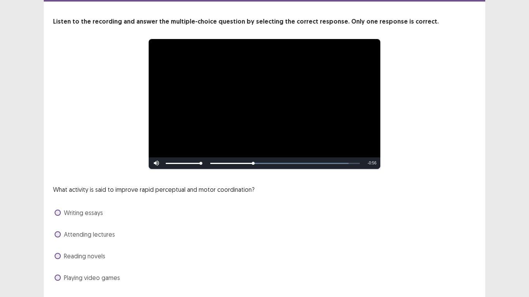
scroll to position [46, 0]
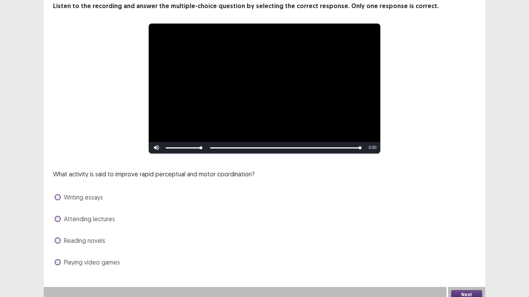
click at [57, 232] on span at bounding box center [58, 262] width 6 height 6
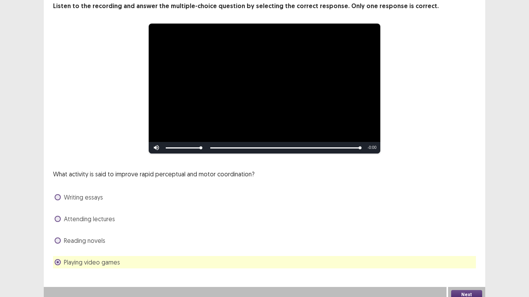
click at [465, 232] on button "Next" at bounding box center [466, 294] width 31 height 9
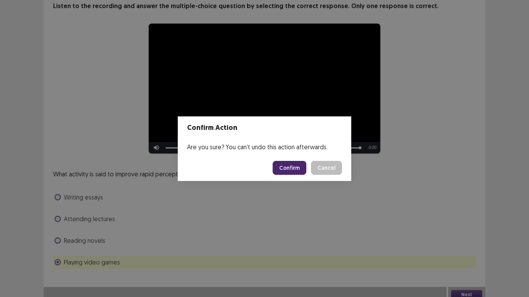
click at [293, 168] on button "Confirm" at bounding box center [290, 168] width 34 height 14
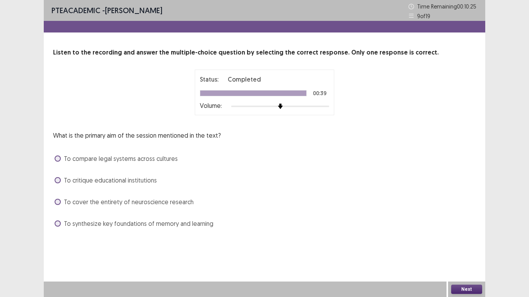
click at [57, 225] on span at bounding box center [58, 224] width 6 height 6
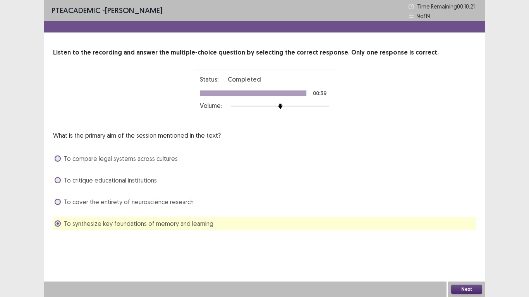
click at [471, 232] on button "Next" at bounding box center [466, 289] width 31 height 9
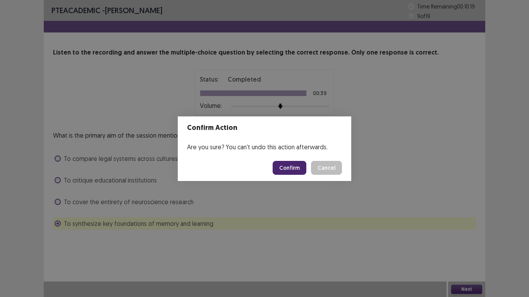
click at [285, 164] on button "Confirm" at bounding box center [290, 168] width 34 height 14
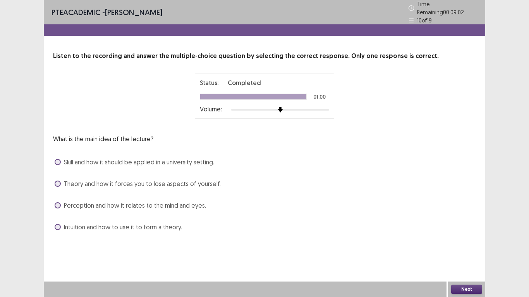
click at [58, 181] on span at bounding box center [58, 184] width 6 height 6
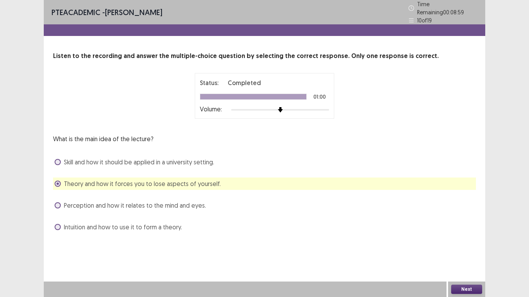
click at [463, 232] on button "Next" at bounding box center [466, 289] width 31 height 9
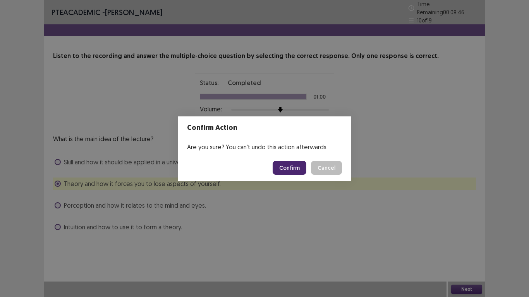
click at [288, 170] on button "Confirm" at bounding box center [290, 168] width 34 height 14
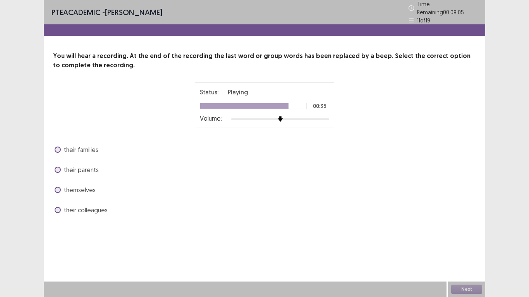
click at [56, 147] on span at bounding box center [58, 150] width 6 height 6
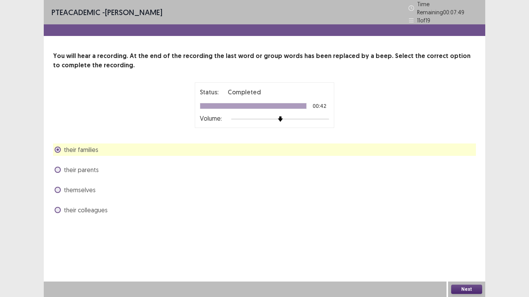
click at [474, 232] on button "Next" at bounding box center [466, 289] width 31 height 9
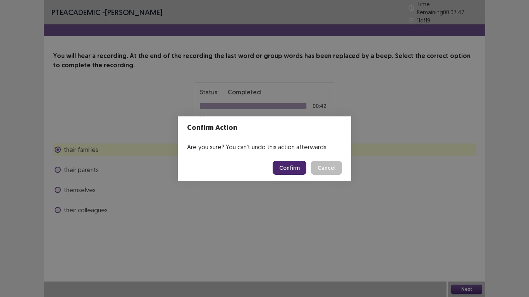
click at [284, 168] on button "Confirm" at bounding box center [290, 168] width 34 height 14
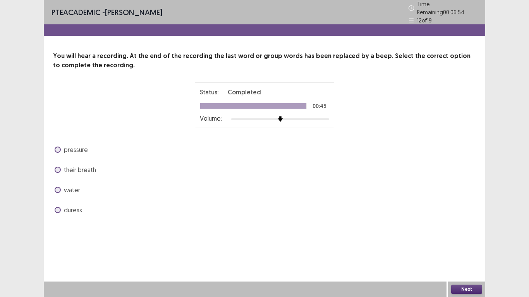
click at [58, 147] on span at bounding box center [58, 150] width 6 height 6
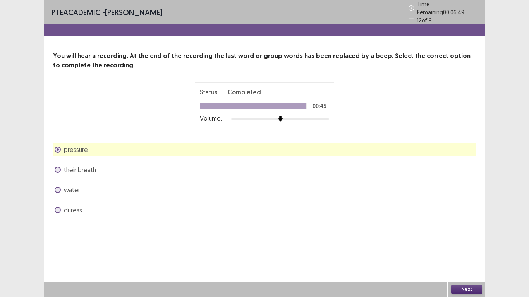
click at [473, 232] on button "Next" at bounding box center [466, 289] width 31 height 9
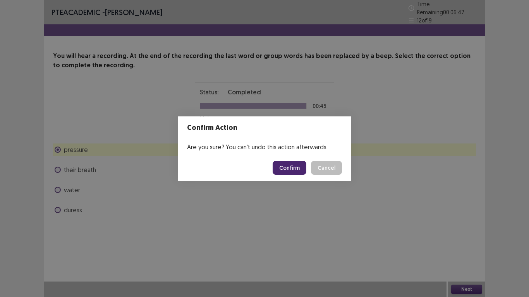
click at [288, 166] on button "Confirm" at bounding box center [290, 168] width 34 height 14
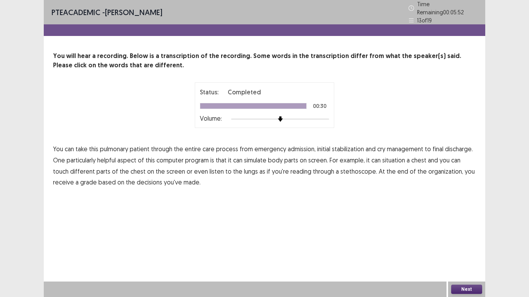
drag, startPoint x: 187, startPoint y: 170, endPoint x: 192, endPoint y: 165, distance: 7.1
click at [209, 167] on span "listen" at bounding box center [216, 171] width 14 height 9
click at [472, 232] on button "Next" at bounding box center [466, 289] width 31 height 9
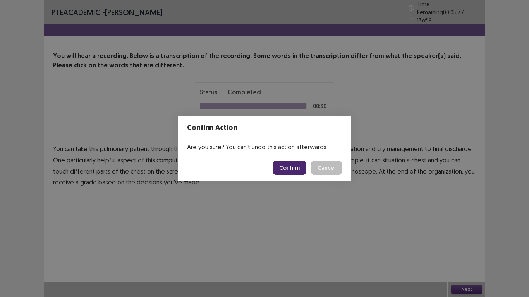
click at [287, 170] on button "Confirm" at bounding box center [290, 168] width 34 height 14
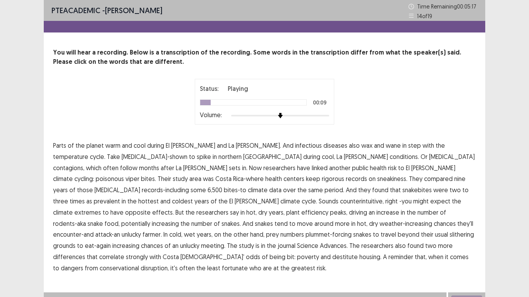
drag, startPoint x: 383, startPoint y: 147, endPoint x: 379, endPoint y: 151, distance: 6.0
click at [379, 151] on p "Parts of the planet warm and cool during El Nino and La Nina. And [MEDICAL_DATA…" at bounding box center [264, 207] width 423 height 134
drag, startPoint x: 379, startPoint y: 151, endPoint x: 416, endPoint y: 146, distance: 37.6
click at [416, 146] on p "Parts of the planet warm and cool during El Nino and La Nina. And [MEDICAL_DATA…" at bounding box center [264, 207] width 423 height 134
click at [88, 152] on span "temperature" at bounding box center [70, 156] width 35 height 9
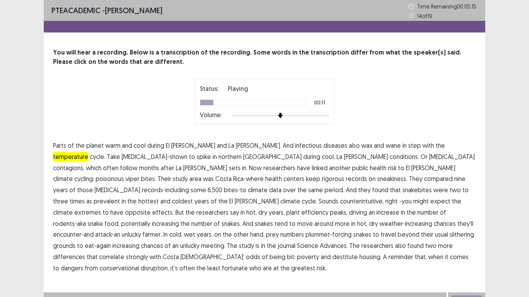
click at [88, 152] on span "temperature" at bounding box center [70, 156] width 35 height 9
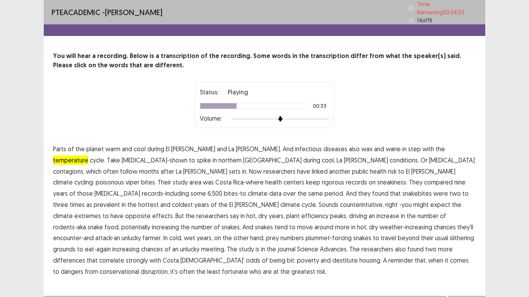
drag, startPoint x: 154, startPoint y: 179, endPoint x: 187, endPoint y: 183, distance: 32.8
click at [189, 182] on p "Parts of the planet warm and cool during El Nino and La Nina. And [MEDICAL_DATA…" at bounding box center [264, 211] width 423 height 134
click at [409, 178] on span "They" at bounding box center [416, 182] width 14 height 9
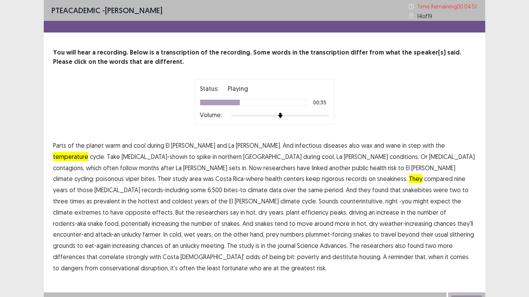
click at [409, 177] on span "They" at bounding box center [416, 178] width 14 height 9
drag, startPoint x: 276, startPoint y: 194, endPoint x: 292, endPoint y: 194, distance: 15.9
click at [292, 194] on p "Parts of the planet warm and cool during El Nino and La Nina. And [MEDICAL_DATA…" at bounding box center [264, 207] width 423 height 134
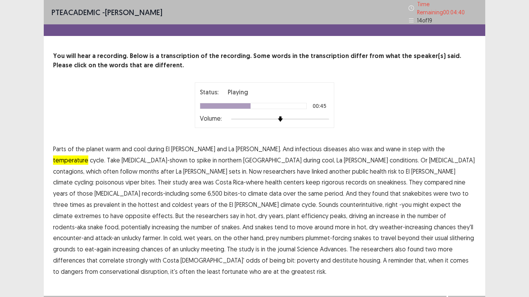
click at [126, 200] on span "in" at bounding box center [124, 204] width 4 height 9
drag, startPoint x: 273, startPoint y: 188, endPoint x: 308, endPoint y: 194, distance: 35.3
click at [308, 194] on p "Parts of the planet warm and cool during El Nino and La Nina. And [MEDICAL_DATA…" at bounding box center [264, 211] width 423 height 134
click at [126, 200] on span "in" at bounding box center [124, 204] width 4 height 9
click at [137, 200] on span "the" at bounding box center [131, 204] width 9 height 9
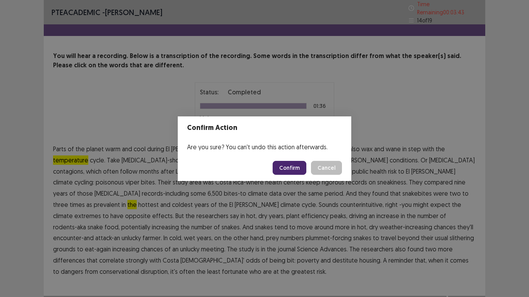
click at [292, 168] on button "Confirm" at bounding box center [290, 168] width 34 height 14
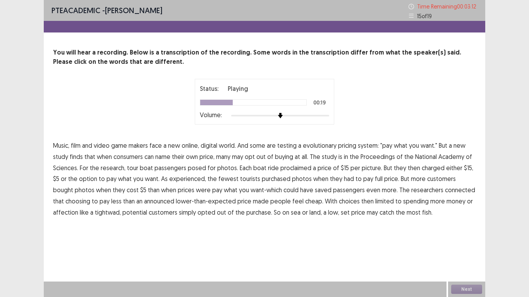
drag, startPoint x: 364, startPoint y: 160, endPoint x: 385, endPoint y: 157, distance: 21.5
click at [389, 156] on span "Proceedings" at bounding box center [377, 156] width 34 height 9
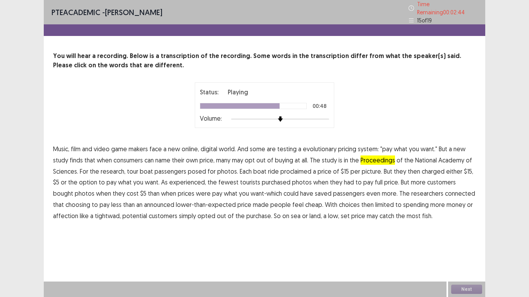
drag, startPoint x: 426, startPoint y: 192, endPoint x: 434, endPoint y: 191, distance: 8.2
click at [445, 191] on span "connected" at bounding box center [460, 193] width 30 height 9
click at [465, 232] on button "Next" at bounding box center [466, 289] width 31 height 9
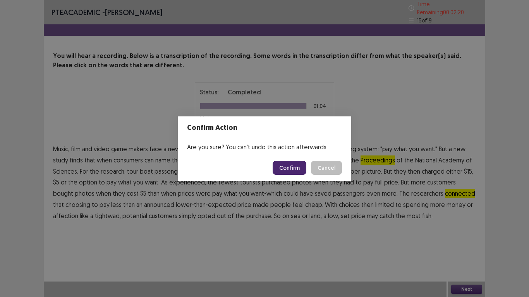
click at [289, 168] on button "Confirm" at bounding box center [290, 168] width 34 height 14
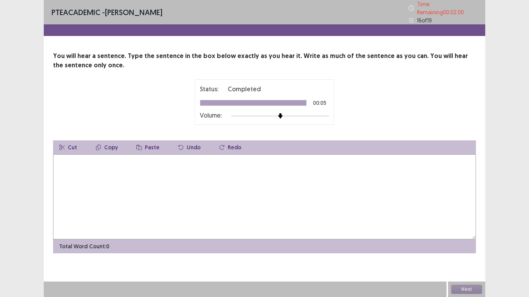
click at [61, 165] on textarea at bounding box center [264, 196] width 423 height 85
type textarea "**********"
click at [475, 232] on button "Next" at bounding box center [466, 289] width 31 height 9
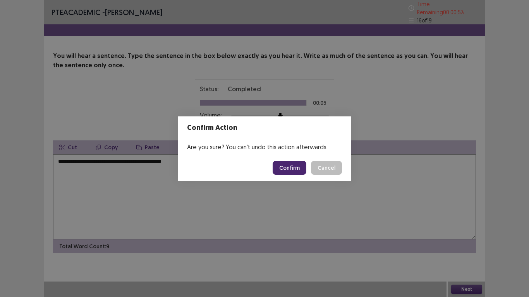
click at [287, 165] on button "Confirm" at bounding box center [290, 168] width 34 height 14
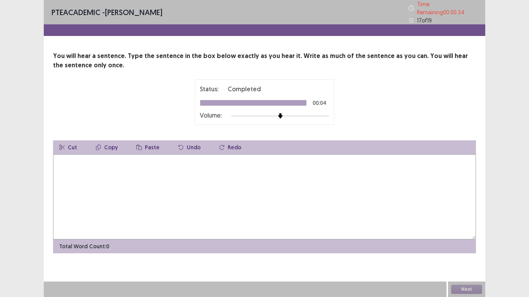
click at [62, 155] on textarea at bounding box center [264, 196] width 423 height 85
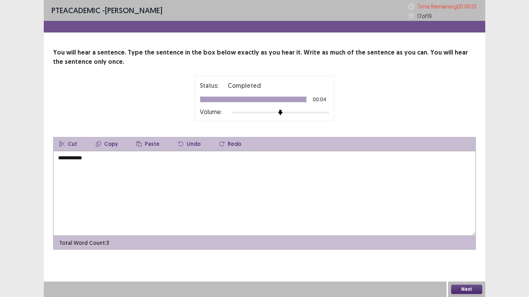
type textarea "**********"
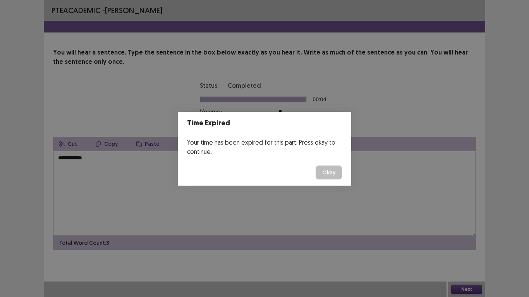
click at [331, 175] on button "Okay" at bounding box center [329, 173] width 26 height 14
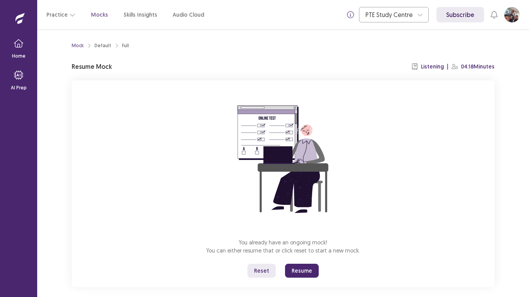
click at [296, 232] on button "Resume" at bounding box center [302, 271] width 34 height 14
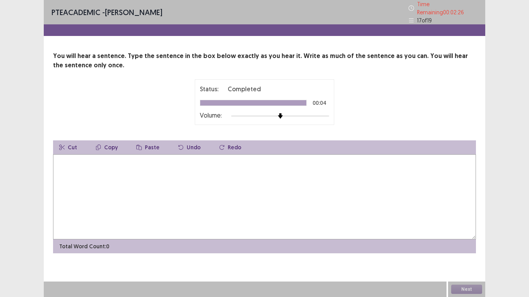
click at [59, 154] on textarea at bounding box center [264, 196] width 423 height 85
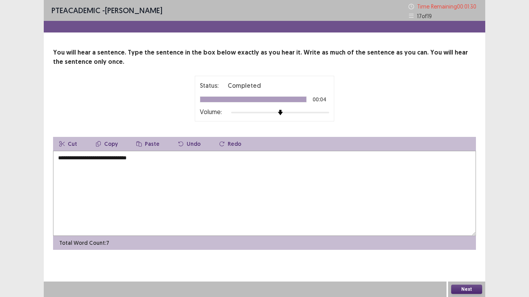
type textarea "**********"
click at [464, 232] on button "Next" at bounding box center [466, 289] width 31 height 9
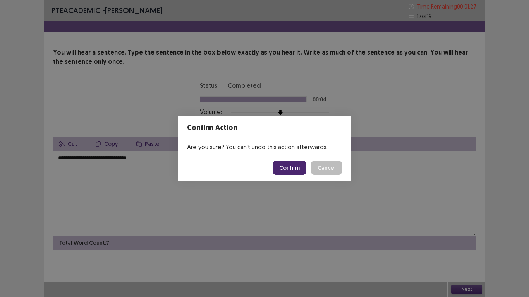
click at [285, 163] on button "Confirm" at bounding box center [290, 168] width 34 height 14
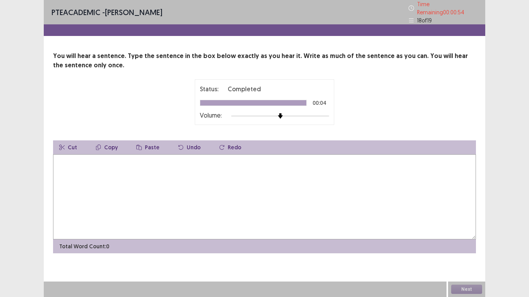
click at [64, 174] on textarea at bounding box center [264, 196] width 423 height 85
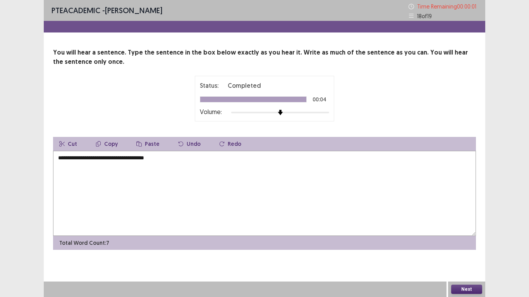
type textarea "**********"
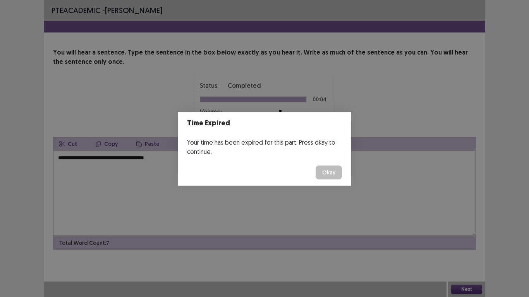
click at [331, 171] on button "Okay" at bounding box center [329, 173] width 26 height 14
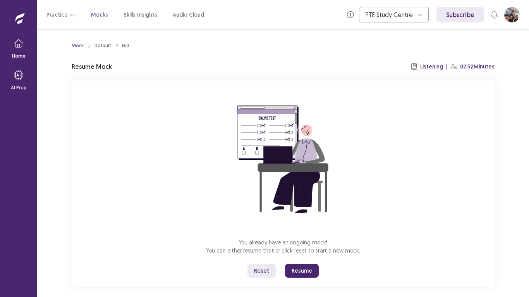
click at [299, 232] on button "Resume" at bounding box center [302, 271] width 34 height 14
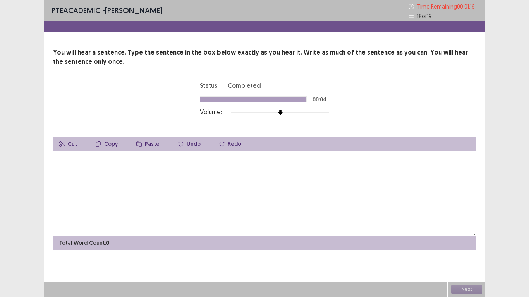
click at [58, 160] on textarea at bounding box center [264, 193] width 423 height 85
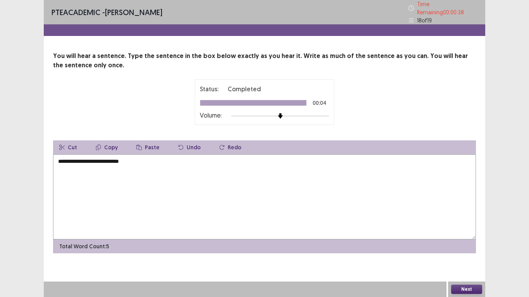
type textarea "**********"
click at [460, 232] on button "Next" at bounding box center [466, 289] width 31 height 9
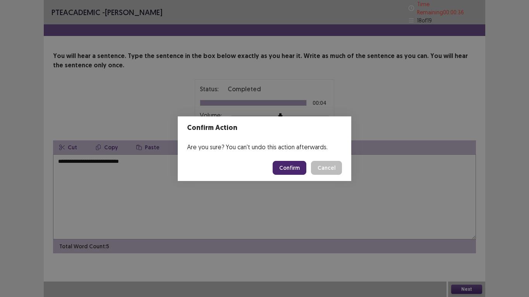
click at [301, 167] on button "Confirm" at bounding box center [290, 168] width 34 height 14
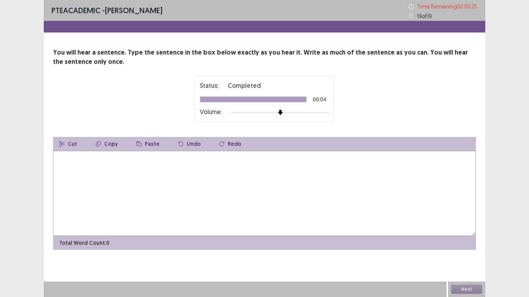
click at [59, 155] on textarea at bounding box center [264, 193] width 423 height 85
type textarea "**********"
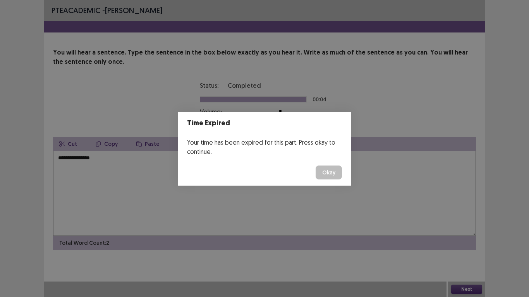
click at [324, 172] on button "Okay" at bounding box center [329, 173] width 26 height 14
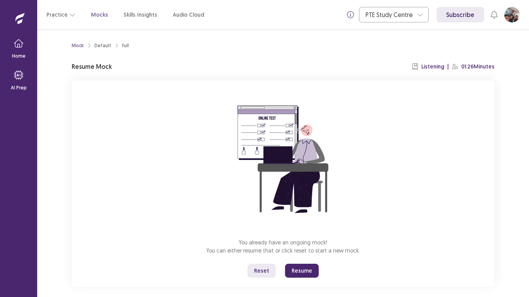
click at [305, 232] on button "Resume" at bounding box center [302, 271] width 34 height 14
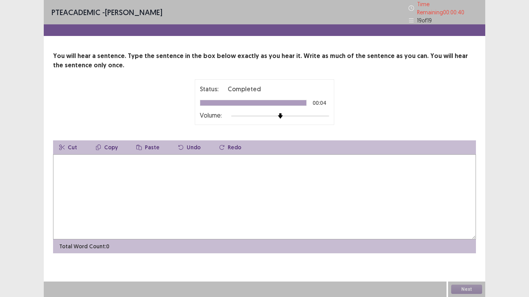
click at [74, 164] on textarea at bounding box center [264, 196] width 423 height 85
type textarea "****"
click at [466, 232] on button "Next" at bounding box center [466, 289] width 31 height 9
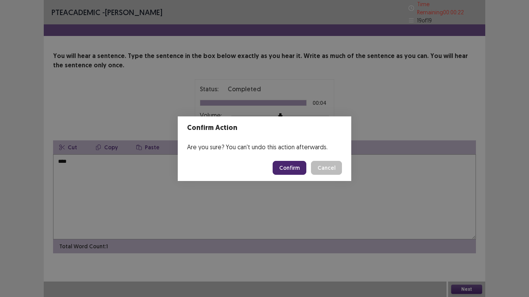
click at [86, 189] on div "Confirm Action Are you sure? You can't undo this action afterwards. Confirm Can…" at bounding box center [264, 148] width 529 height 297
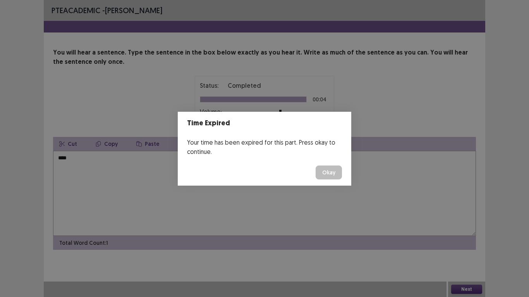
click at [330, 172] on button "Okay" at bounding box center [329, 173] width 26 height 14
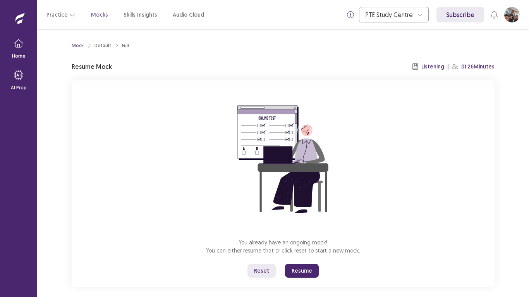
click at [307, 232] on button "Resume" at bounding box center [302, 271] width 34 height 14
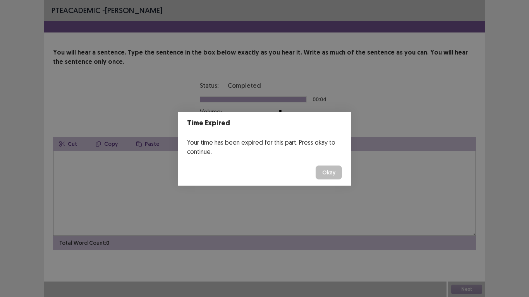
click at [416, 117] on div "Time Expired Your time has been expired for this part. Press okay to continue. …" at bounding box center [264, 148] width 529 height 297
click at [335, 175] on button "Okay" at bounding box center [329, 173] width 26 height 14
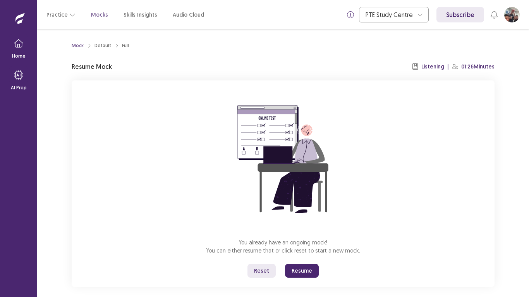
click at [299, 232] on button "Resume" at bounding box center [302, 271] width 34 height 14
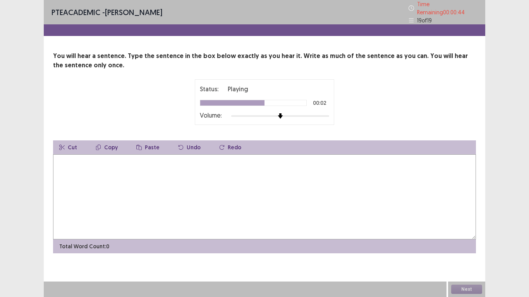
click at [62, 161] on textarea at bounding box center [264, 196] width 423 height 85
type textarea "**********"
click at [472, 232] on button "Next" at bounding box center [466, 289] width 31 height 9
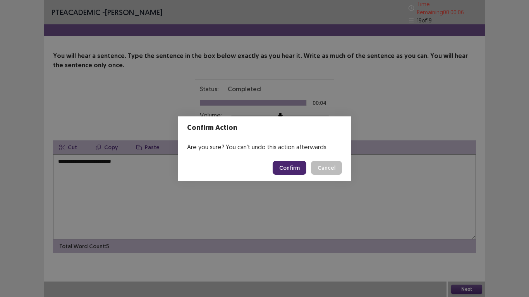
click at [300, 166] on button "Confirm" at bounding box center [290, 168] width 34 height 14
